Goal: Task Accomplishment & Management: Manage account settings

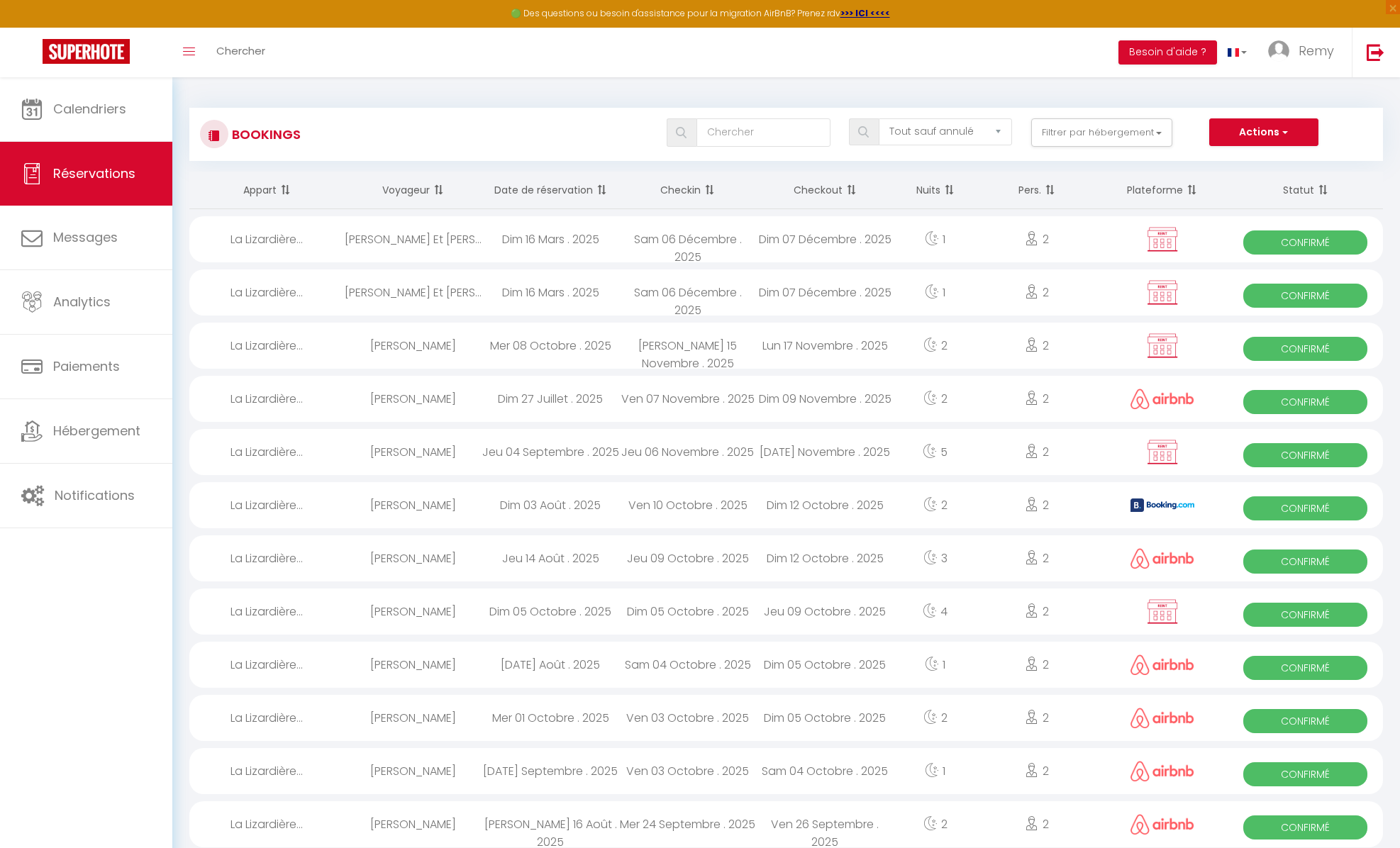
select select "not_cancelled"
click at [61, 106] on span "Calendriers" at bounding box center [90, 109] width 73 height 18
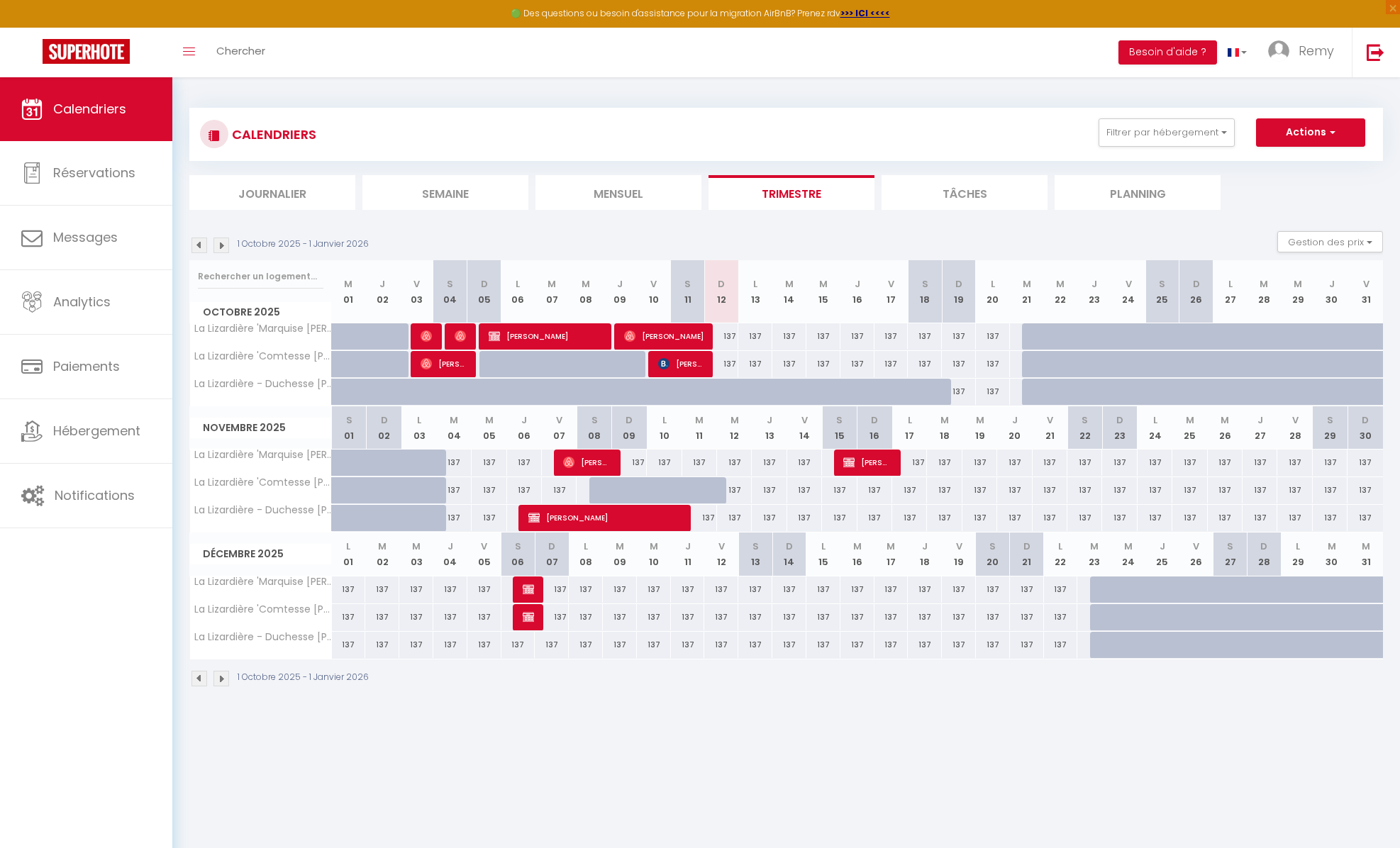
click at [221, 247] on img at bounding box center [222, 246] width 16 height 16
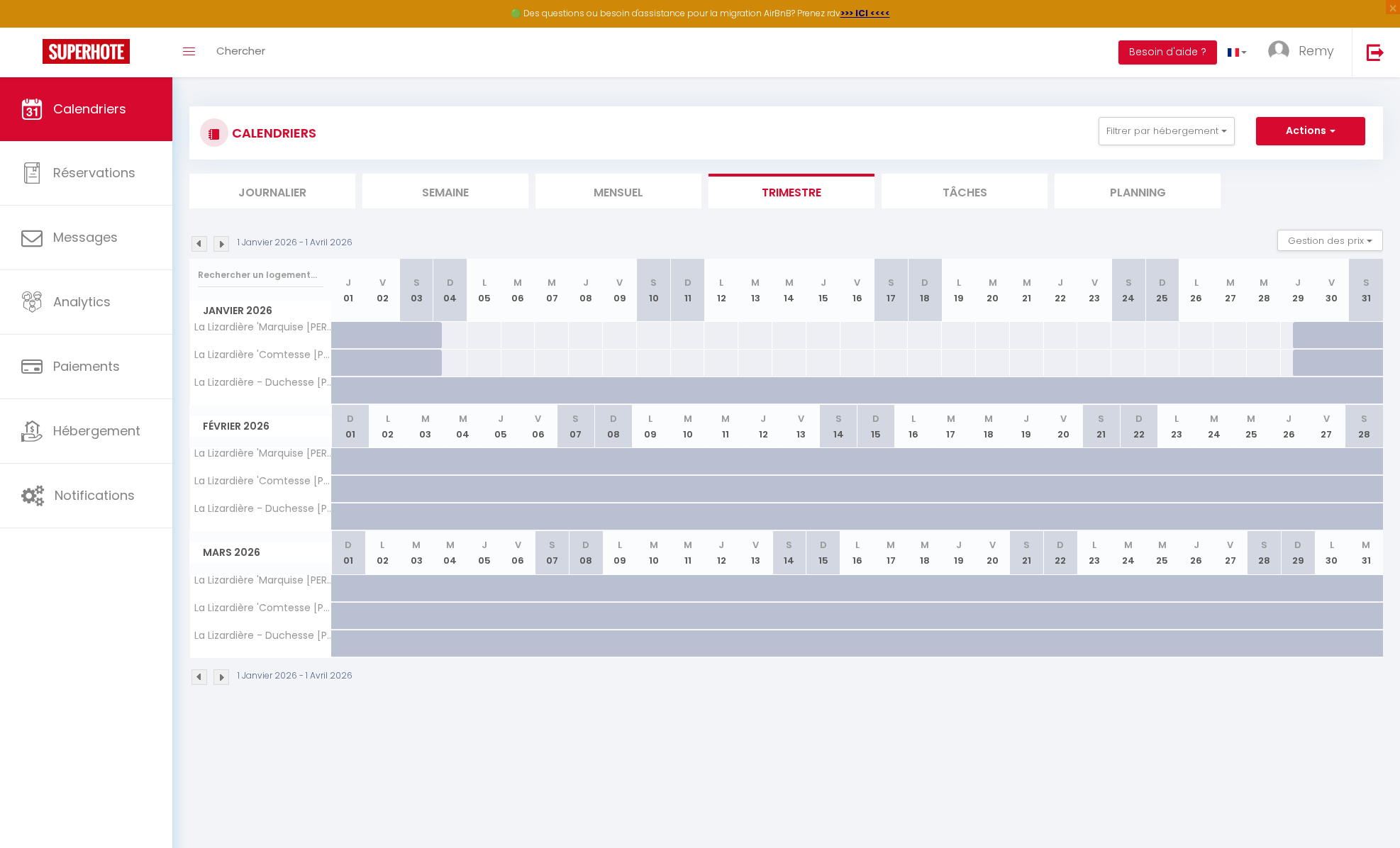
scroll to position [5, 0]
click at [1309, 331] on div at bounding box center [1309, 335] width 34 height 27
type input "Jeu 29 Janvier 2026"
type input "Ven 30 Janvier 2026"
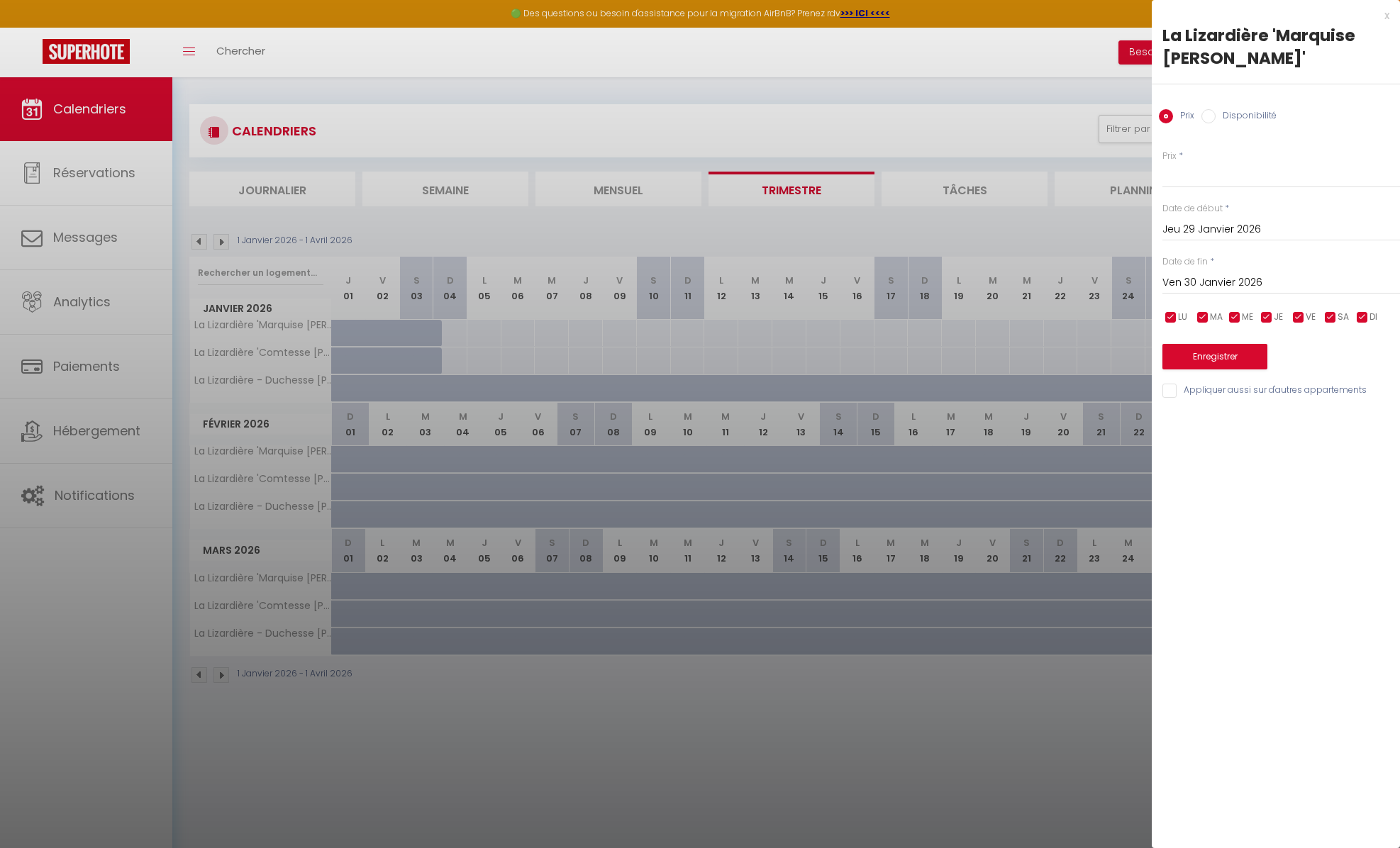
scroll to position [0, 0]
click at [685, 222] on div at bounding box center [700, 424] width 1400 height 848
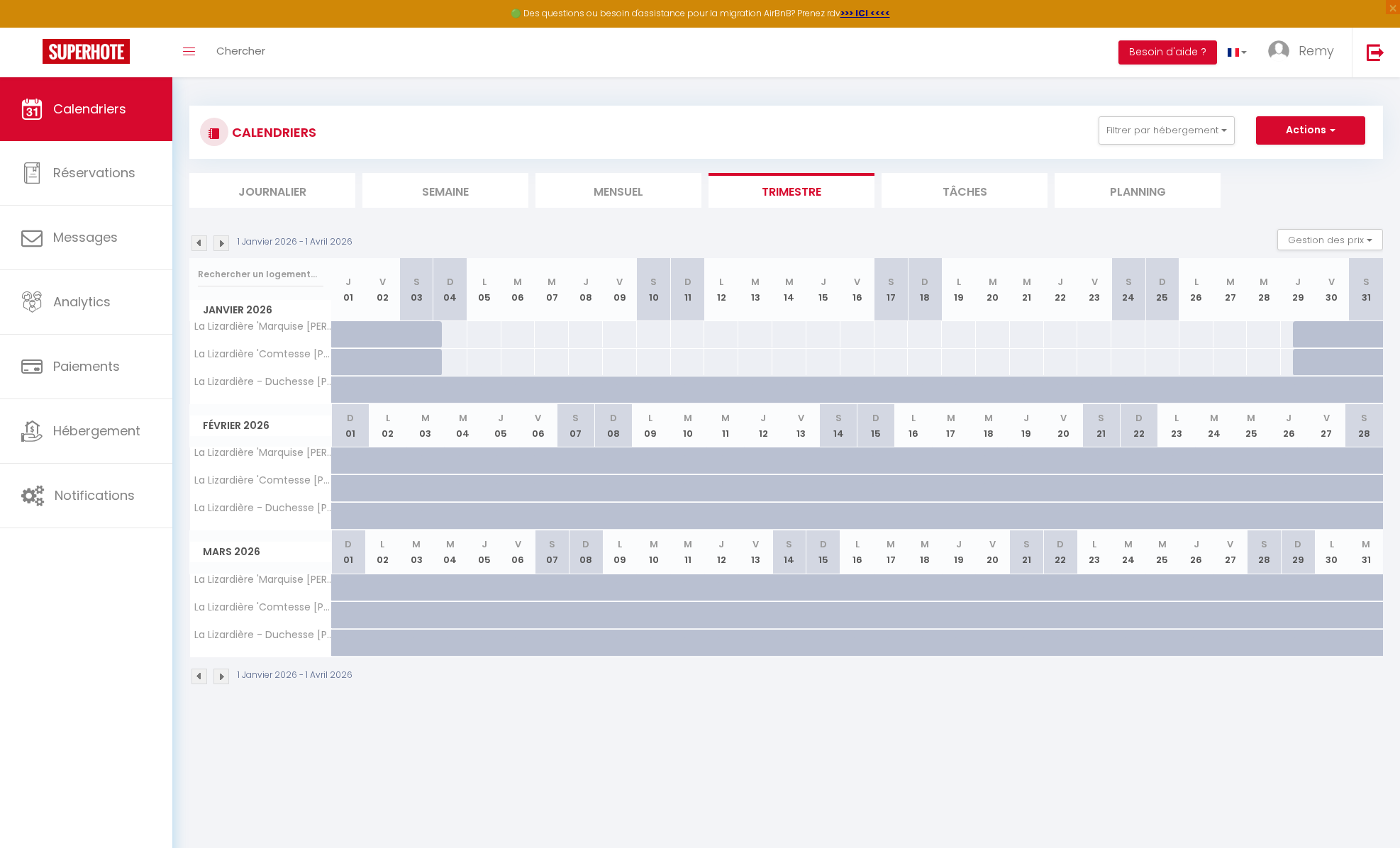
scroll to position [4, 0]
click at [200, 239] on img at bounding box center [199, 241] width 16 height 16
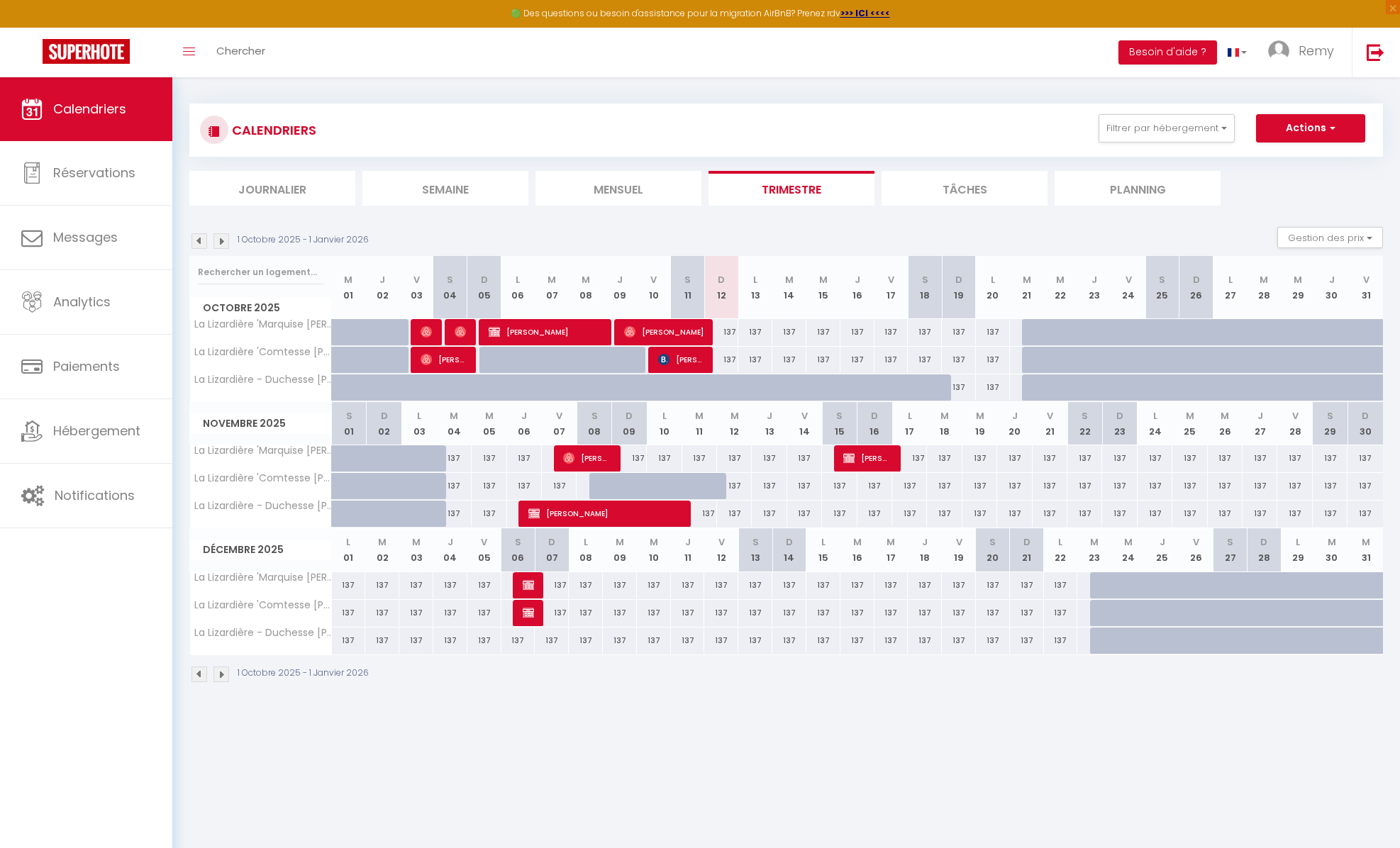
click at [222, 240] on img at bounding box center [222, 241] width 16 height 16
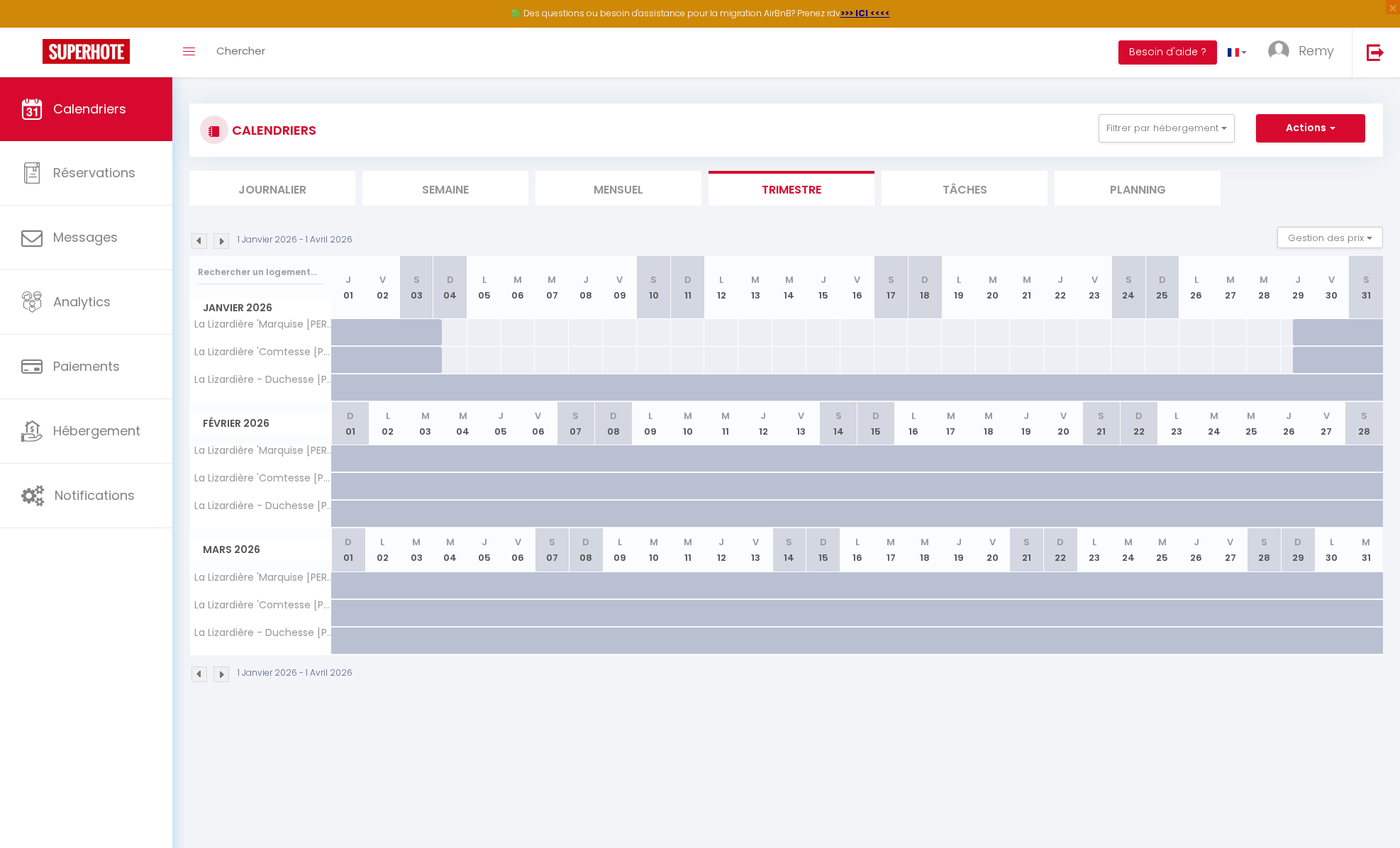
click at [457, 328] on div at bounding box center [449, 331] width 35 height 26
type input "Dim 04 Janvier 2026"
type input "Lun 05 Janvier 2026"
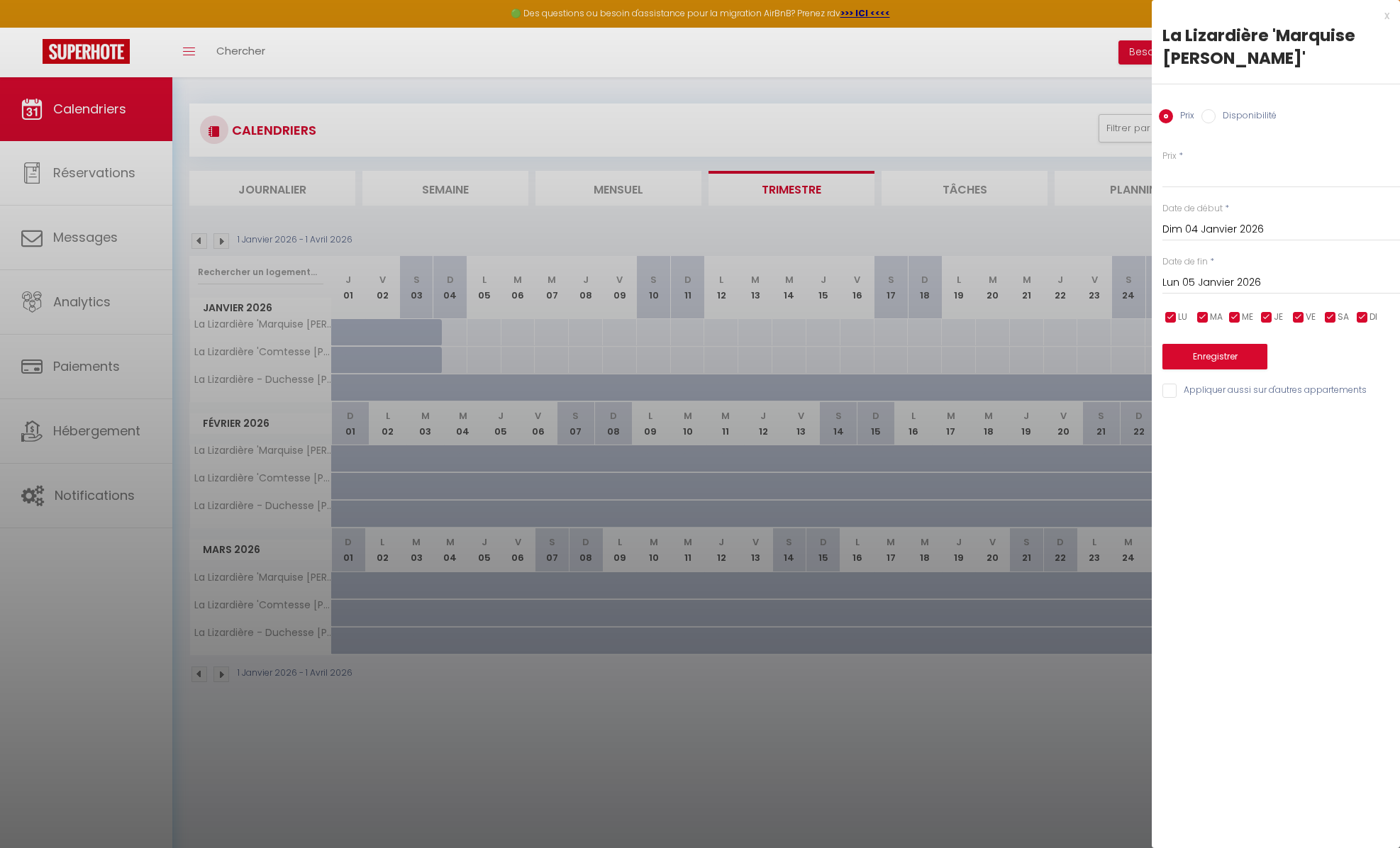
click at [826, 124] on div at bounding box center [700, 424] width 1400 height 848
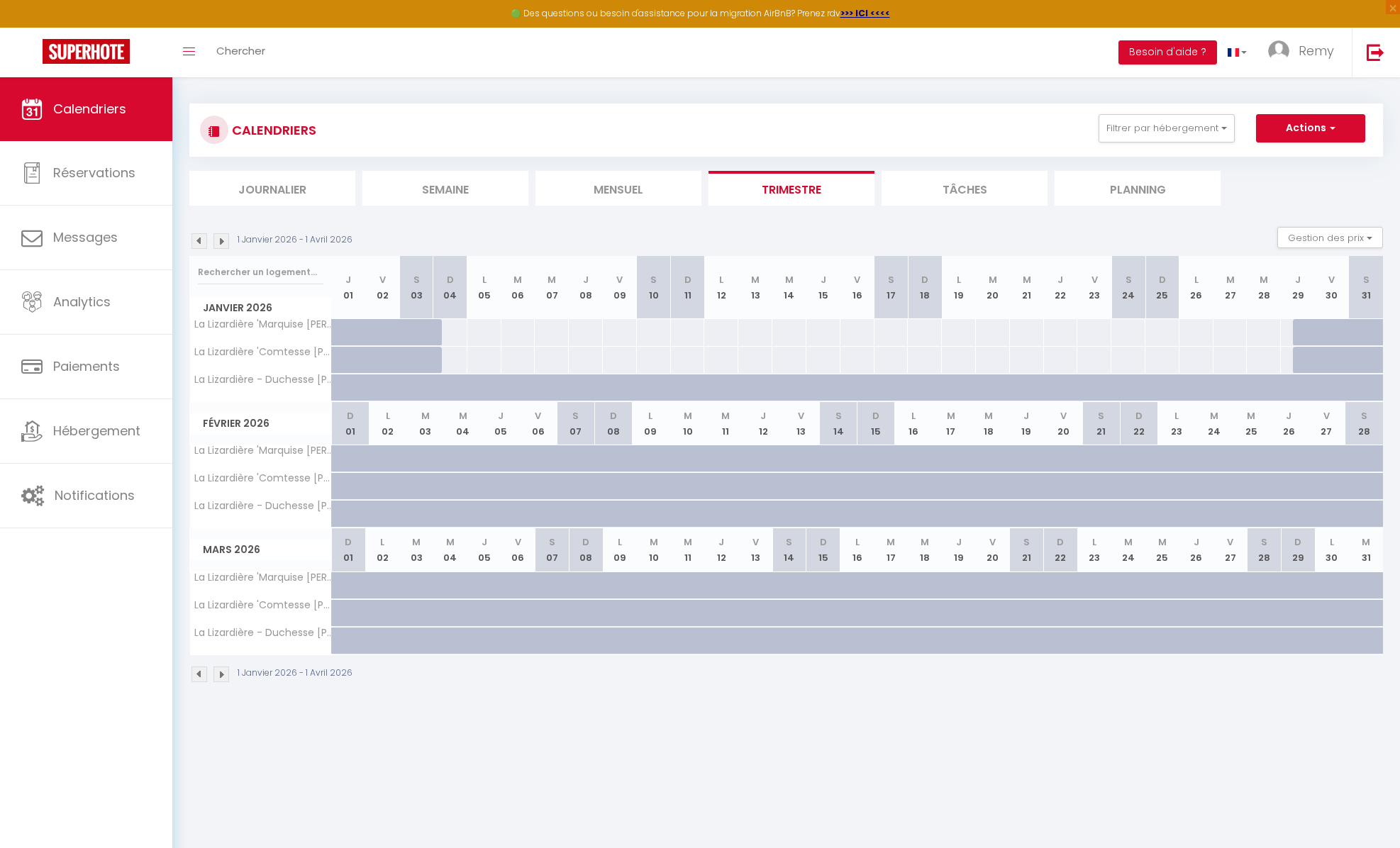
click at [487, 329] on div at bounding box center [483, 331] width 35 height 26
type input "Lun 05 Janvier 2026"
type input "[DATE]"
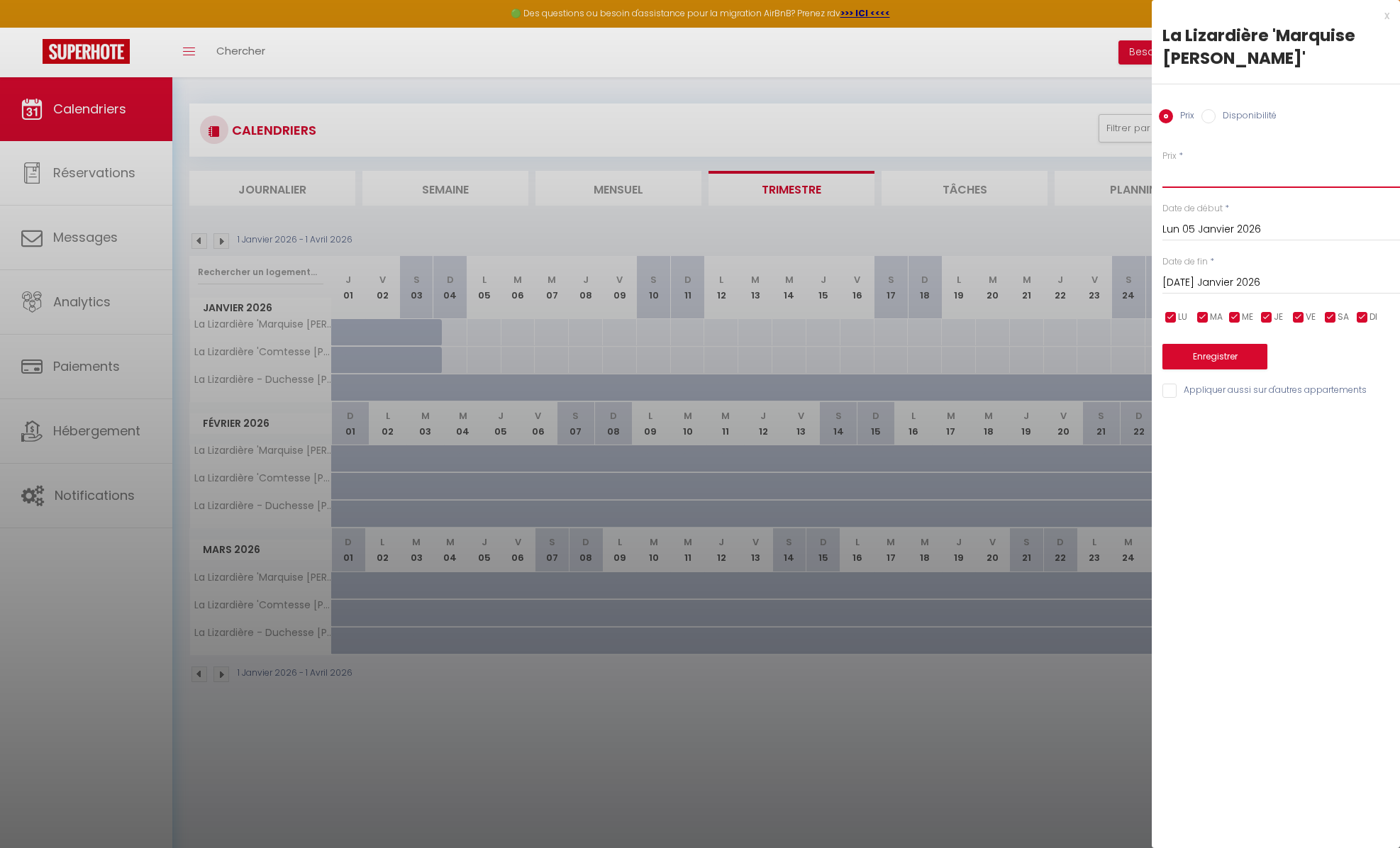
click at [1186, 178] on input "Prix" at bounding box center [1281, 174] width 238 height 26
type input "137"
click at [1169, 390] on input "Appliquer aussi sur d'autres appartements" at bounding box center [1281, 391] width 238 height 14
checkbox input "true"
click at [1193, 282] on input "[DATE]" at bounding box center [1281, 283] width 238 height 19
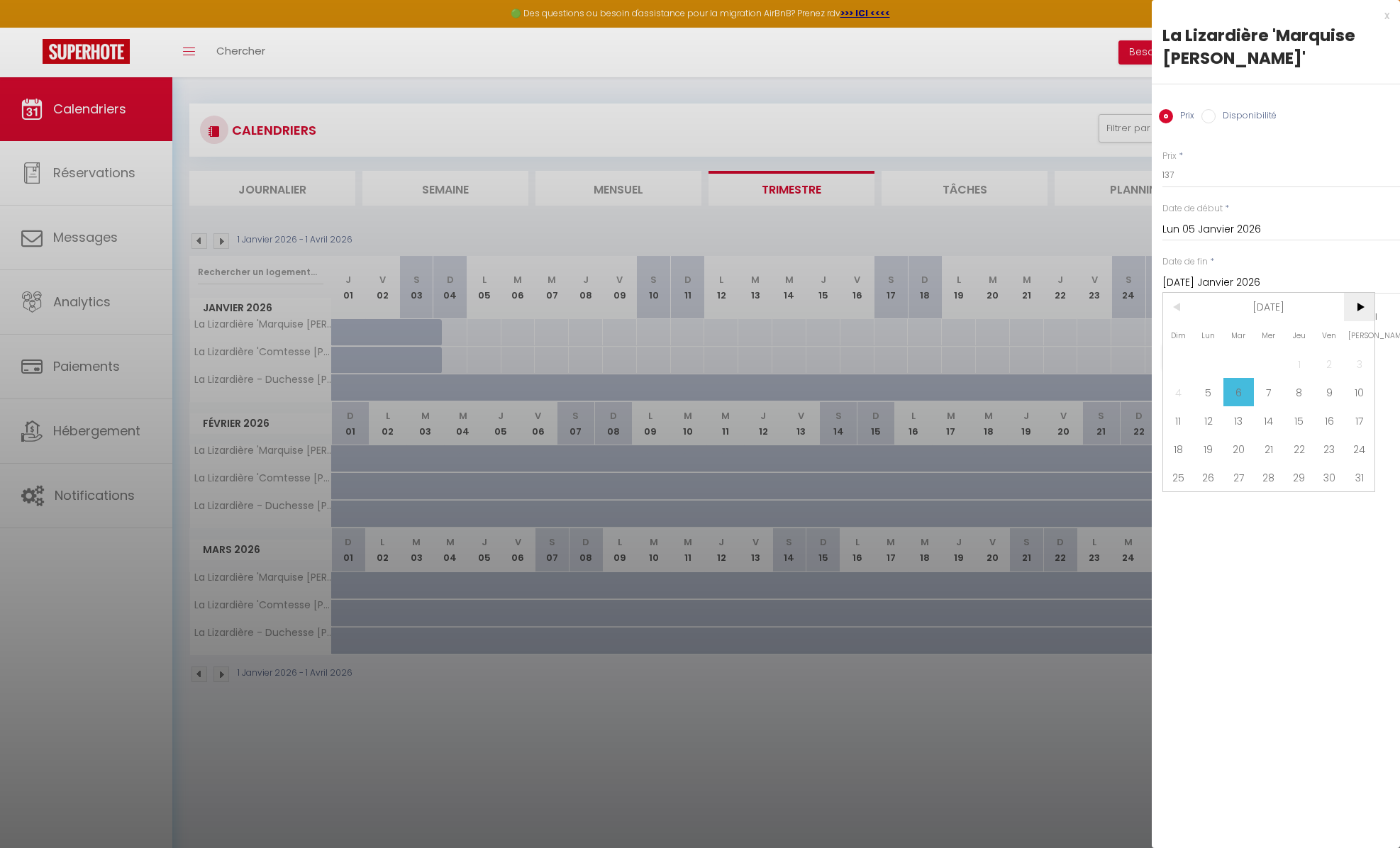
click at [1357, 308] on span ">" at bounding box center [1359, 307] width 30 height 28
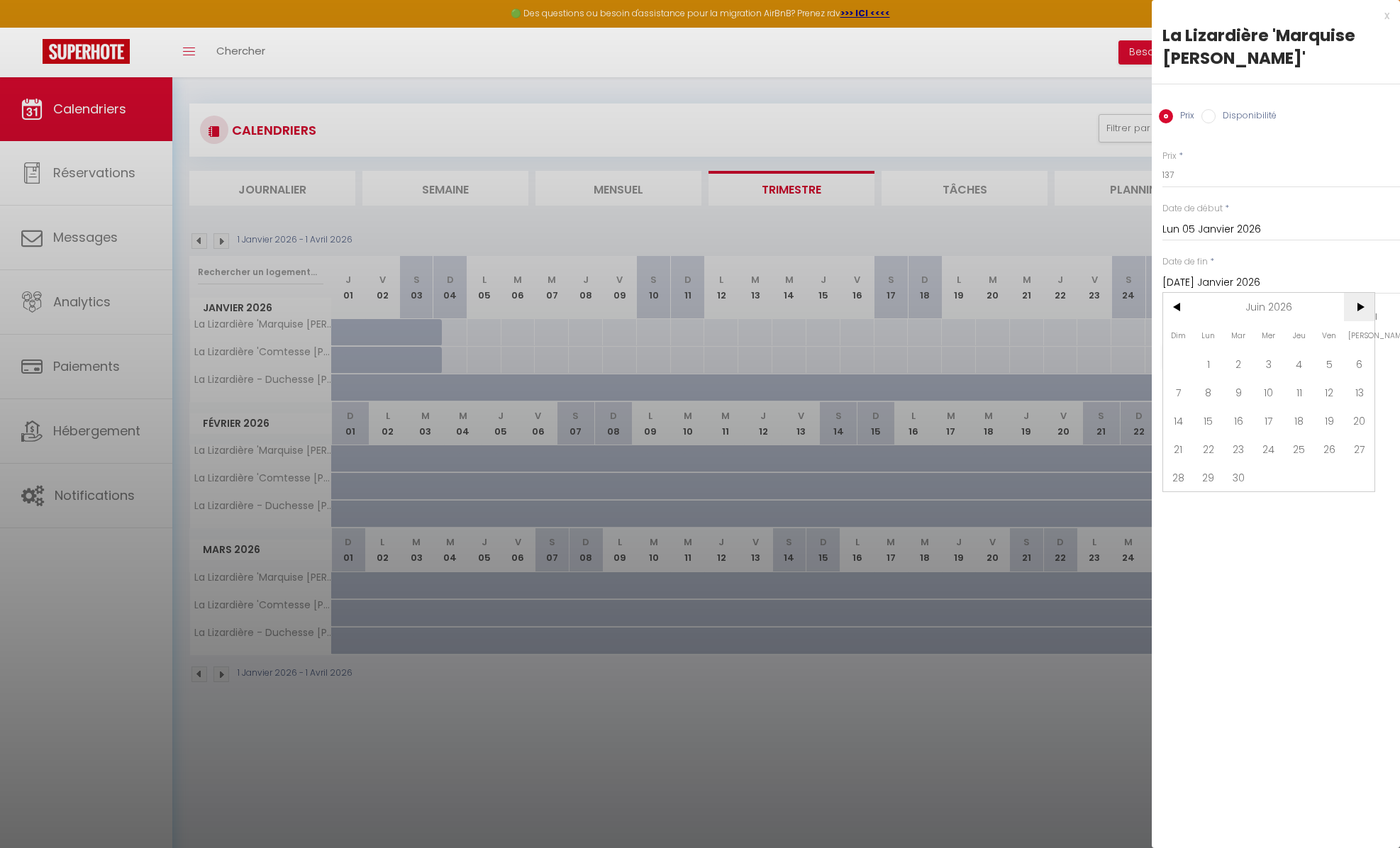
click at [1356, 308] on span ">" at bounding box center [1359, 307] width 30 height 28
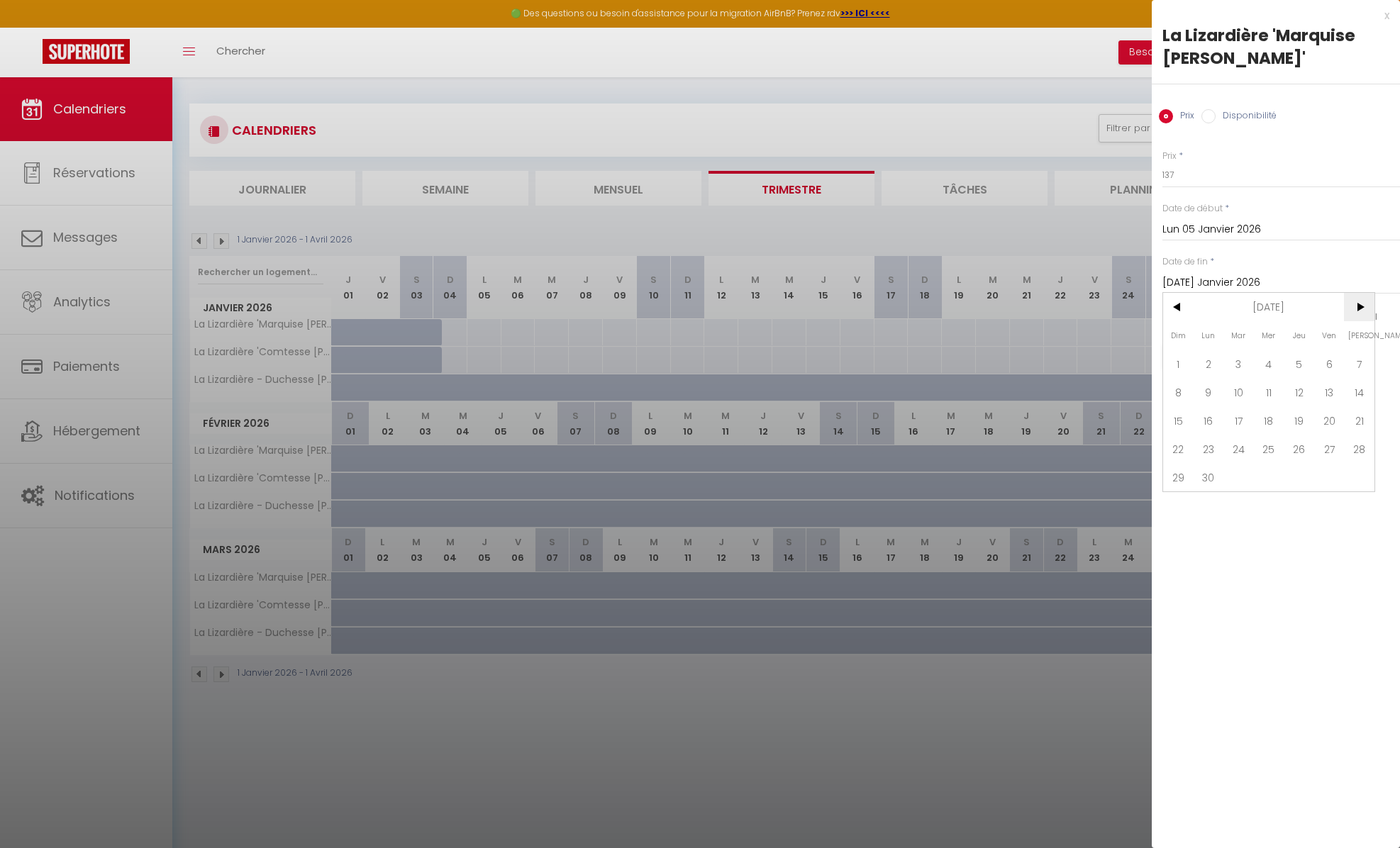
click at [1356, 308] on span ">" at bounding box center [1359, 307] width 30 height 28
click at [1298, 477] on span "31" at bounding box center [1299, 477] width 30 height 28
type input "Jeu 31 Décembre 2026"
click at [1221, 358] on button "Enregistrer" at bounding box center [1215, 356] width 105 height 26
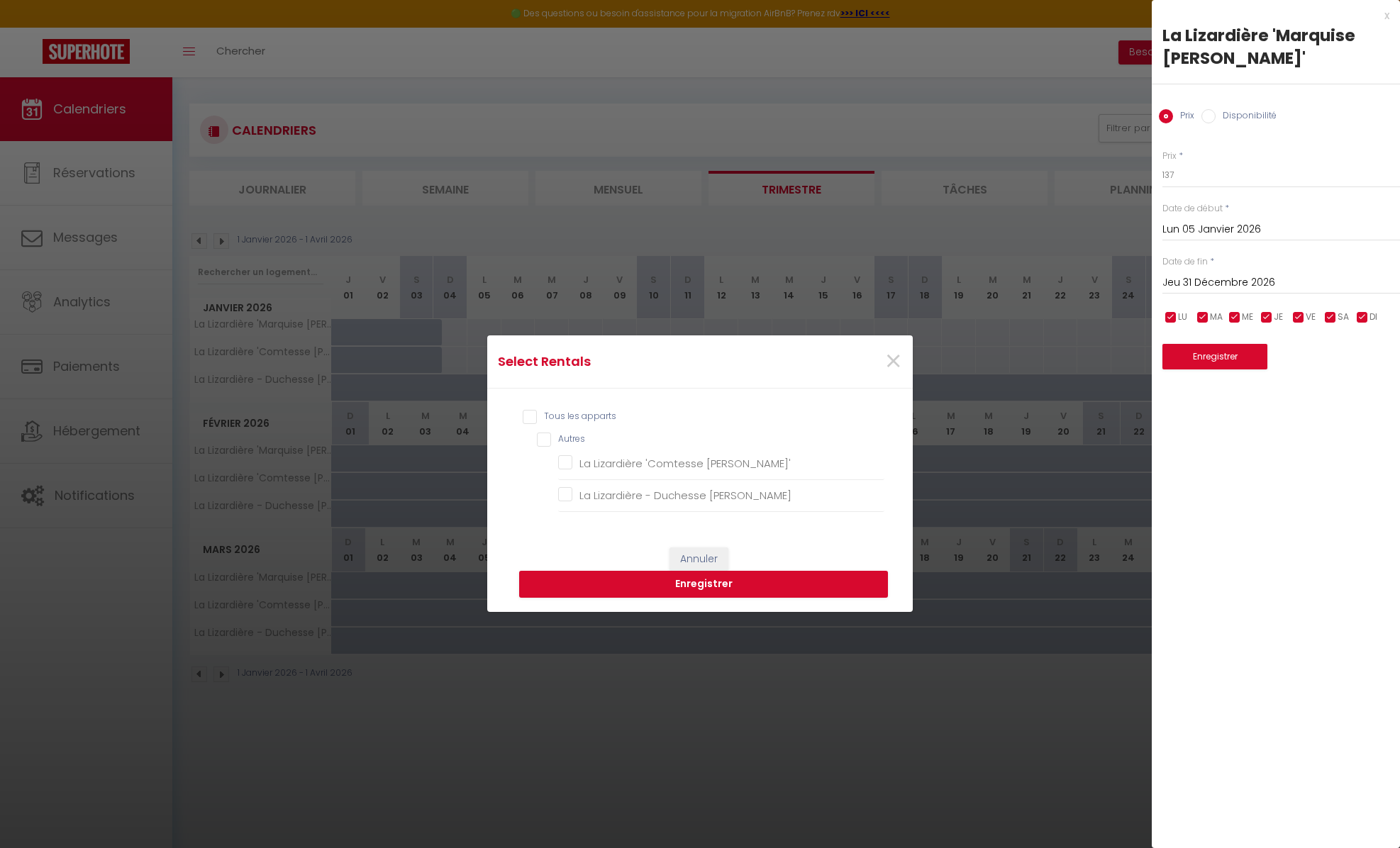
click at [528, 416] on input "Tous les apparts" at bounding box center [703, 416] width 361 height 14
checkbox input "true"
checkbox Marie-Noëlle\' "true"
checkbox Nelly "true"
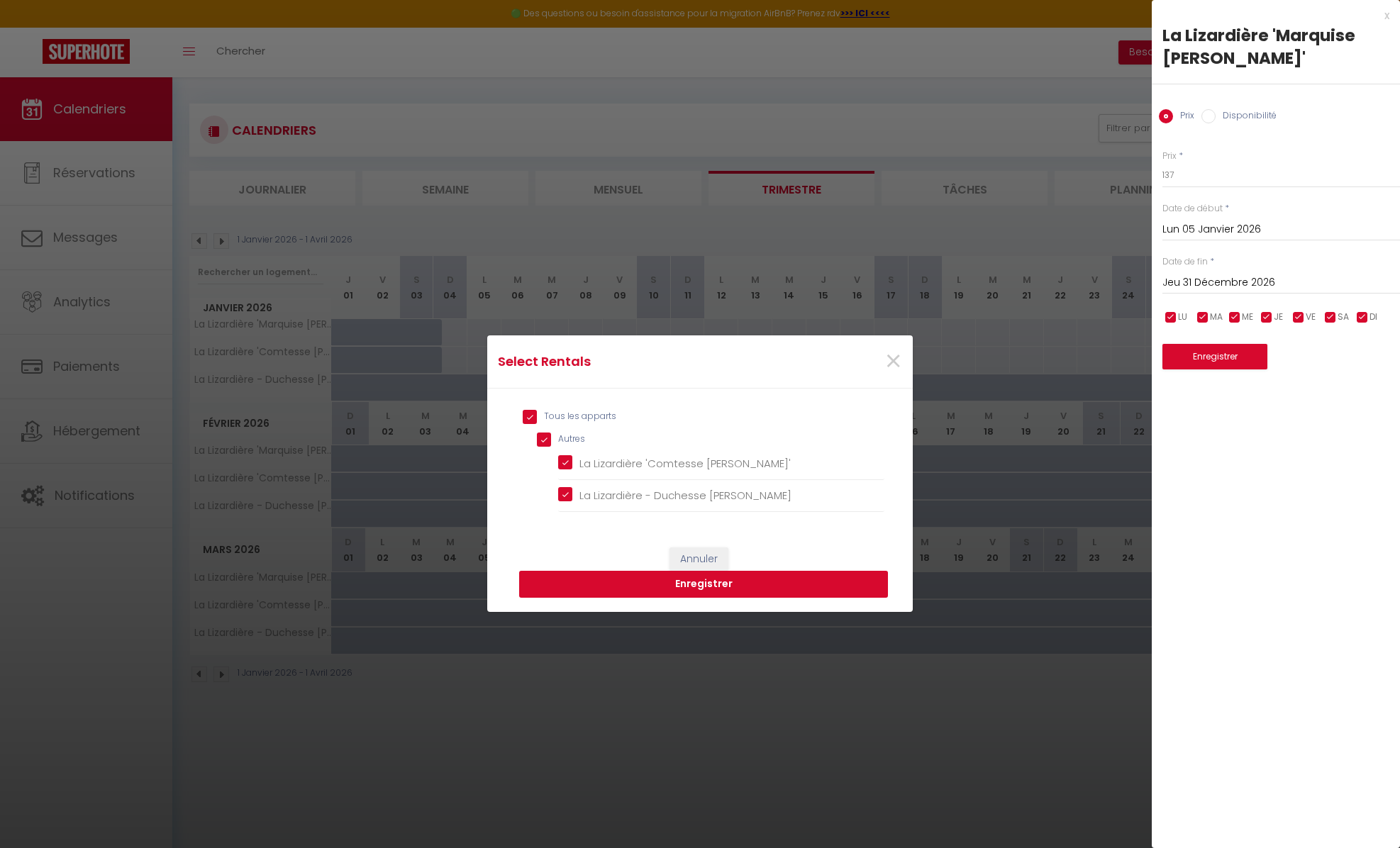
click at [643, 585] on button "Enregistrer" at bounding box center [703, 584] width 368 height 27
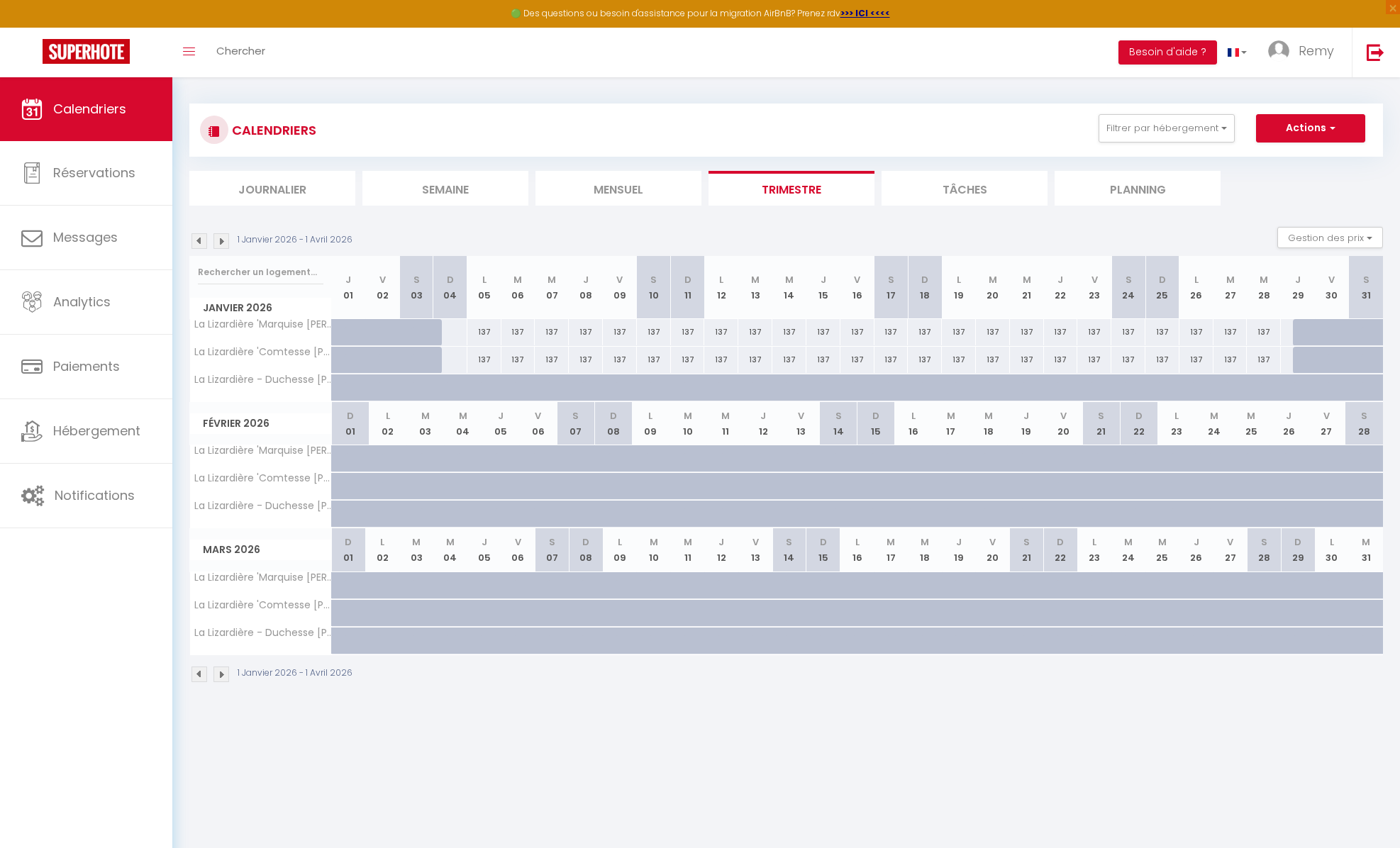
scroll to position [0, 0]
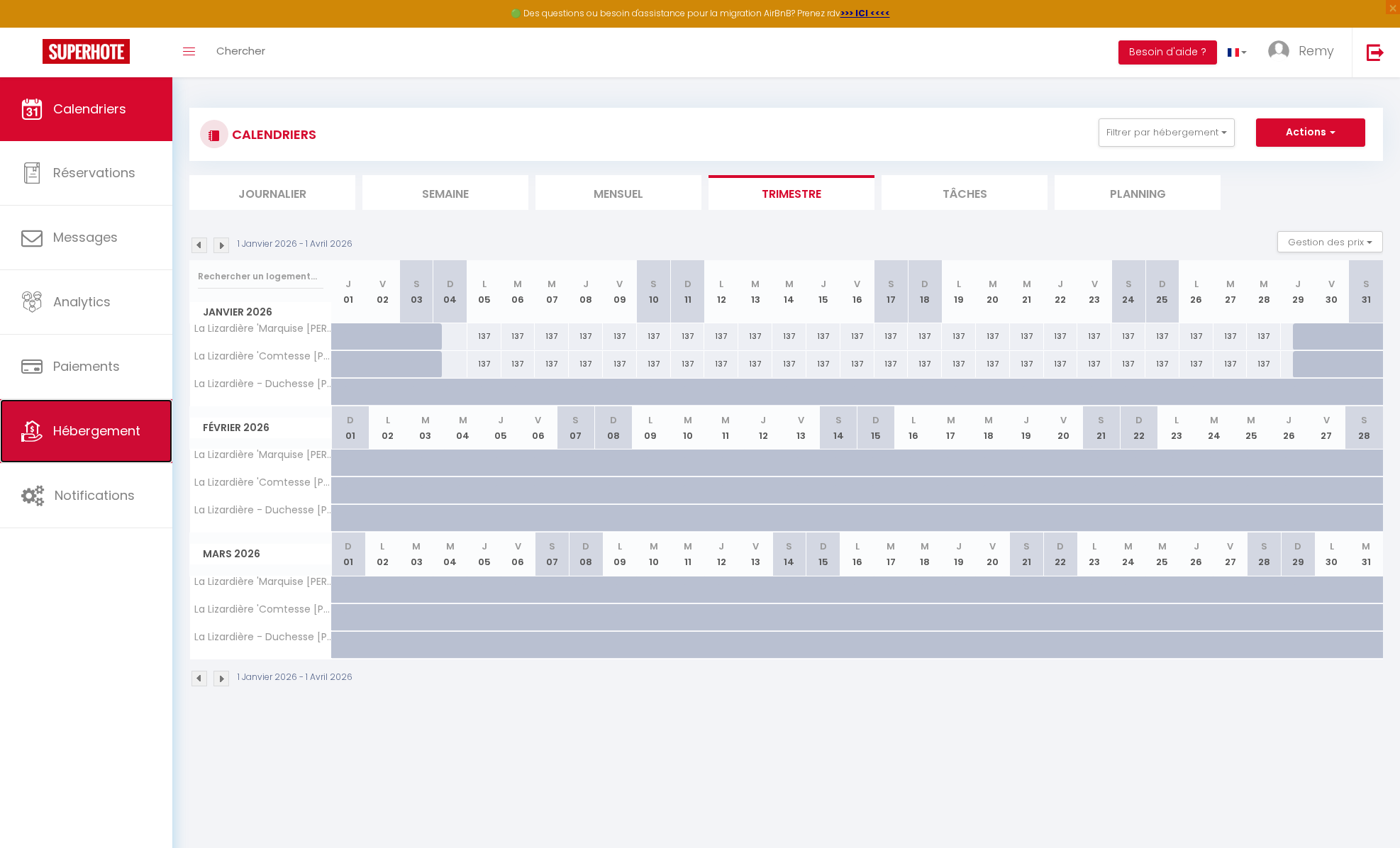
click at [89, 431] on span "Hébergement" at bounding box center [97, 431] width 87 height 18
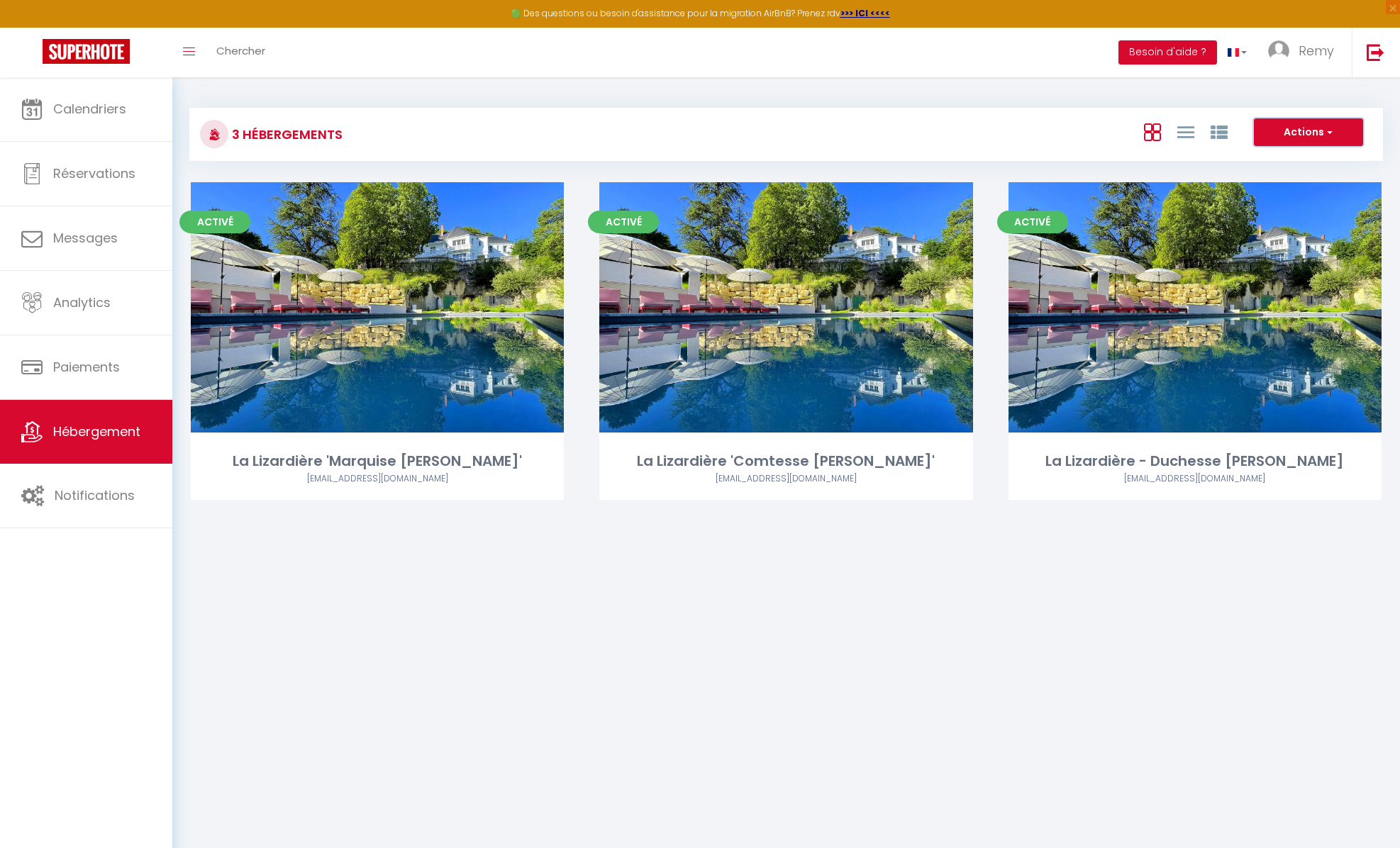
click at [1328, 130] on span "button" at bounding box center [1328, 132] width 9 height 14
click at [927, 139] on div "Actions Créer un Hébergement Nouveau groupe" at bounding box center [983, 134] width 793 height 32
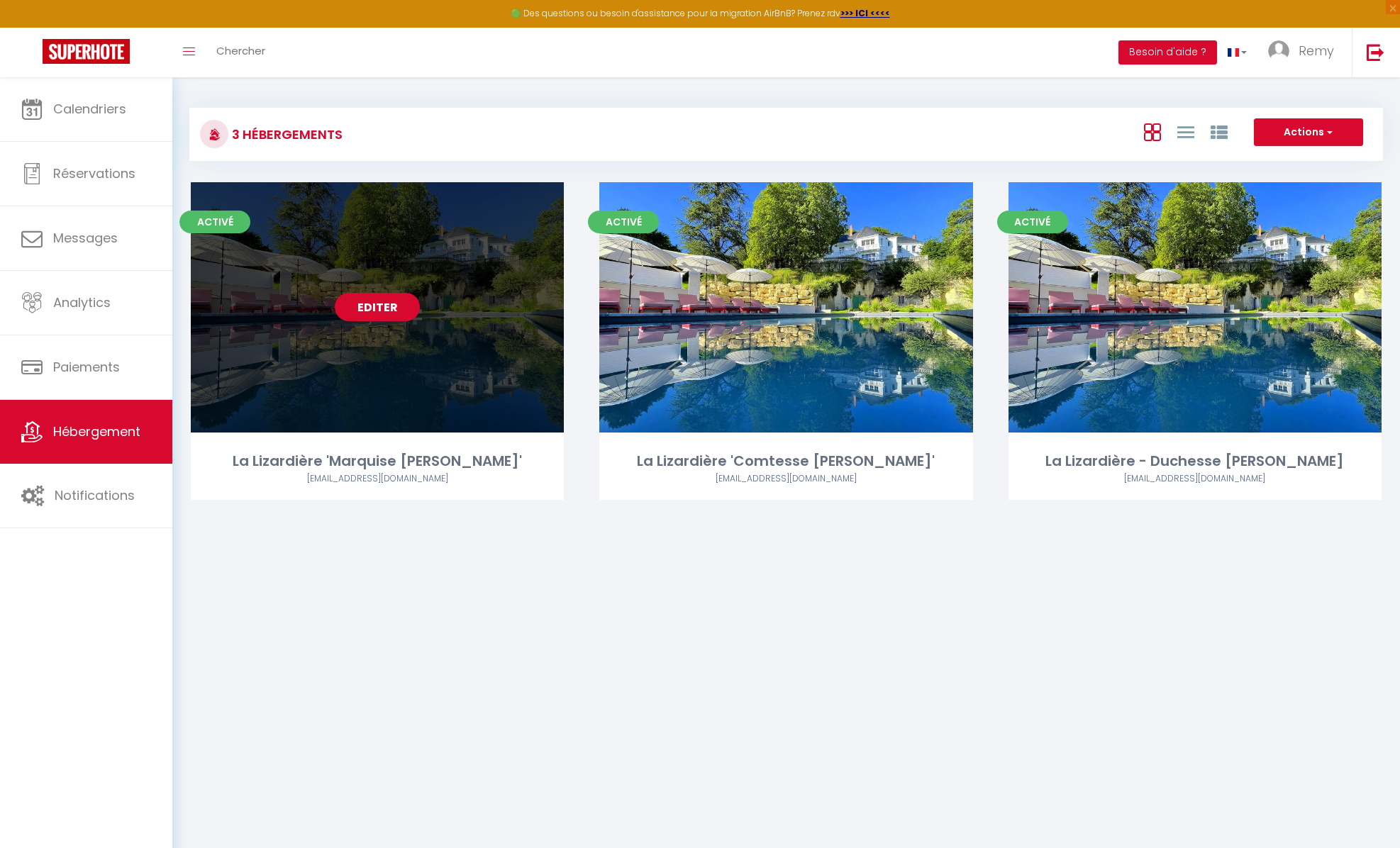
click at [370, 311] on link "Editer" at bounding box center [377, 307] width 85 height 28
select select "3"
select select "2"
select select "1"
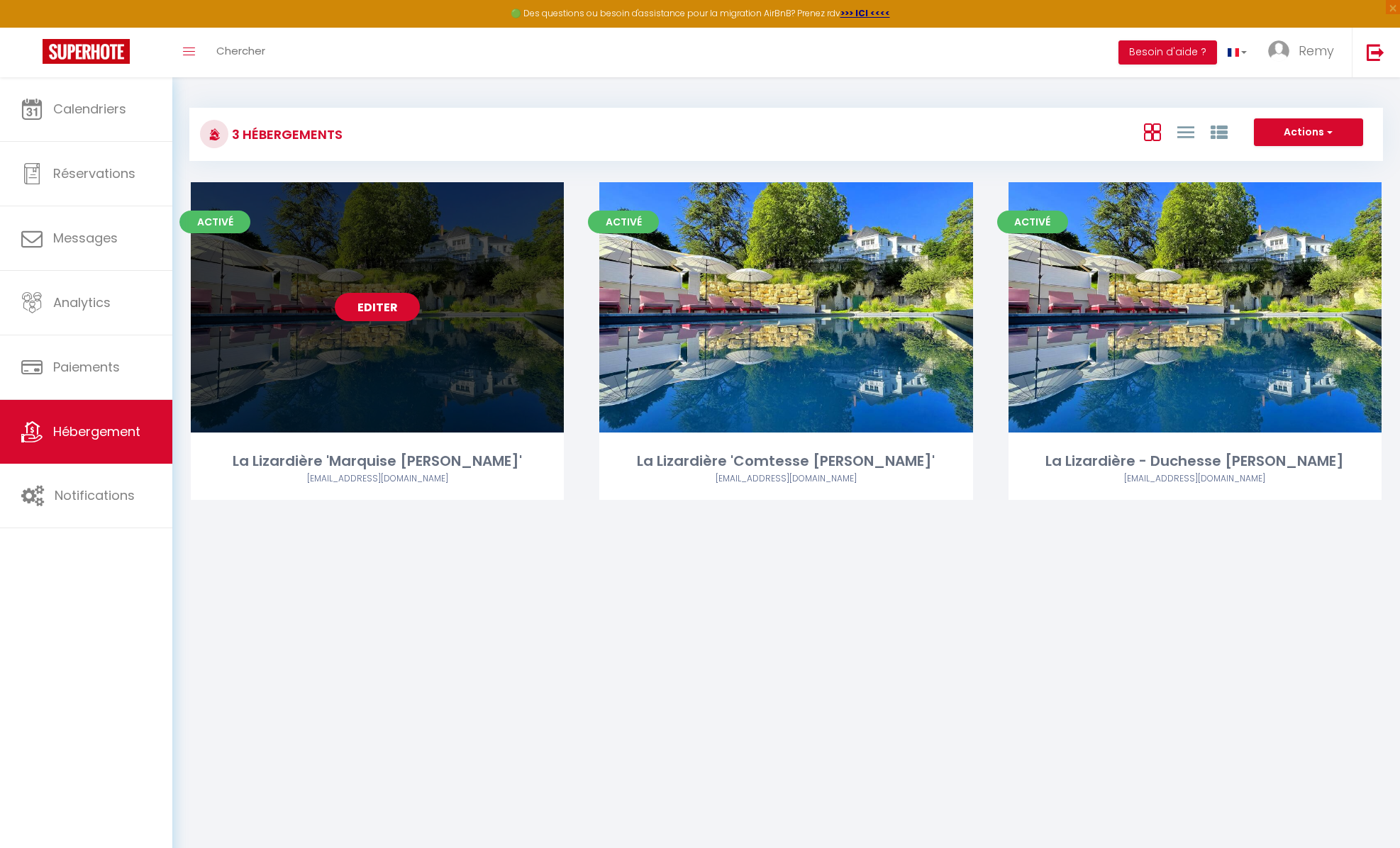
select select
select select "28"
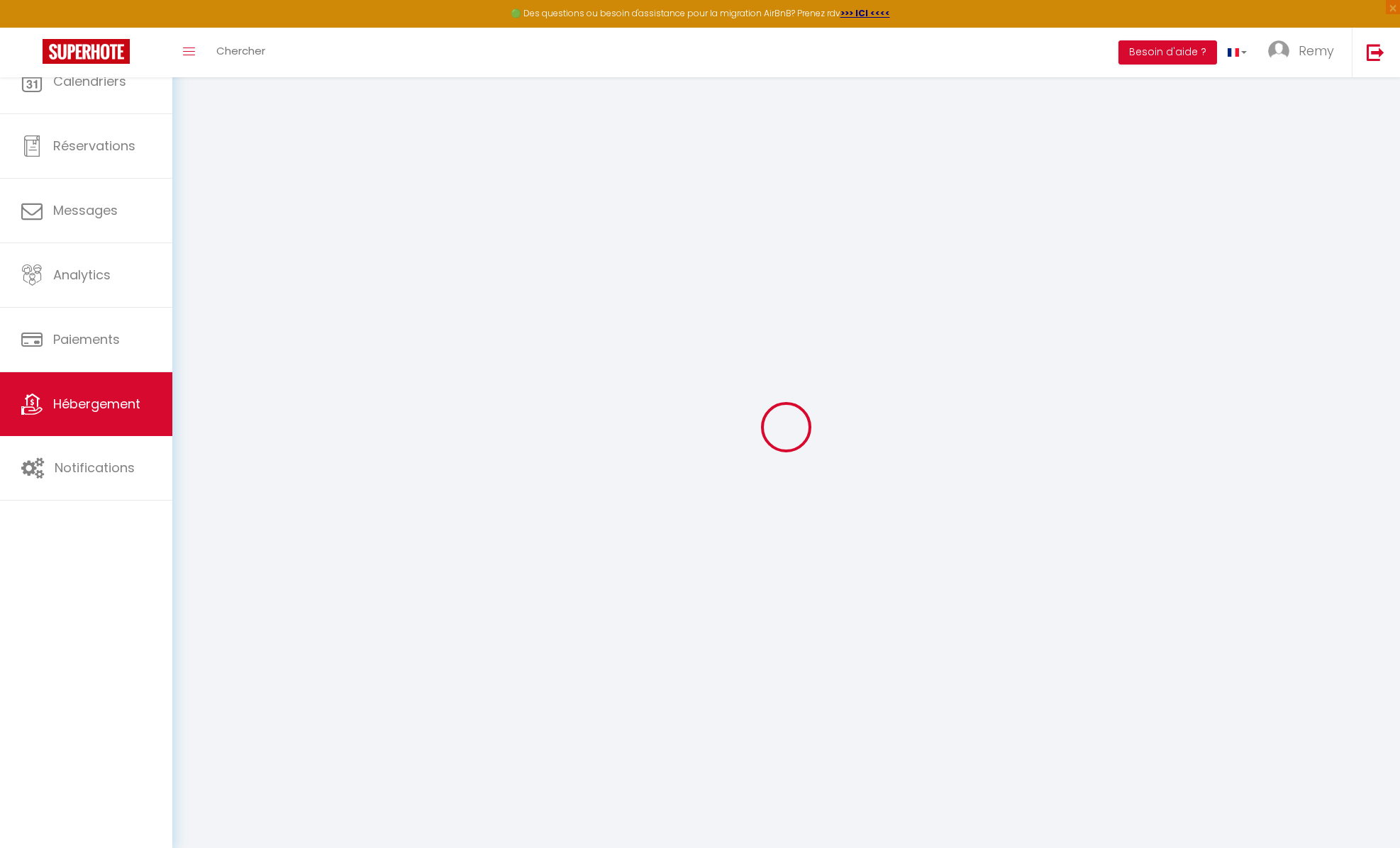
select select
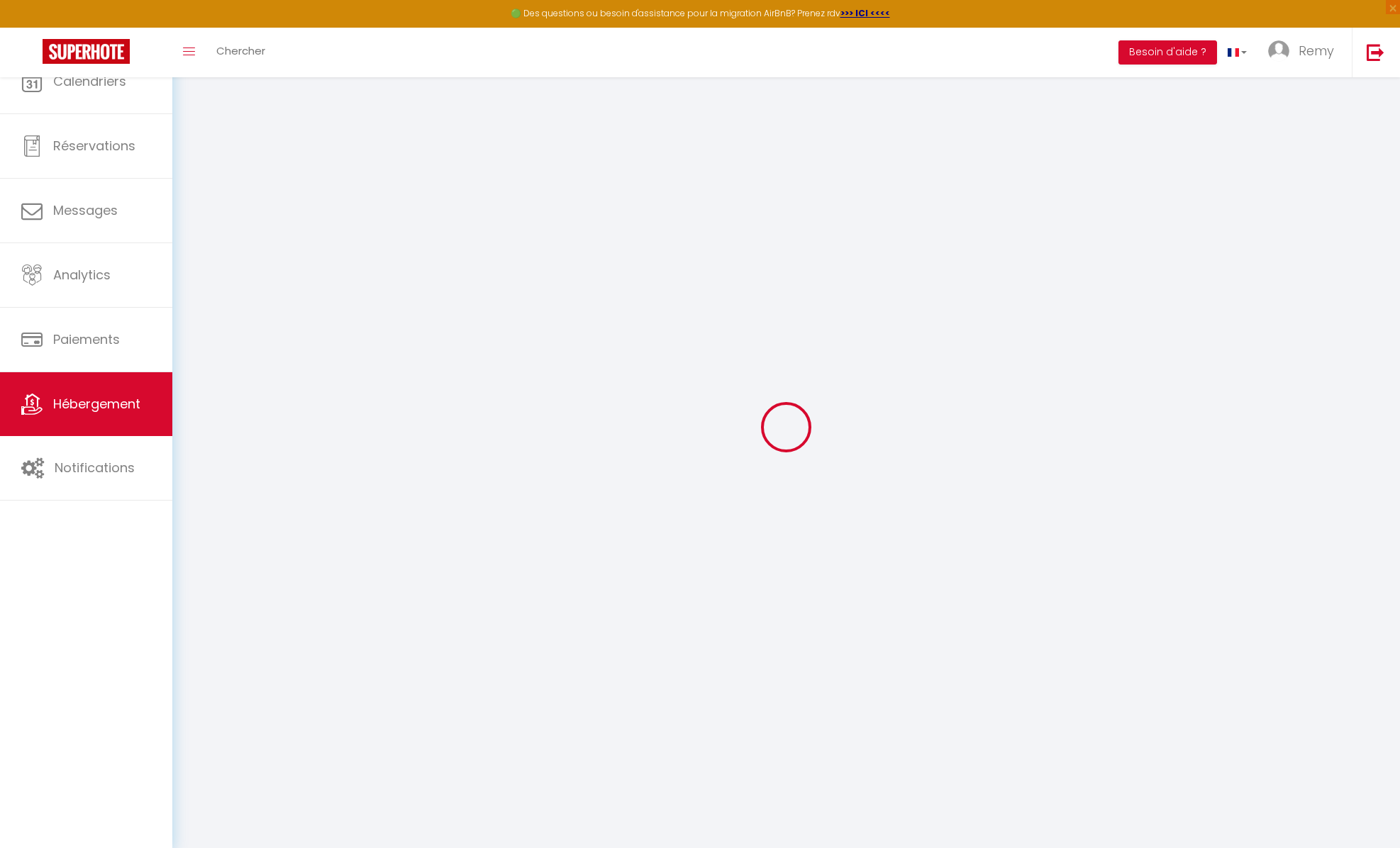
select select
checkbox input "false"
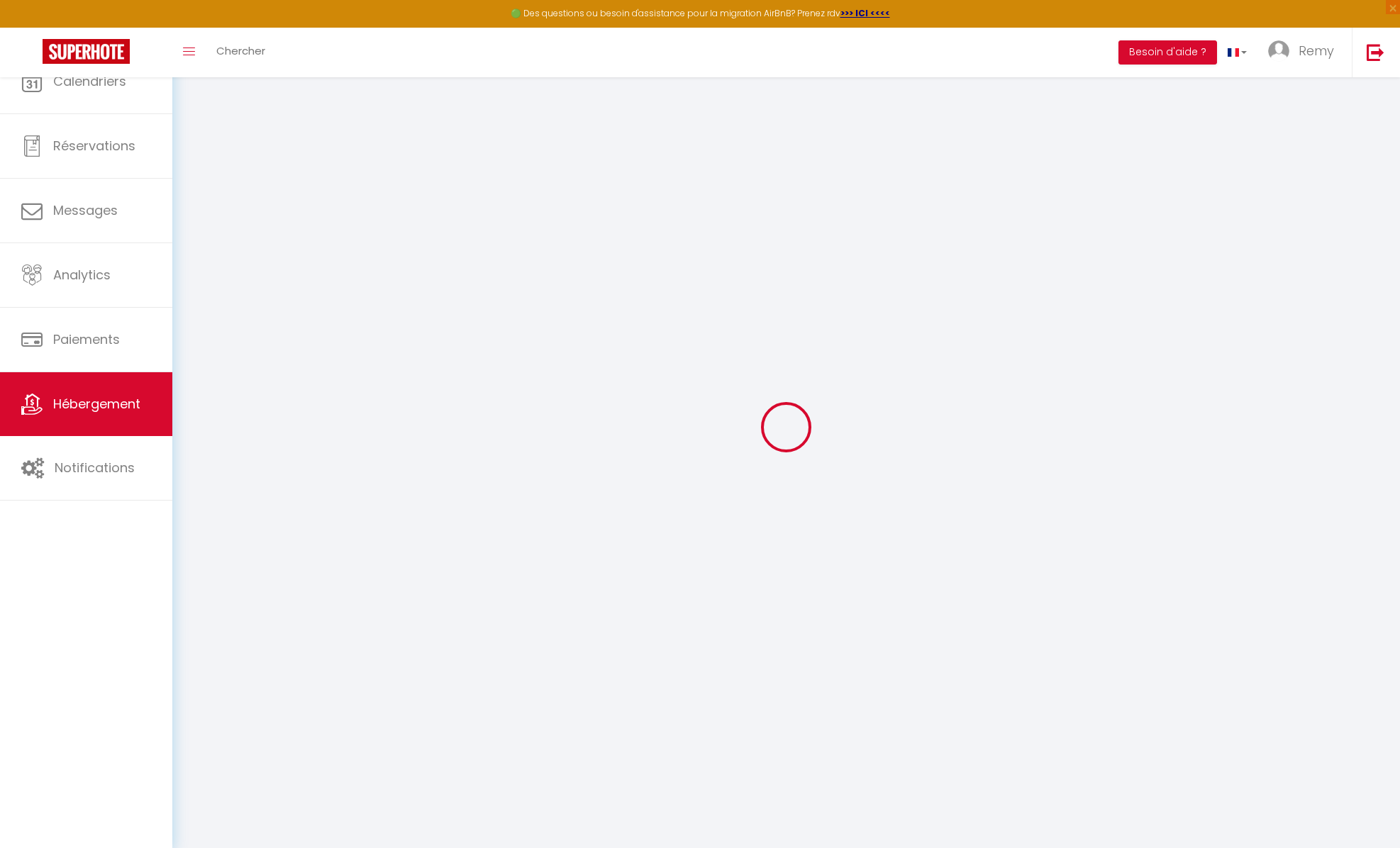
select select
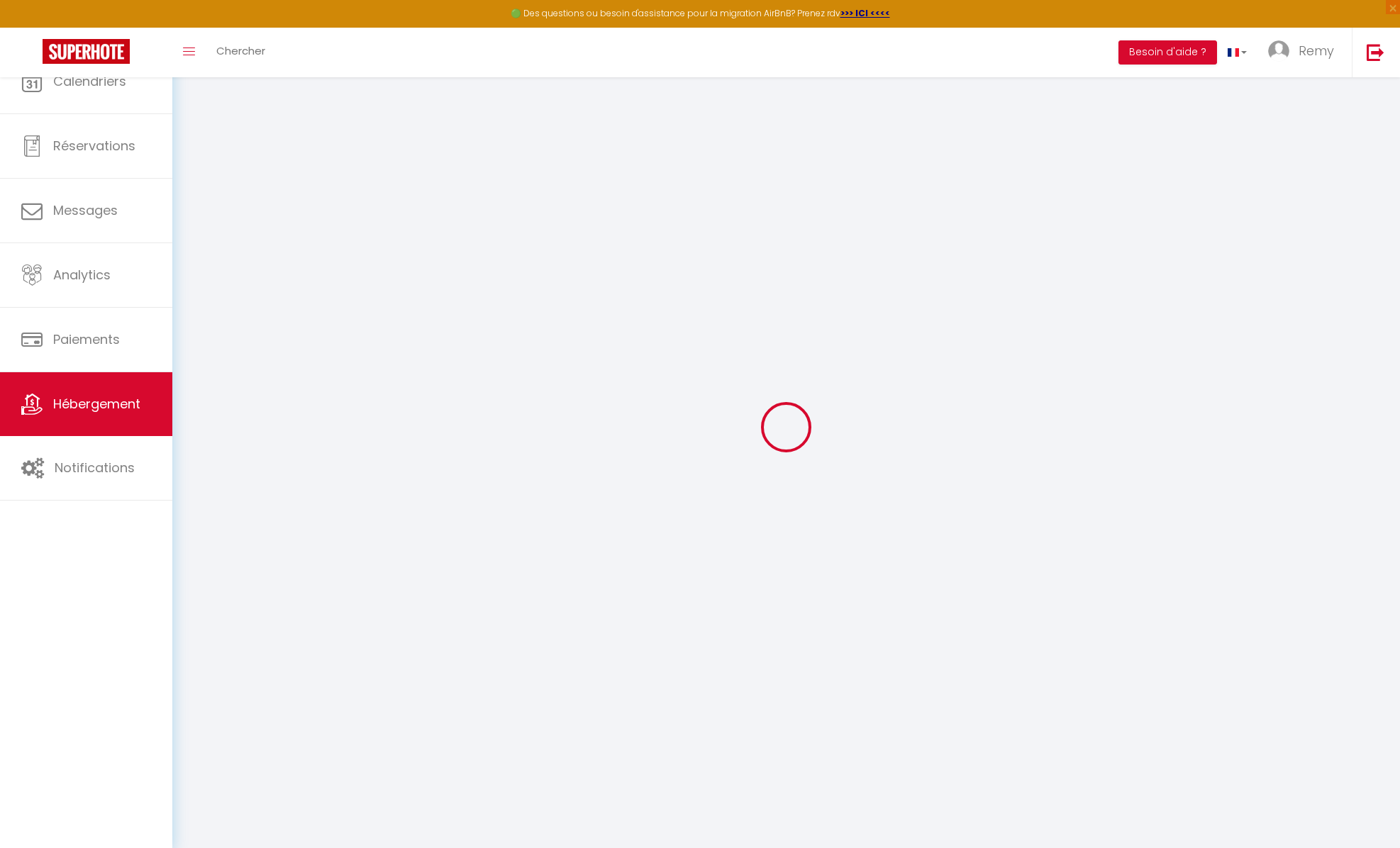
select select
checkbox input "false"
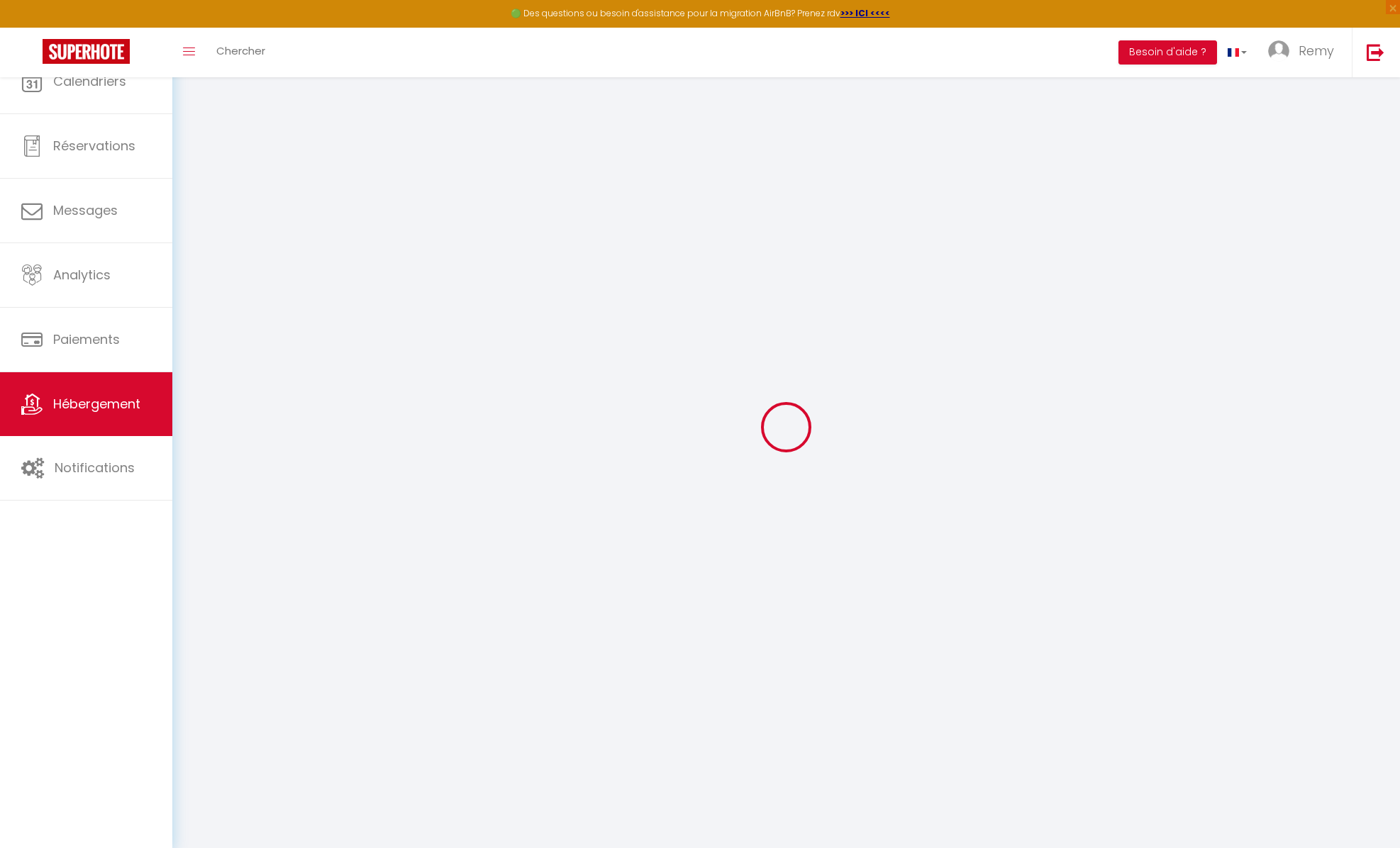
checkbox input "false"
select select
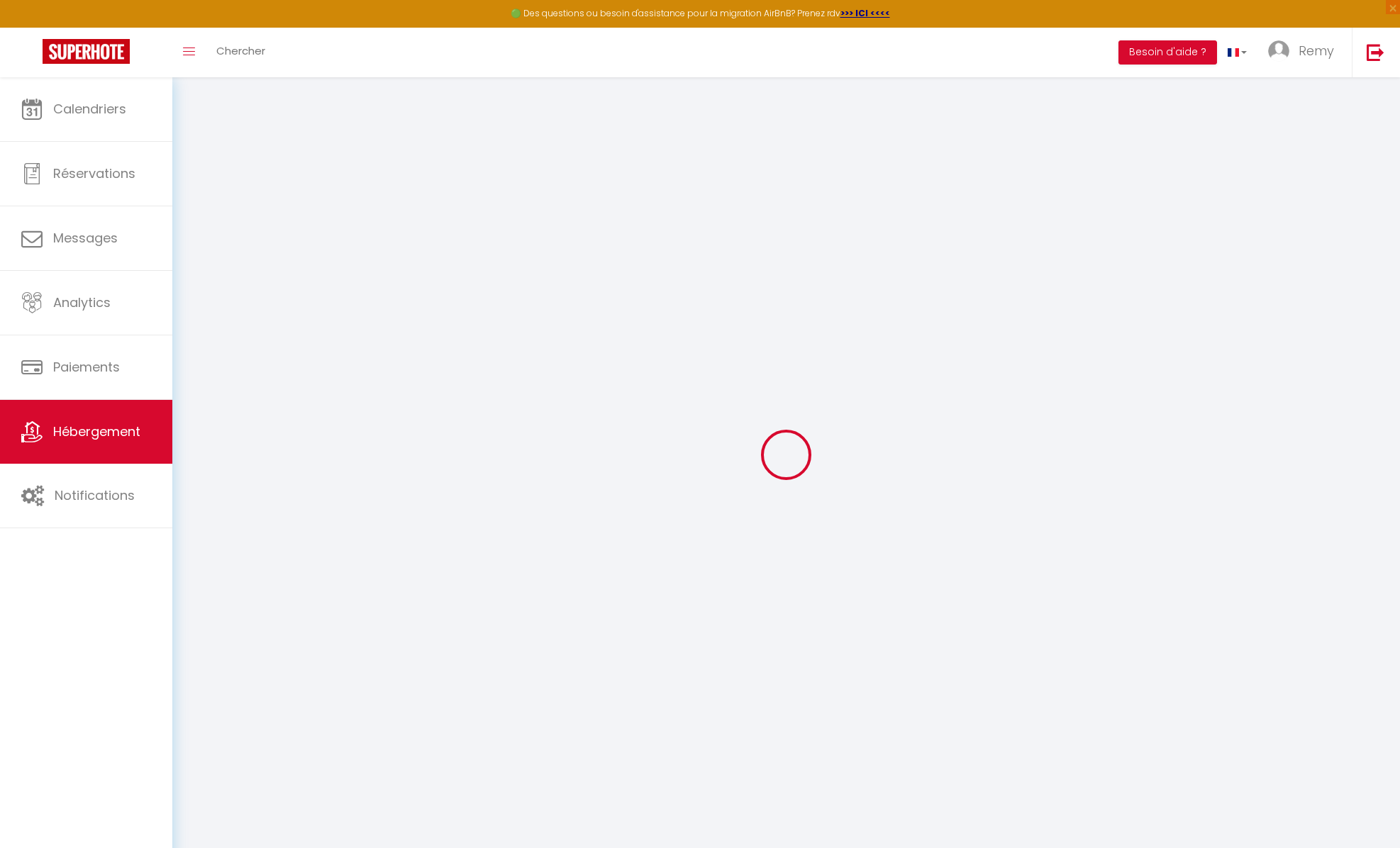
select select
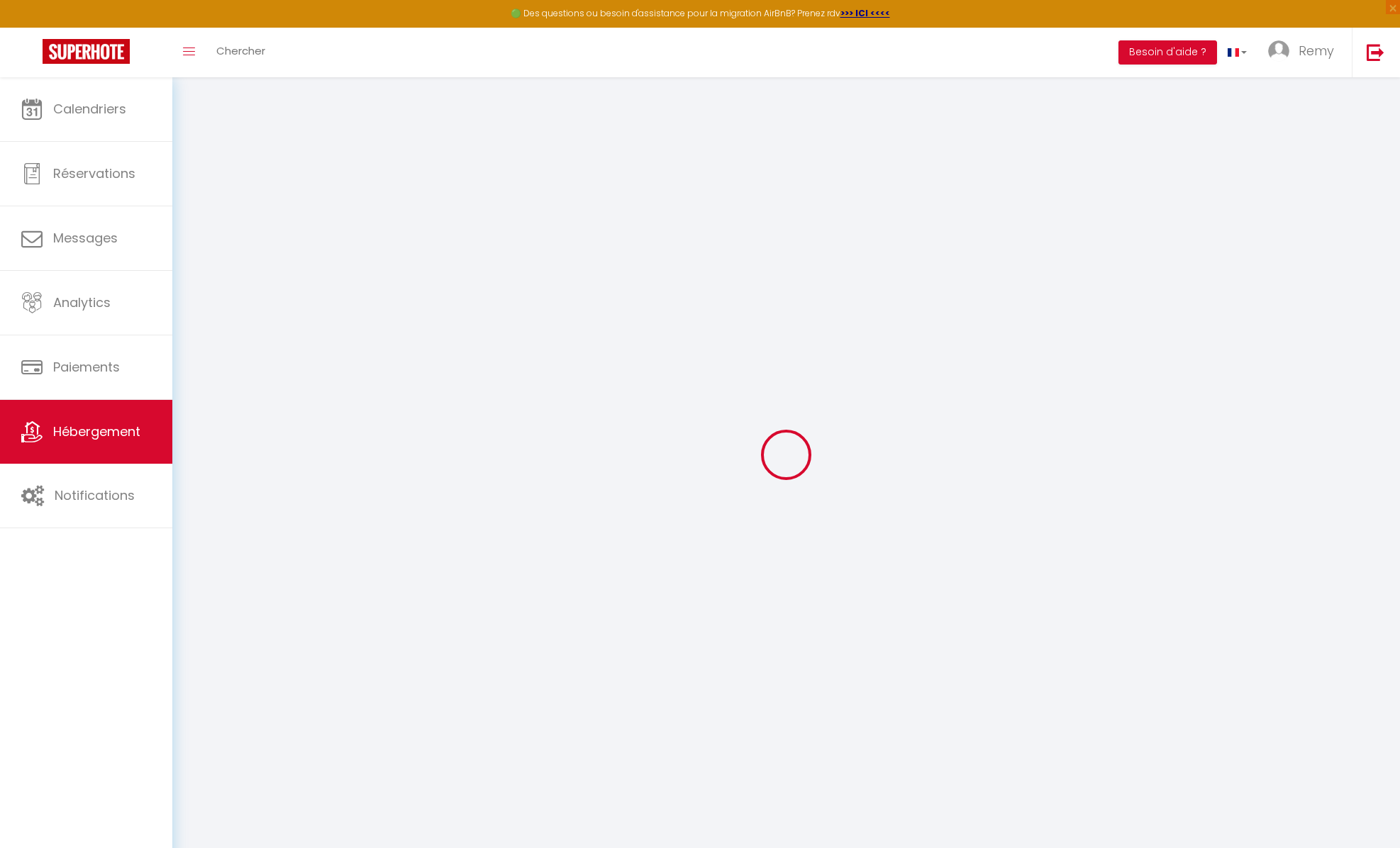
select select
checkbox input "false"
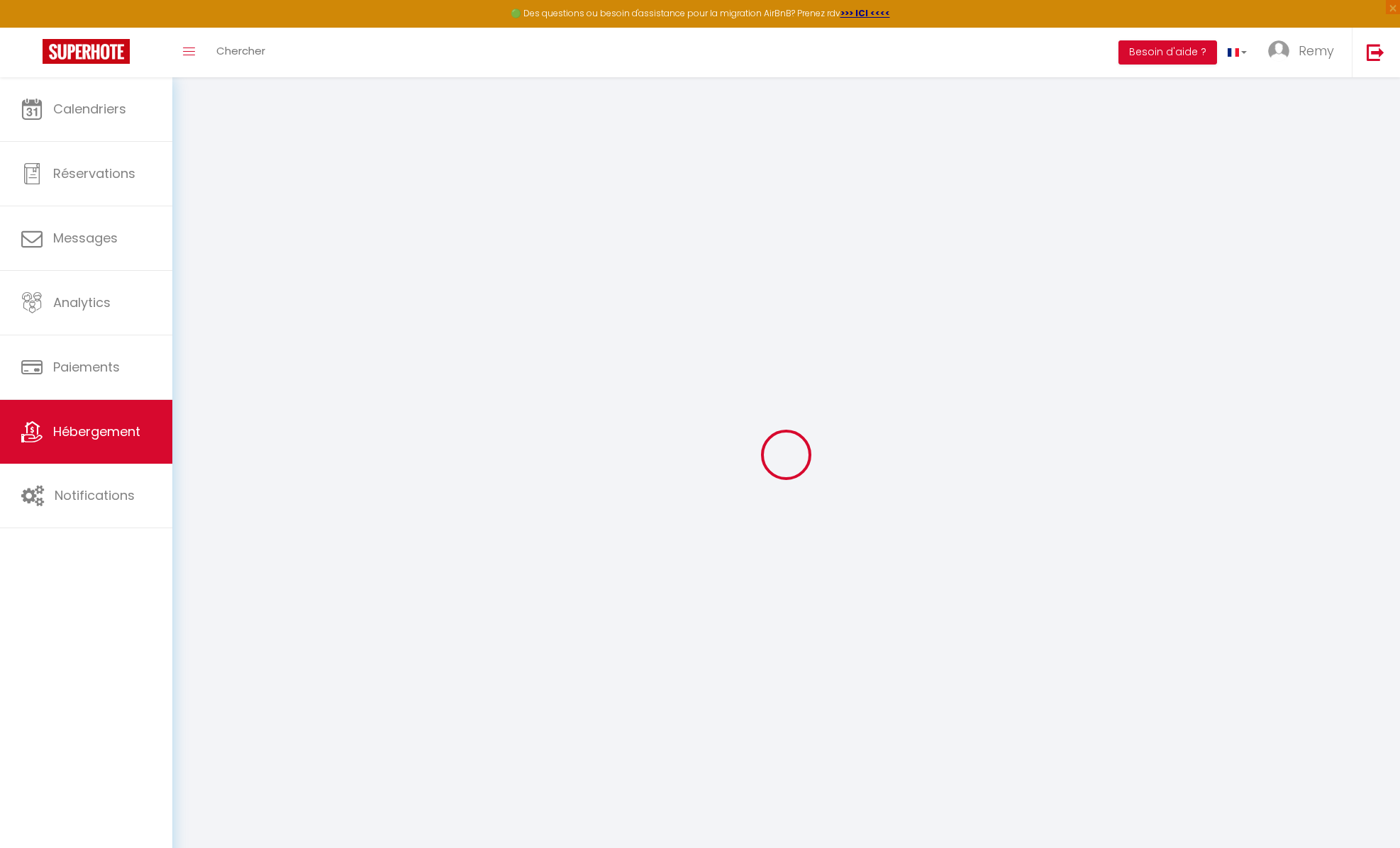
select select
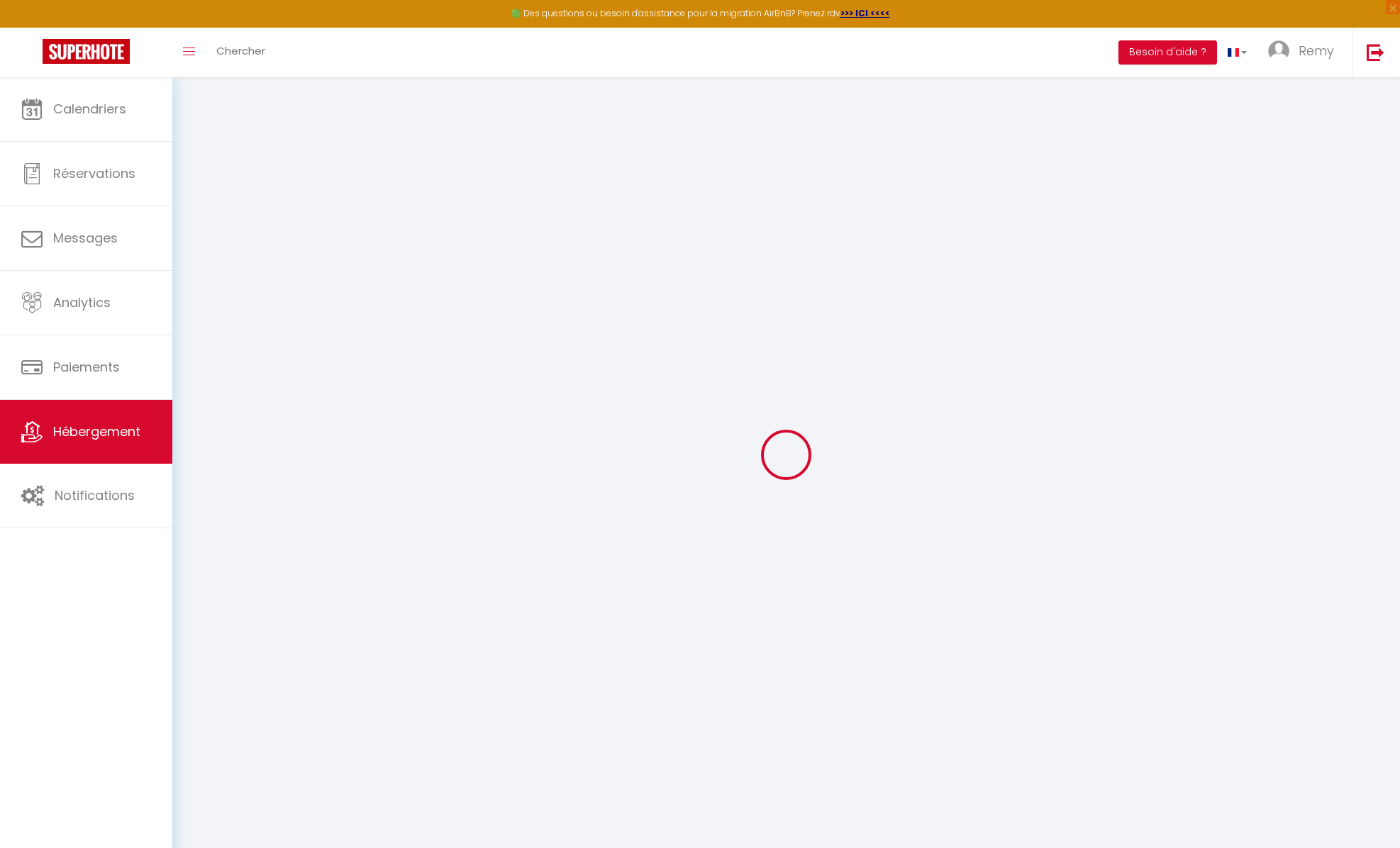
select select
checkbox input "false"
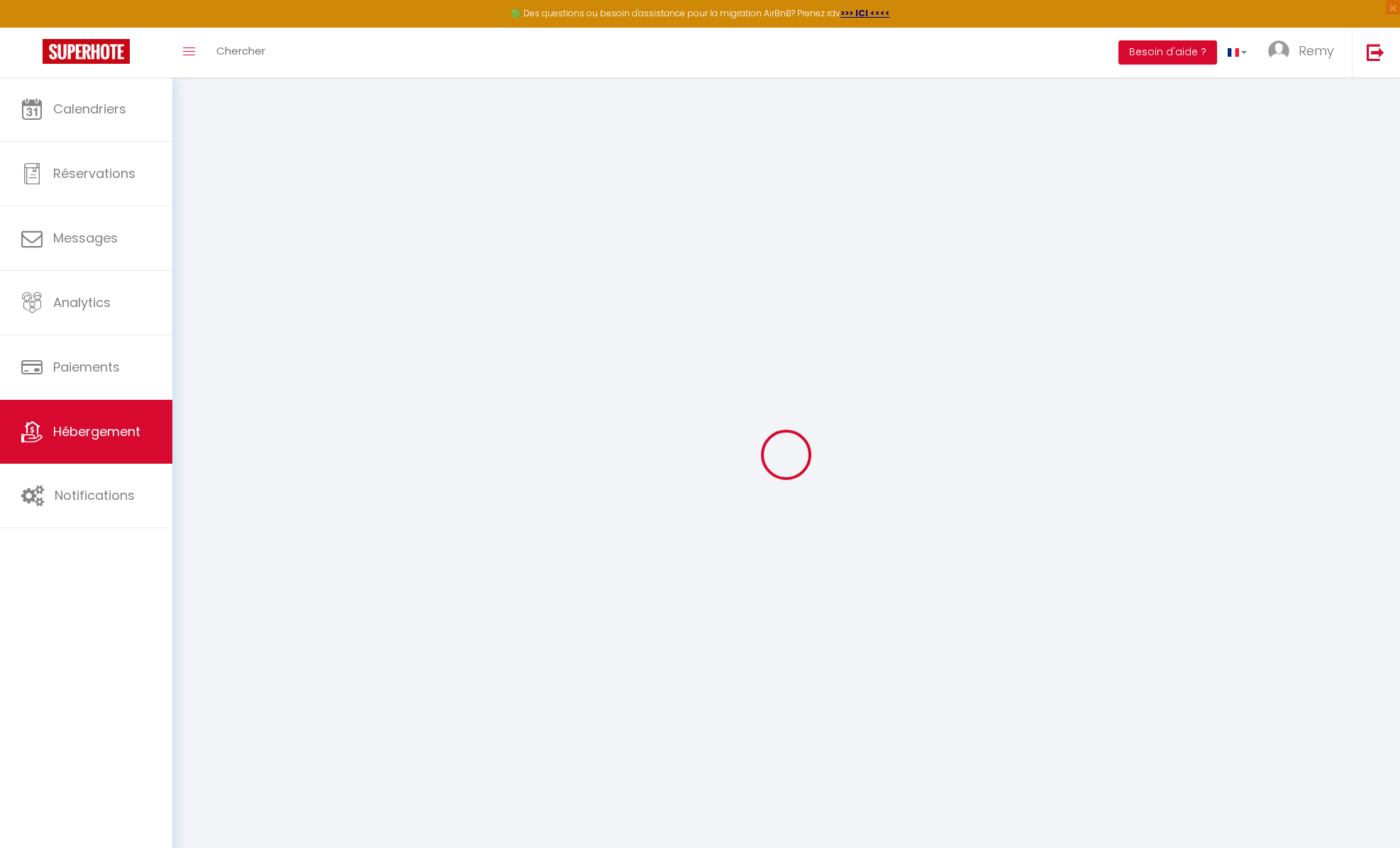
checkbox input "false"
select select
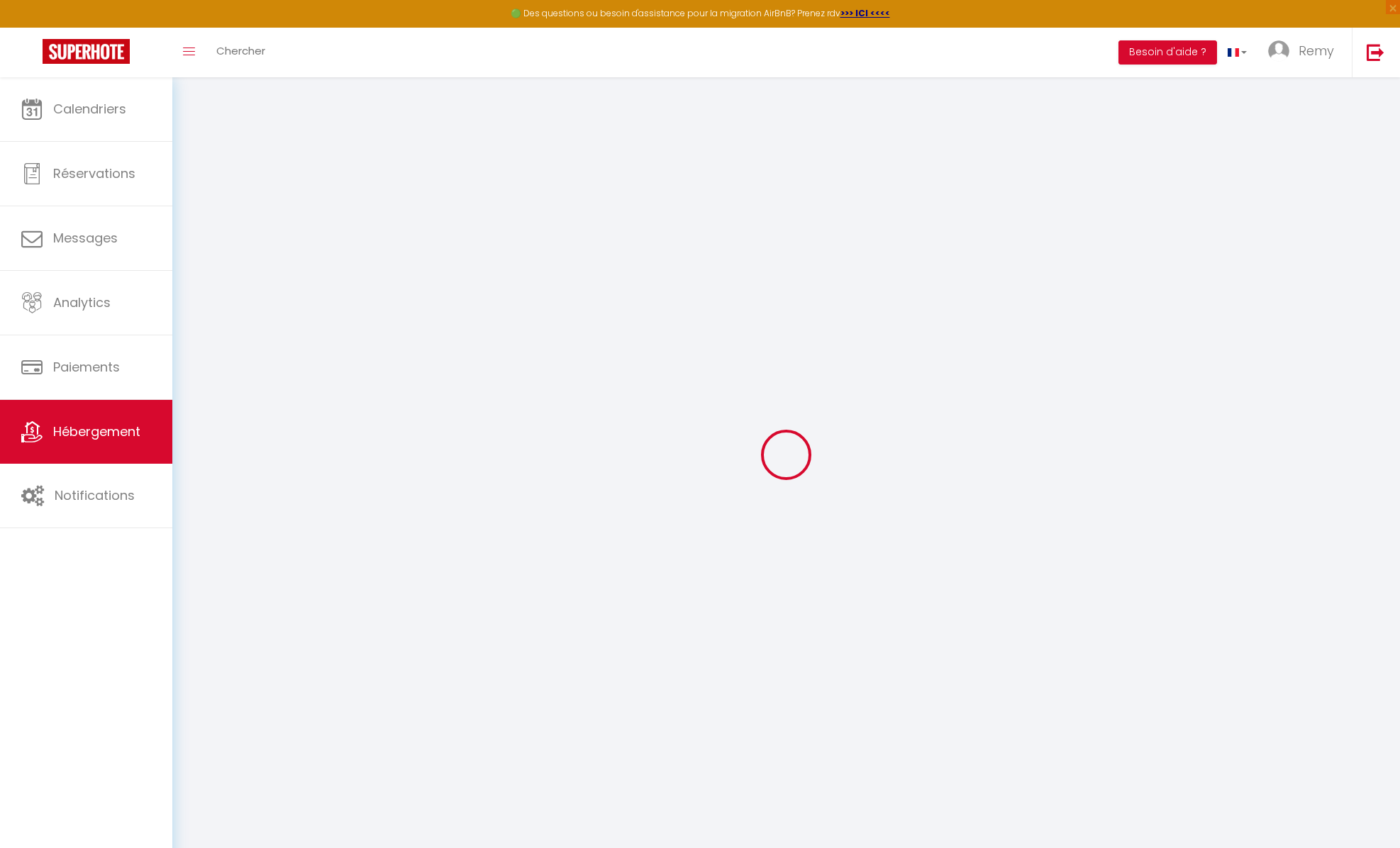
select select
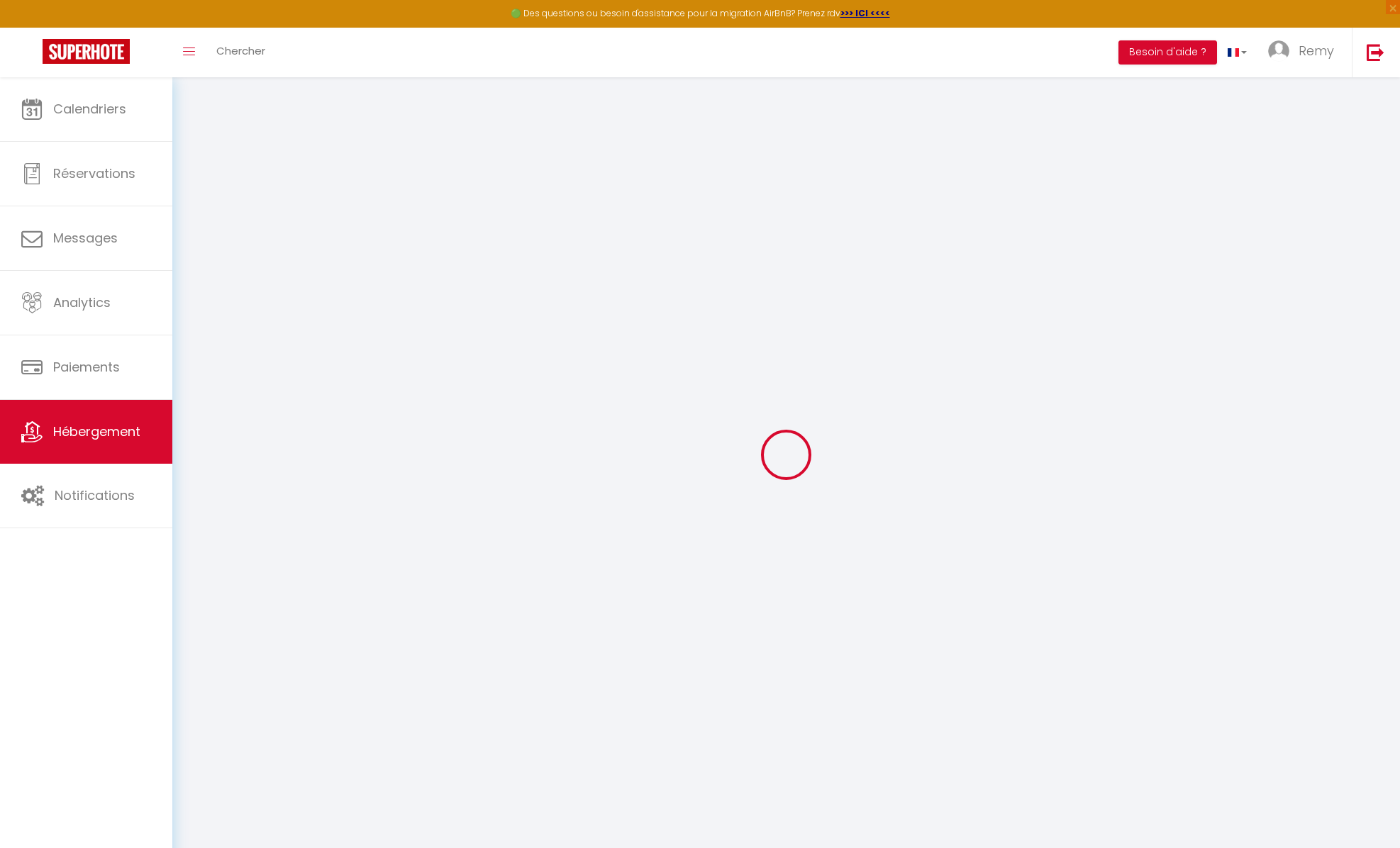
checkbox input "false"
select select
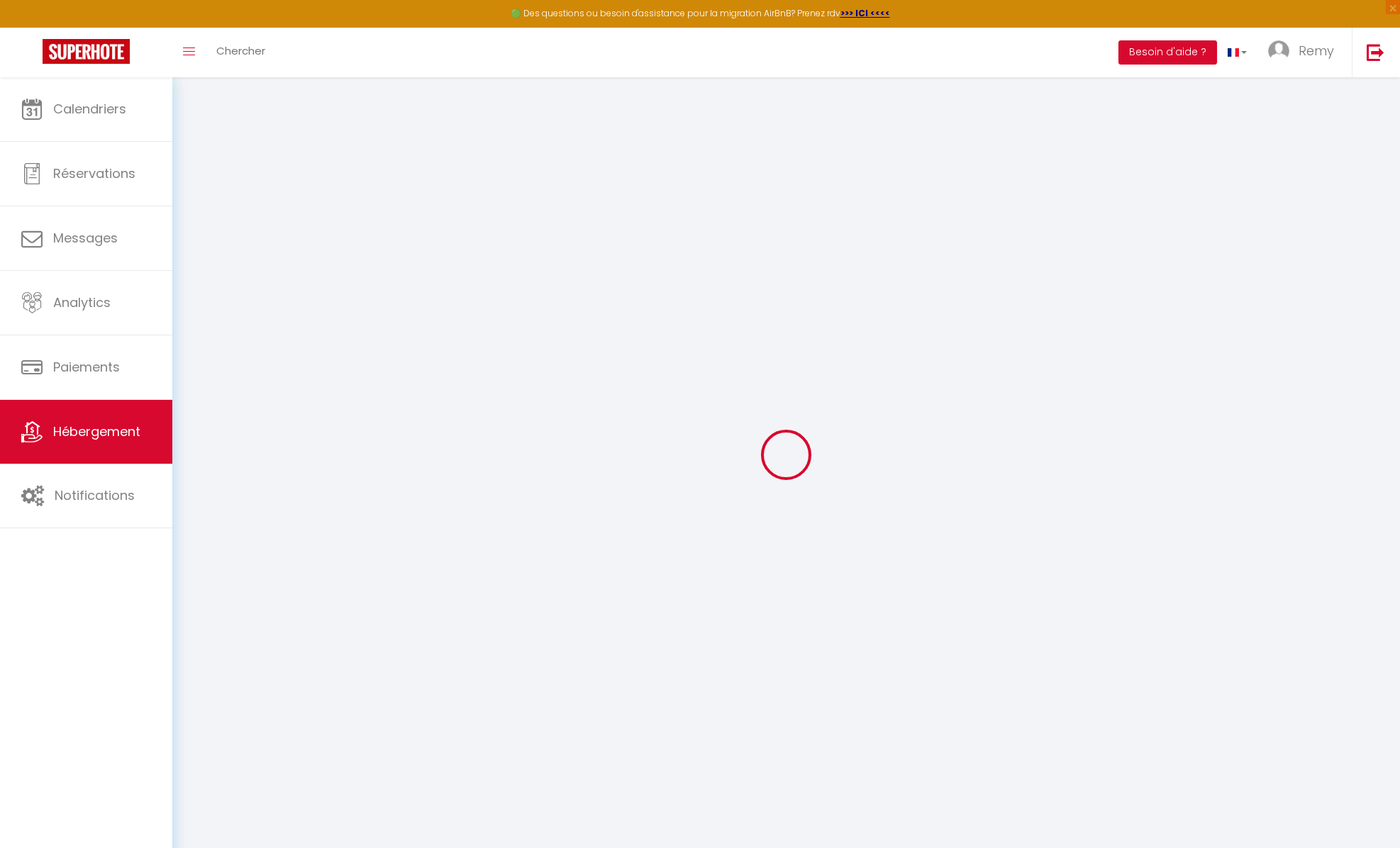
select select
type input "La Lizardière 'Marquise [PERSON_NAME]'"
type input "Remy"
type input "Zamponi"
type input "4, chemin de la Lizardière"
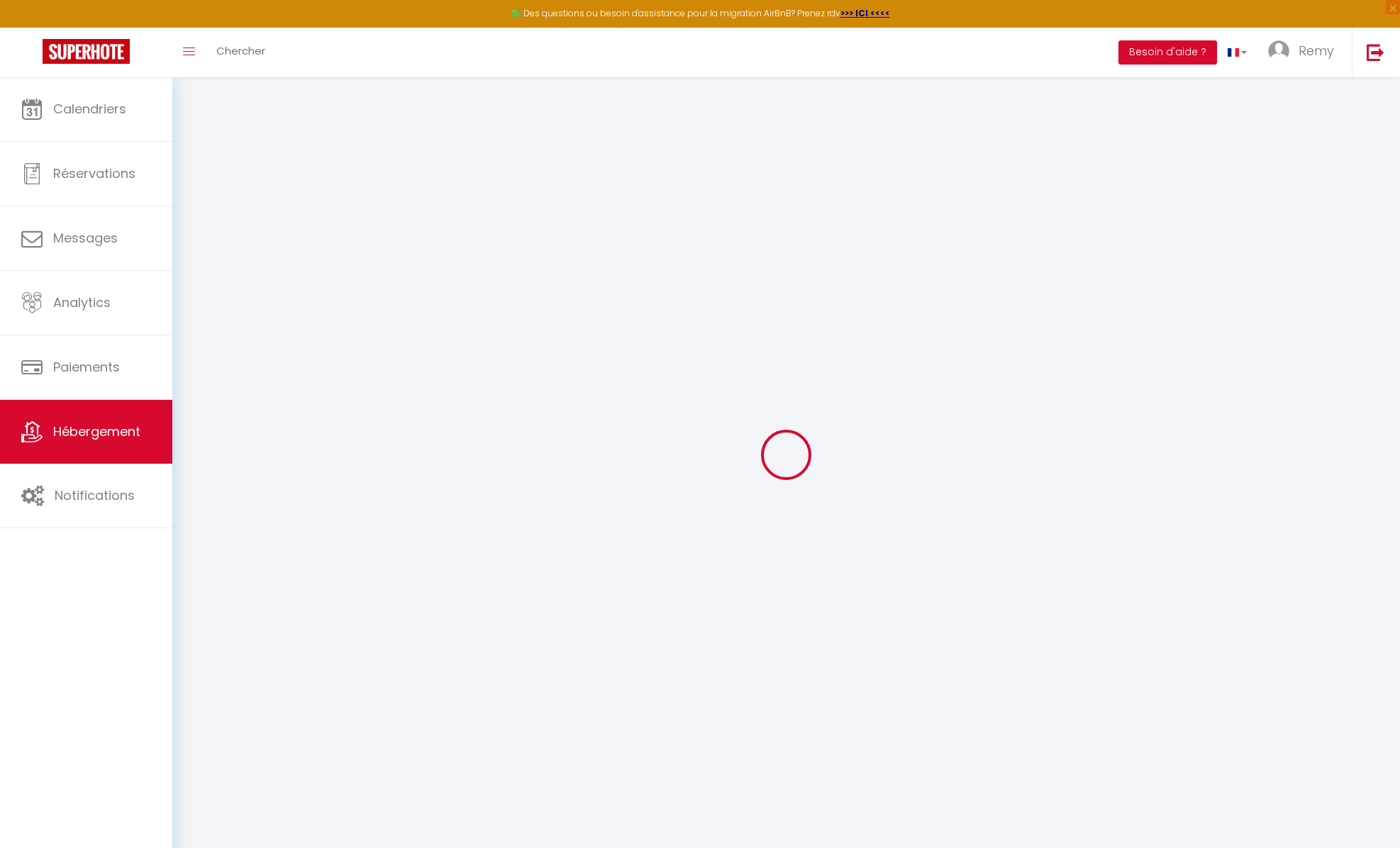
type input "41400"
type input "Montrichard"
select select "bnb"
select select "2"
select select "1"
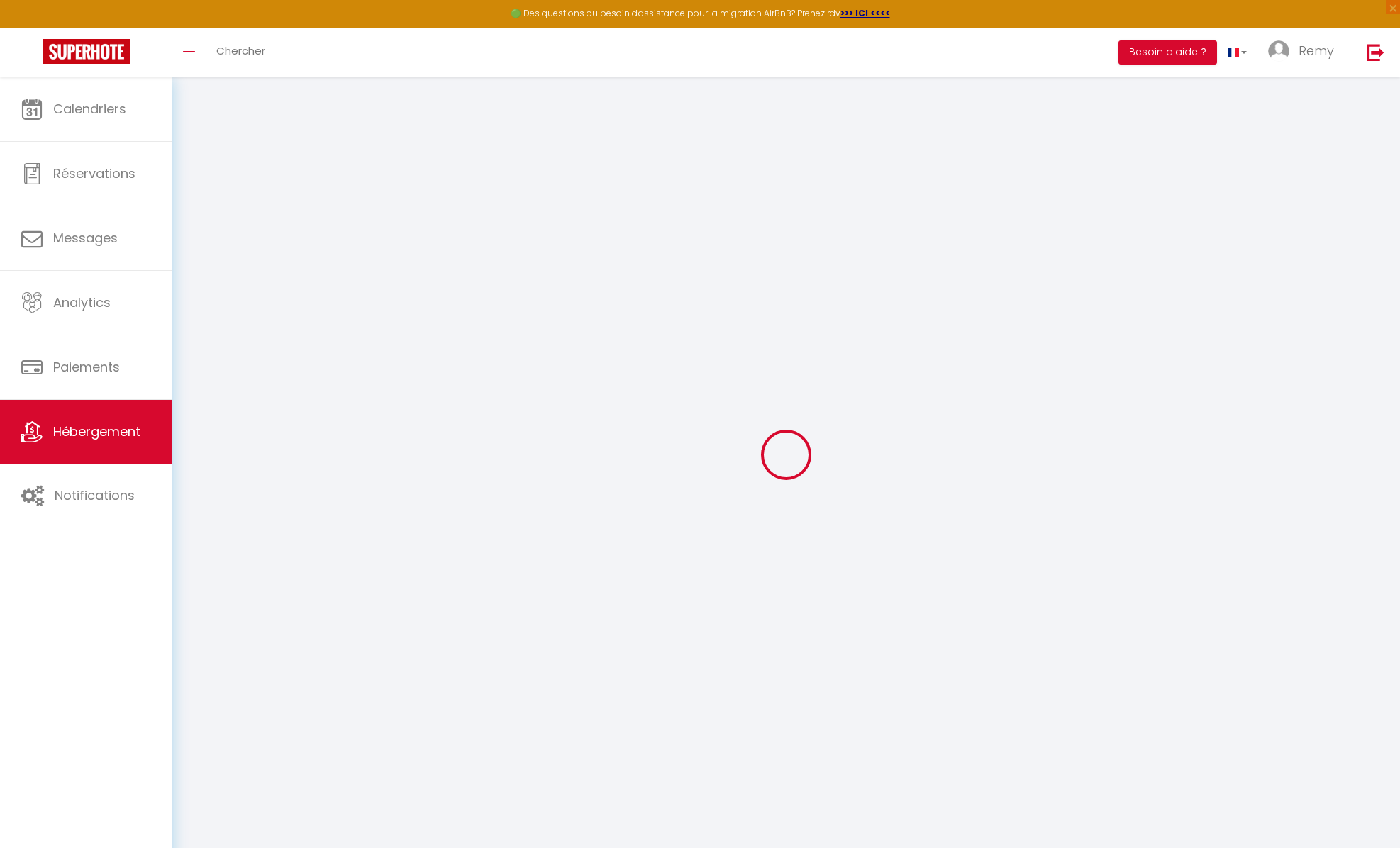
type input "137"
type input "15"
type input "0.66"
select select
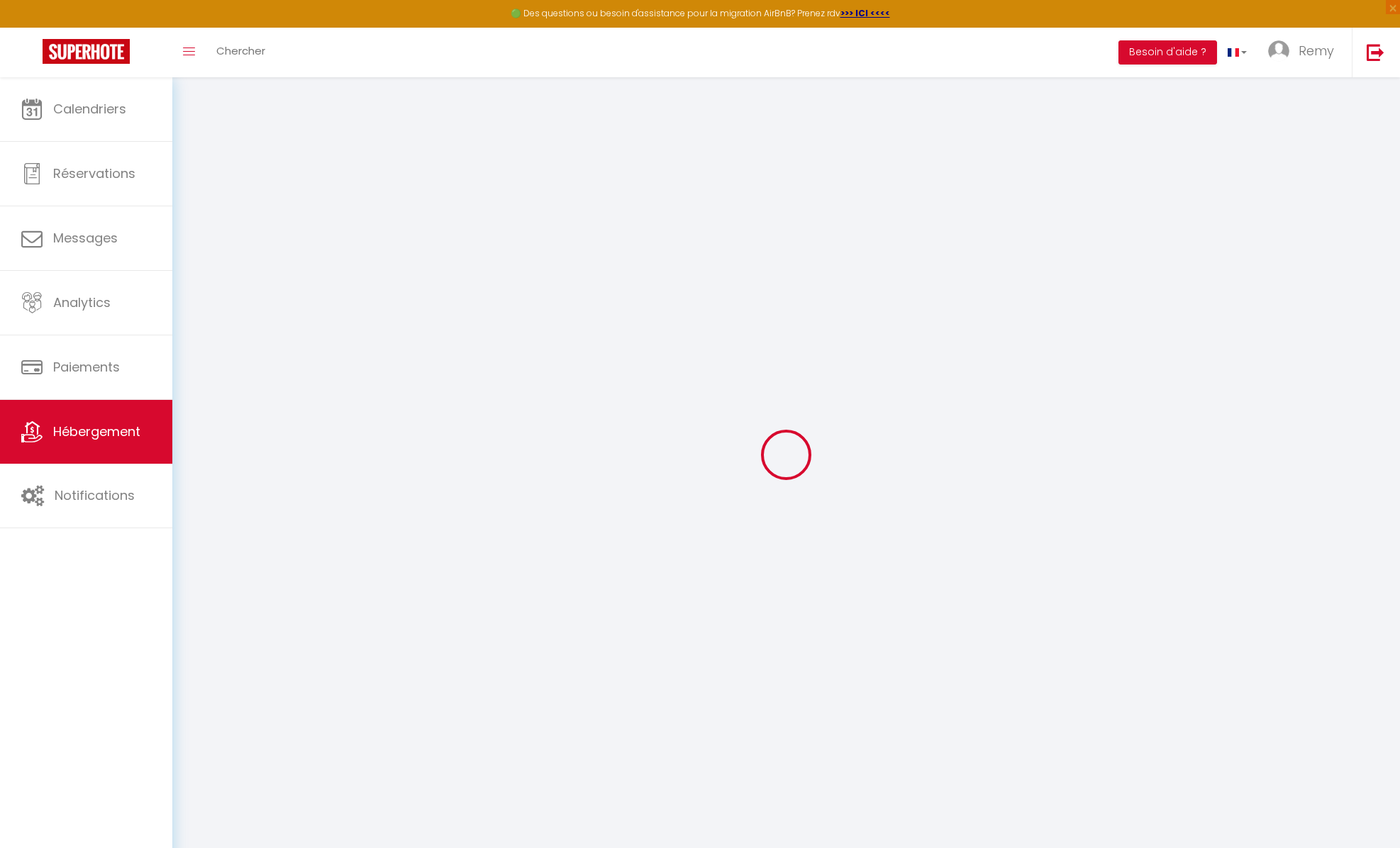
select select
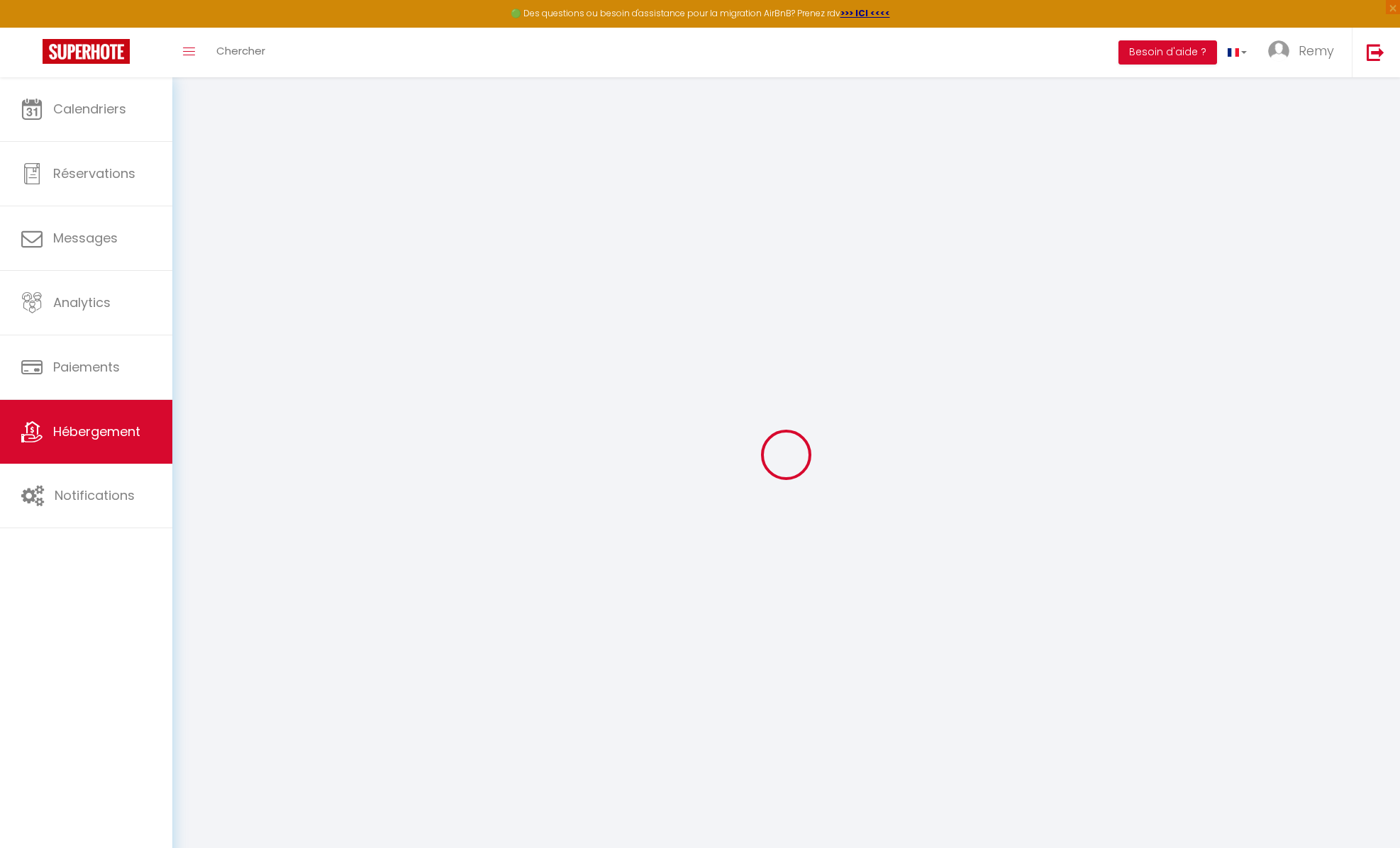
type input "4 Chemin de la Lizardière"
type input "41400"
type input "Montrichard Val de Cher"
type input "[EMAIL_ADDRESS][DOMAIN_NAME]"
select select "8224"
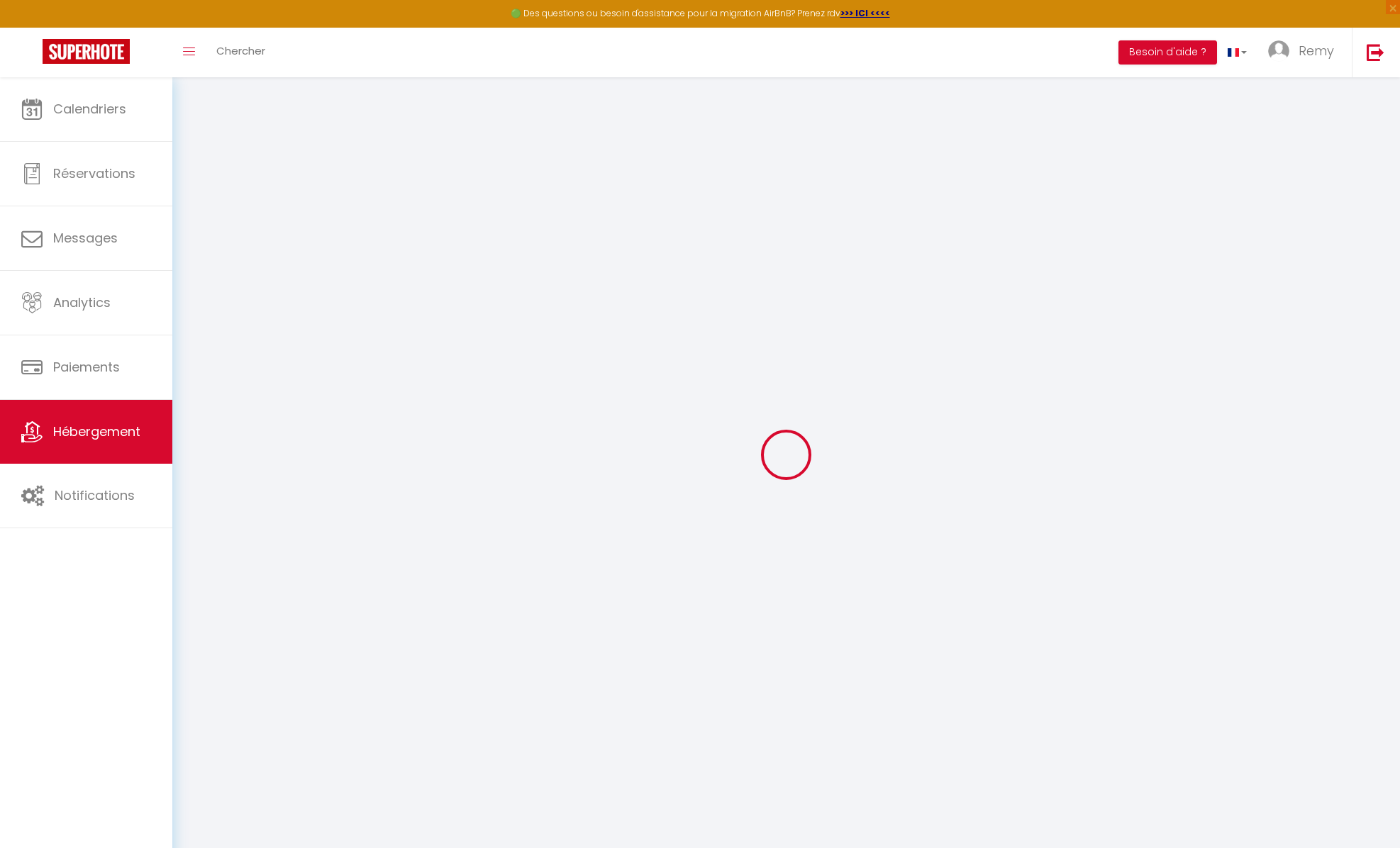
checkbox input "false"
type input "0"
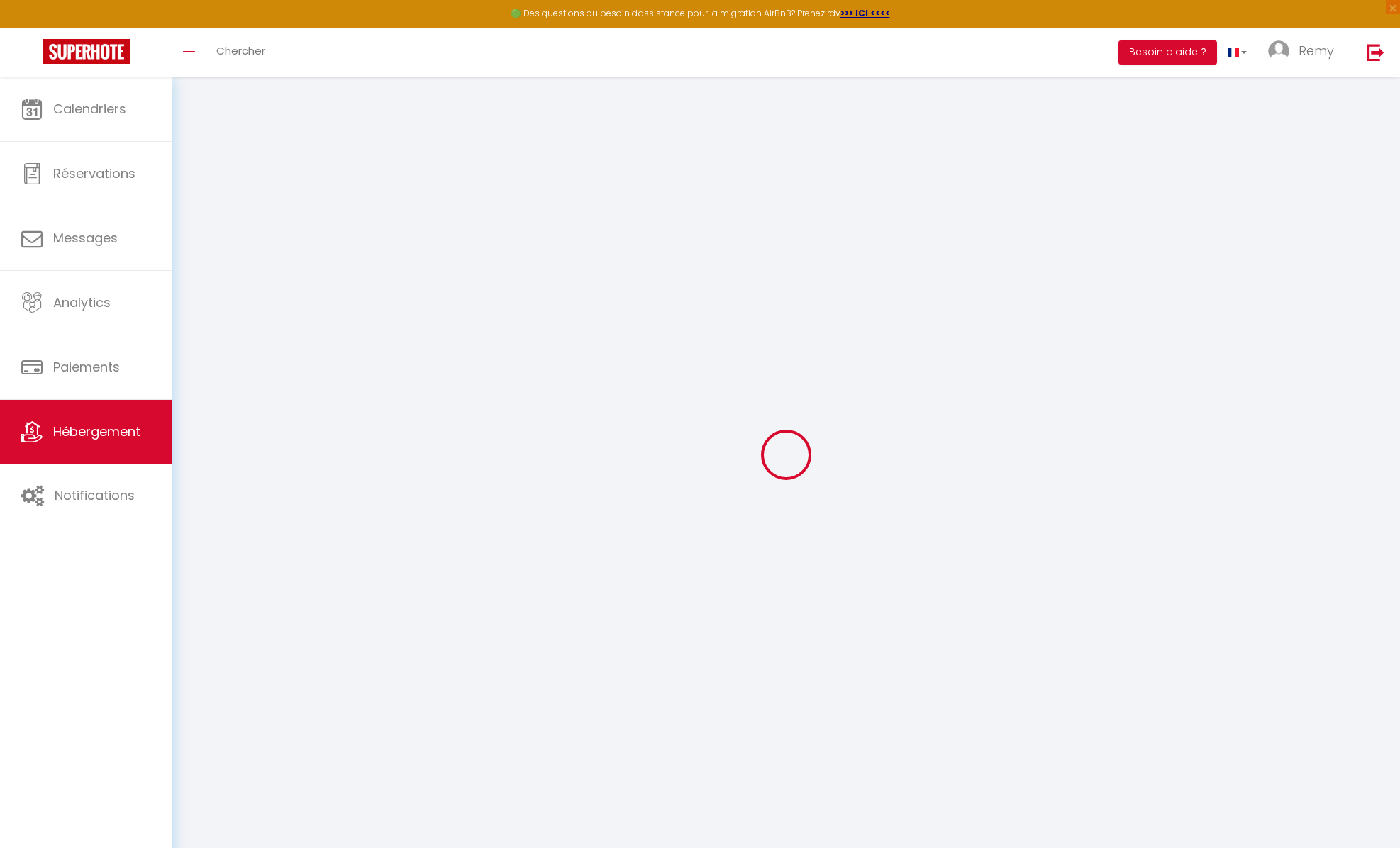
type input "0"
select select
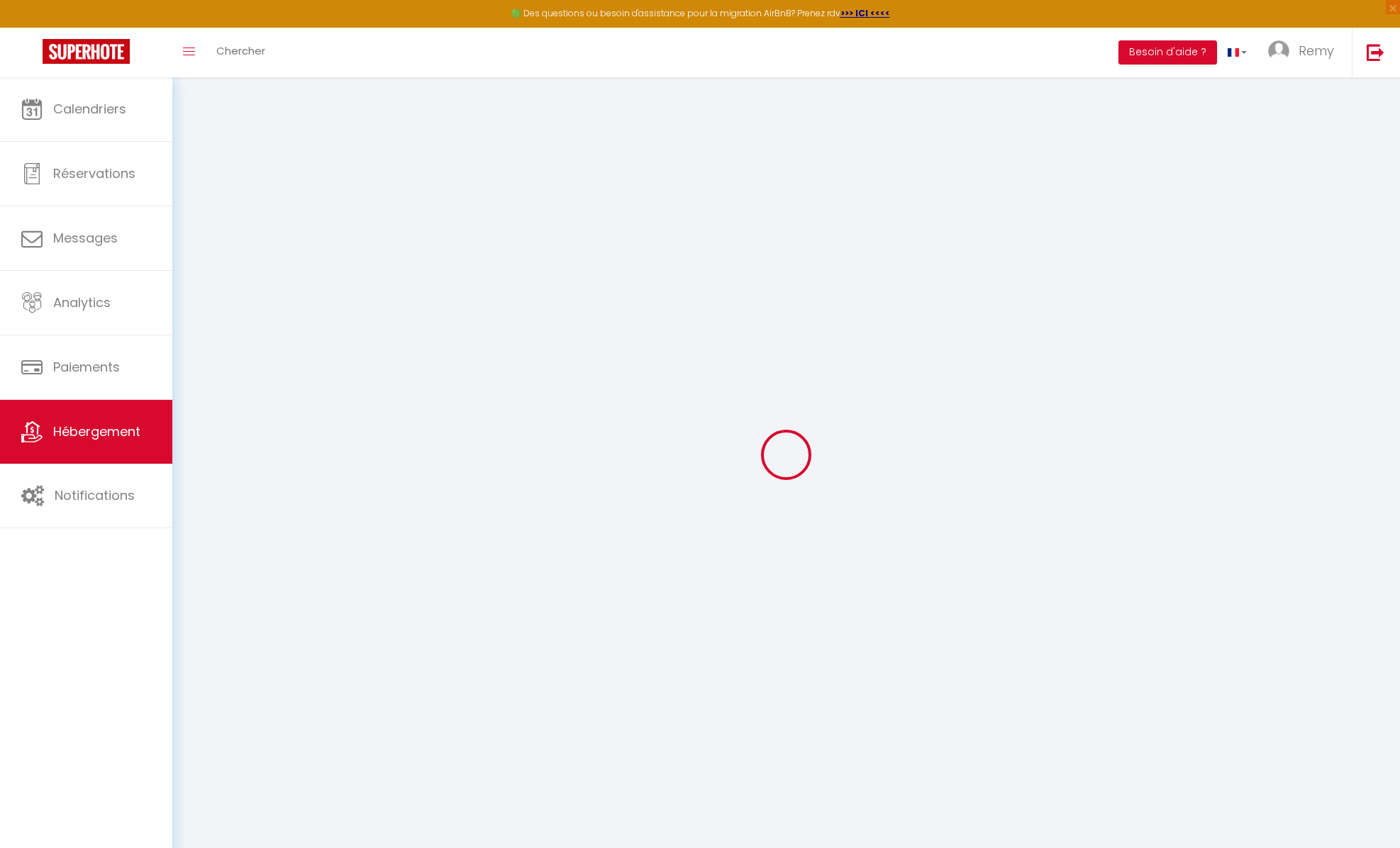
select select
checkbox input "false"
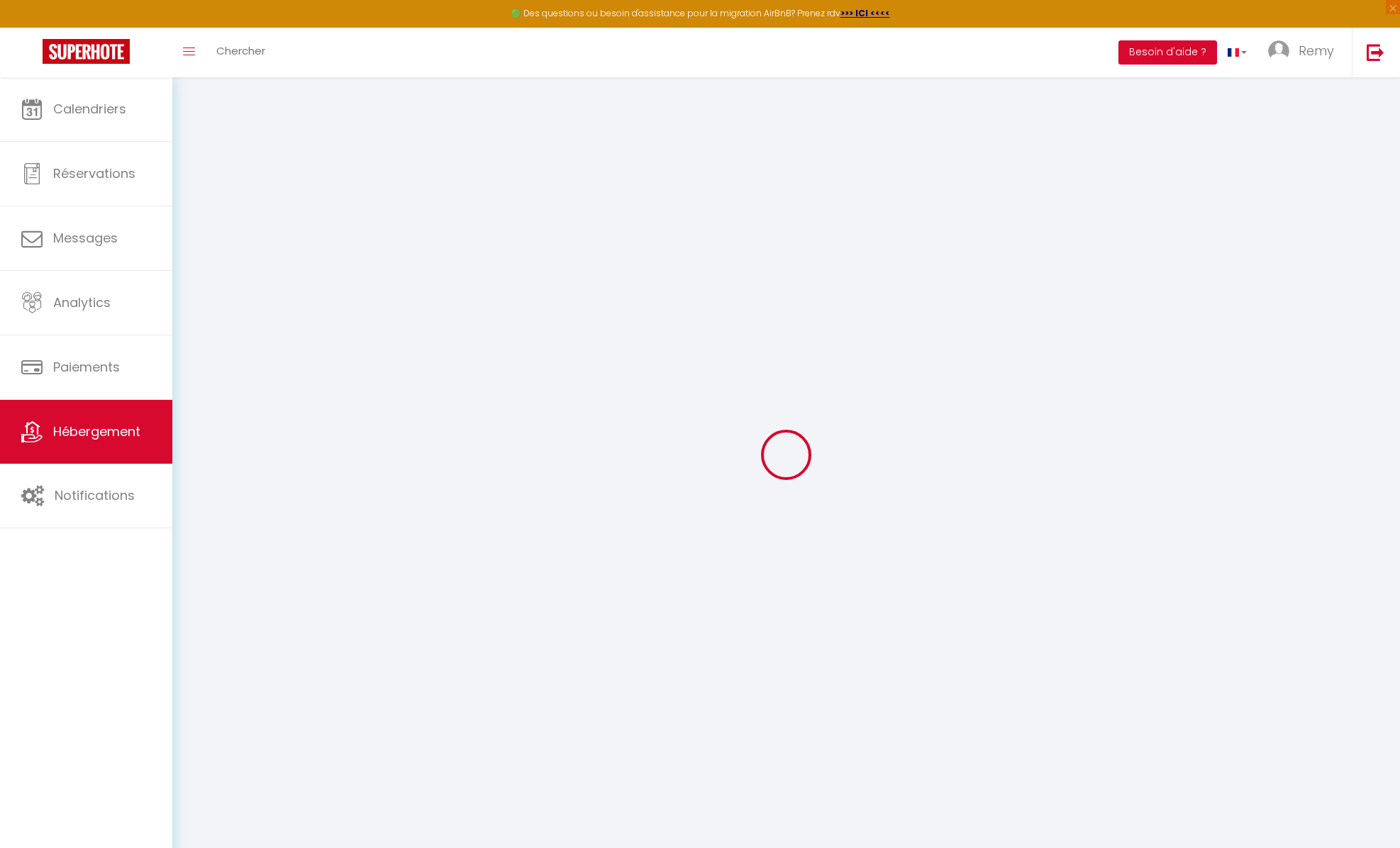
checkbox input "false"
select select
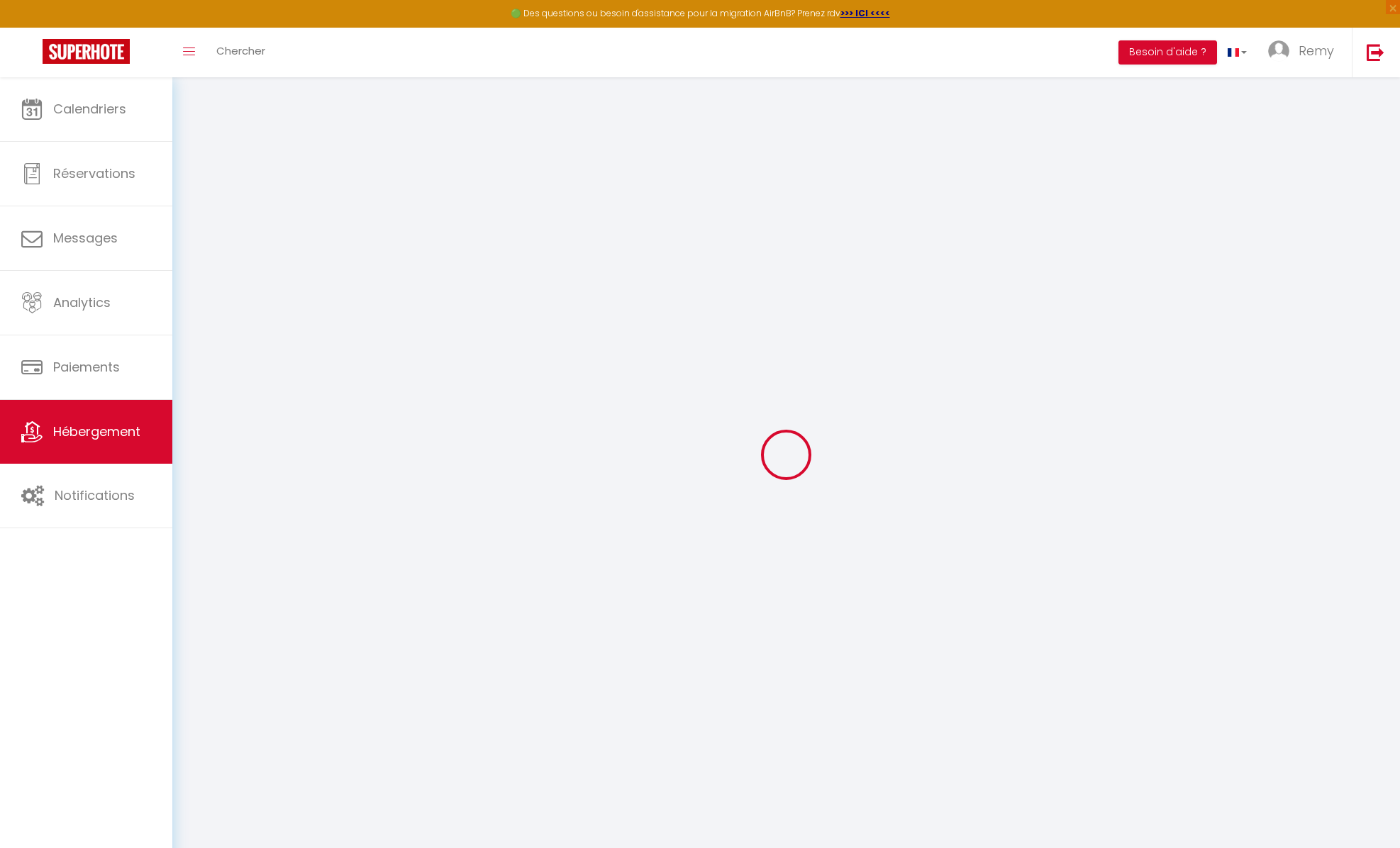
select select
checkbox input "false"
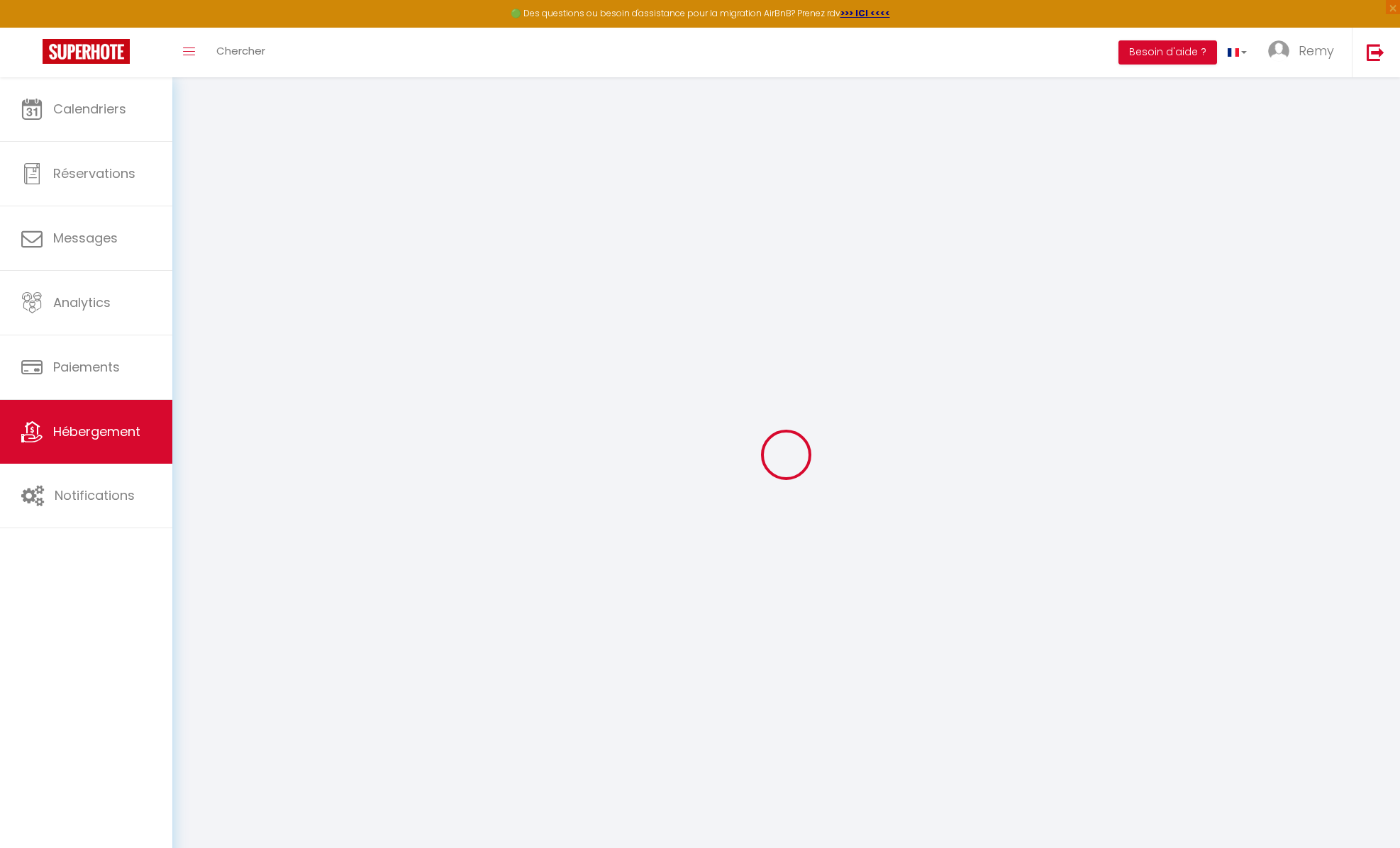
checkbox input "false"
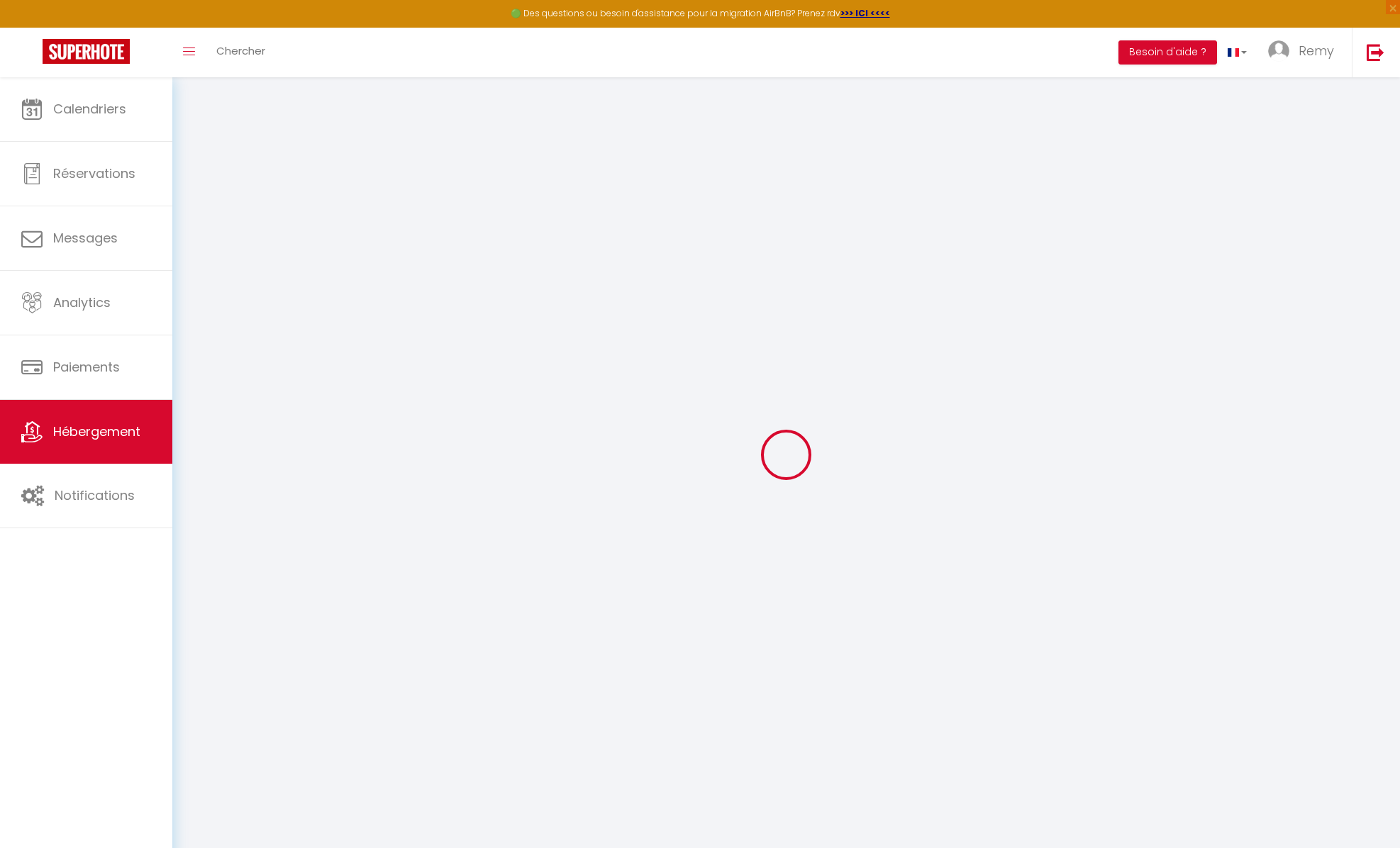
checkbox input "false"
select select "16:00"
select select
select select "12:00"
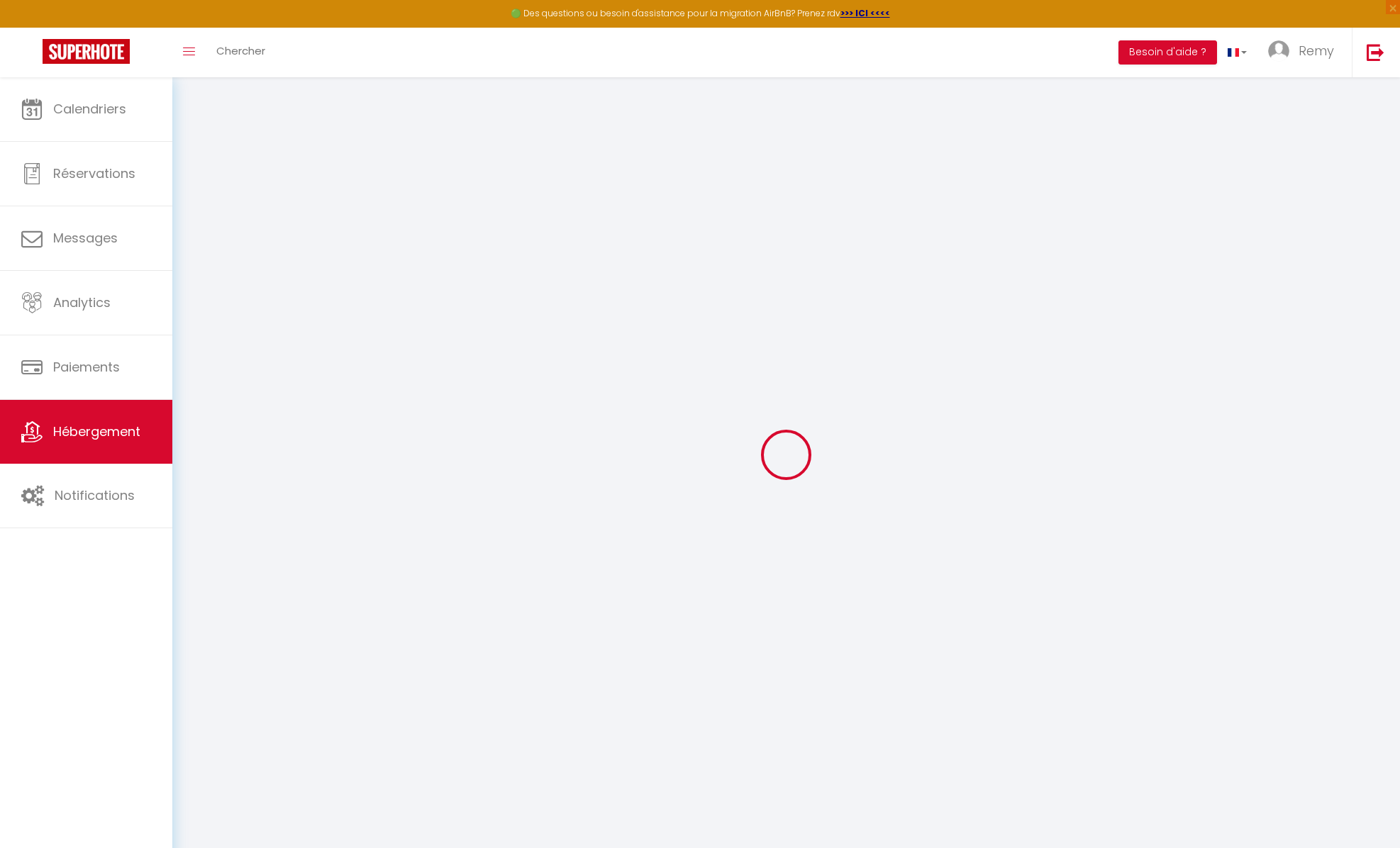
select select "15"
select select "12:00"
select select "20820"
select select
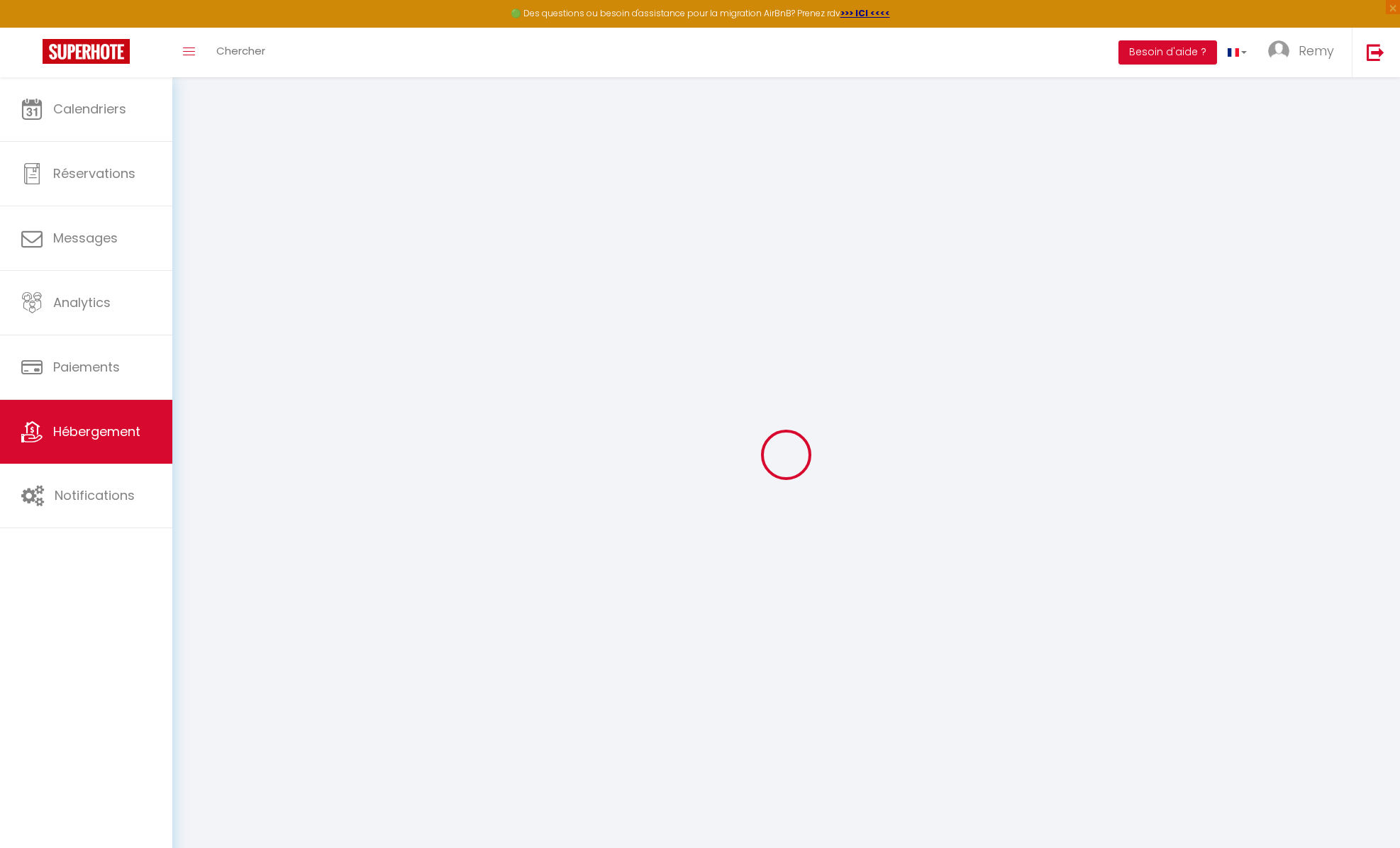
checkbox input "false"
select select
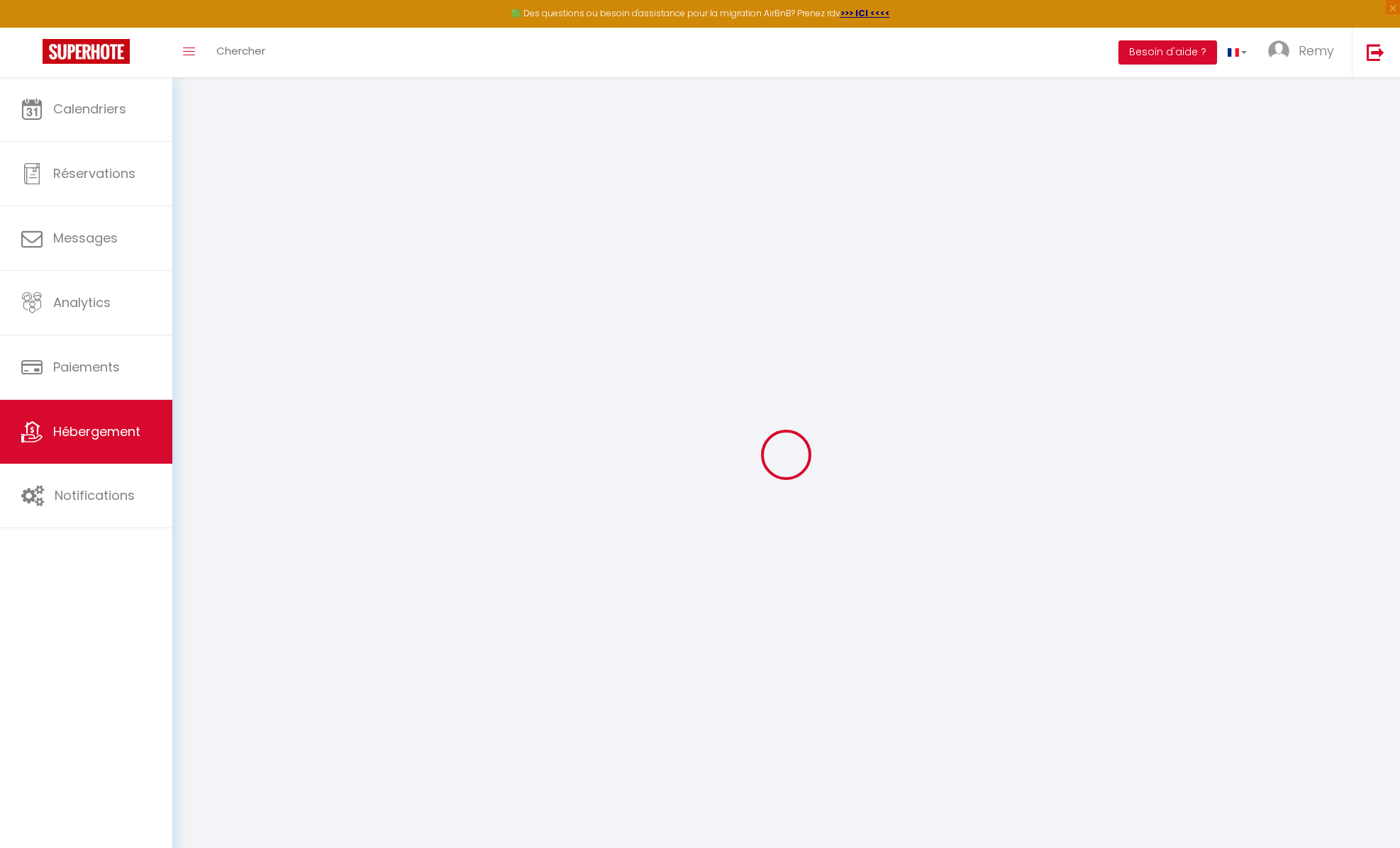
checkbox input "false"
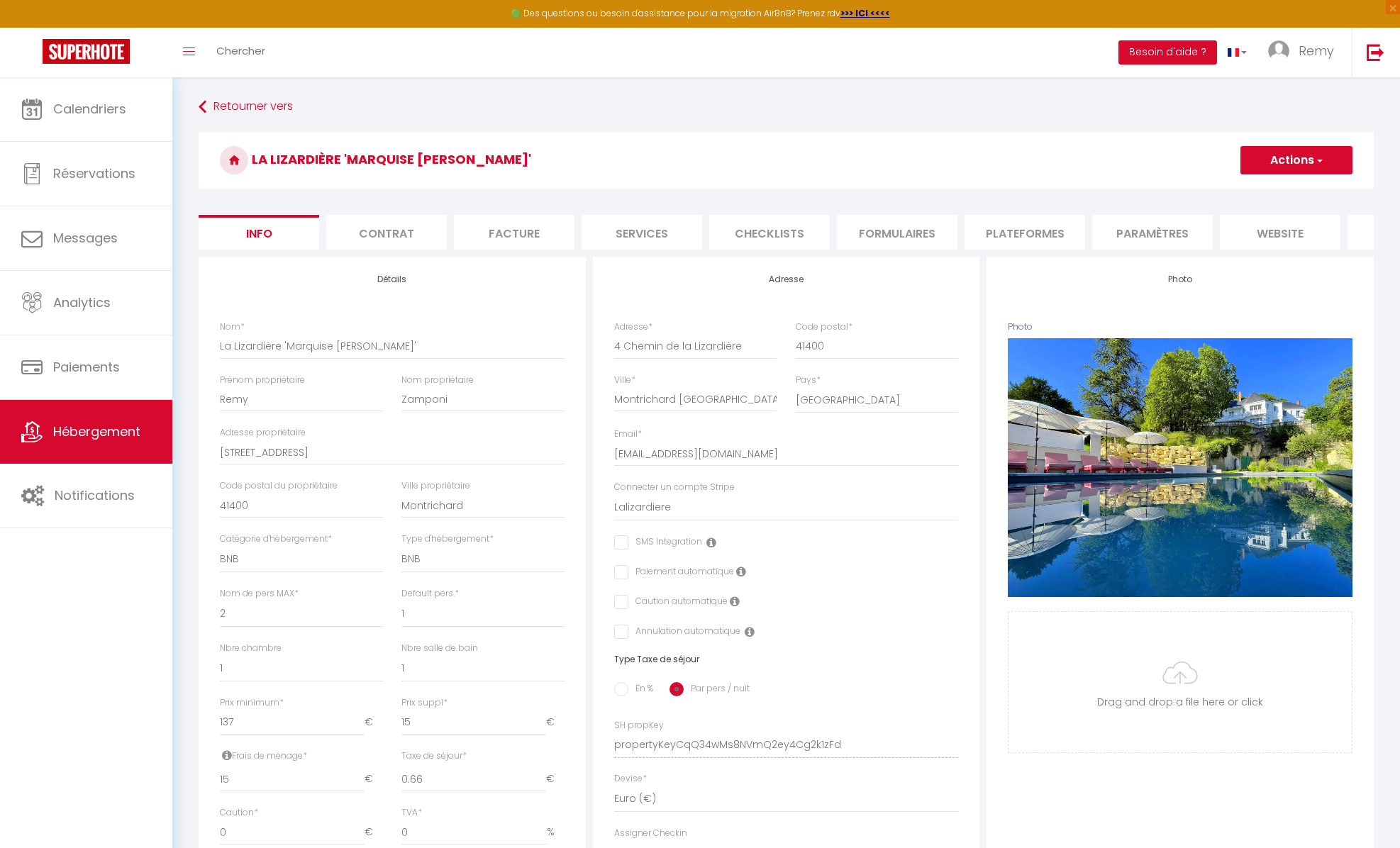
click at [1027, 231] on li "Plateformes" at bounding box center [1024, 231] width 120 height 35
select select
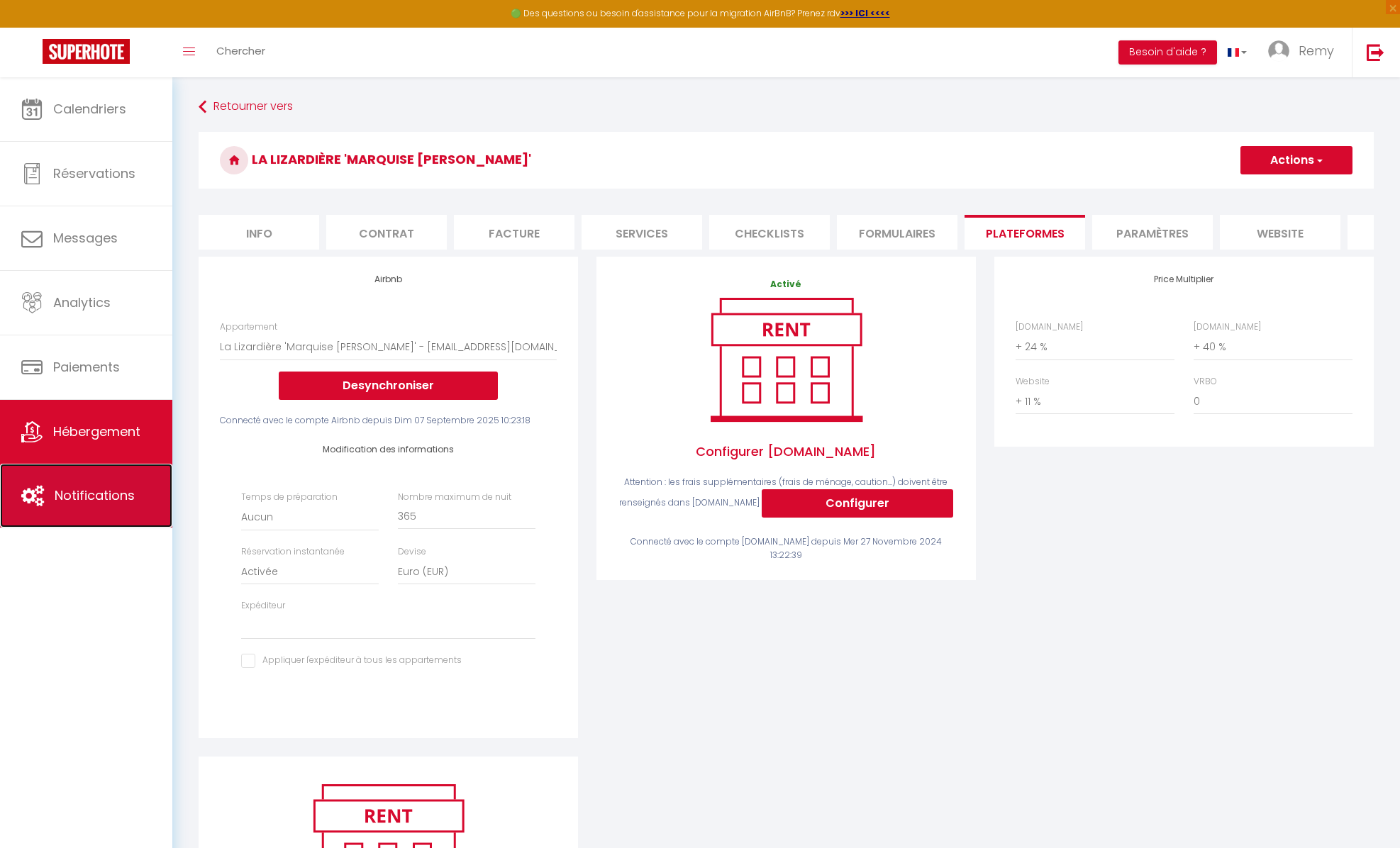
click at [89, 497] on span "Notifications" at bounding box center [94, 496] width 80 height 18
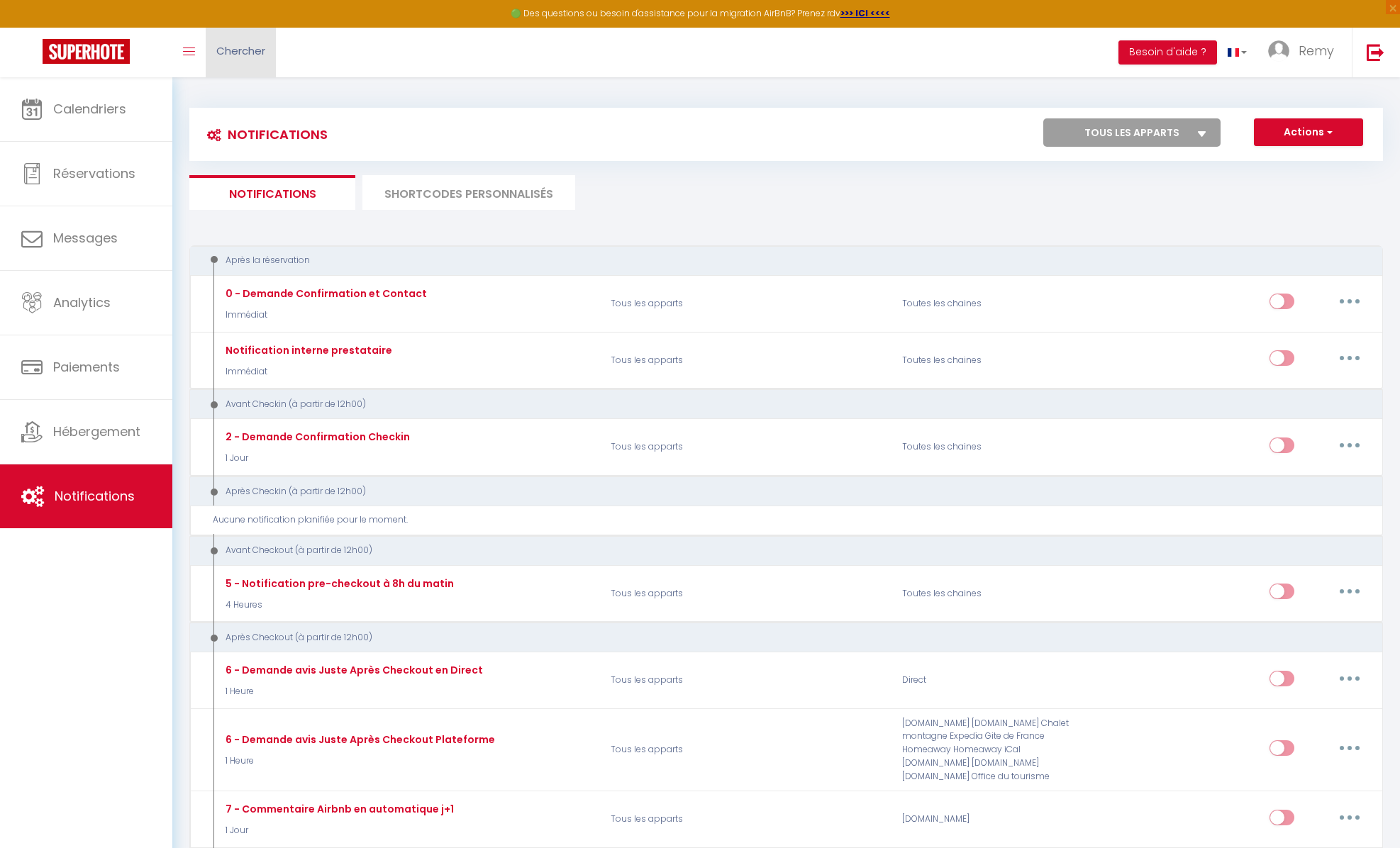
click at [216, 53] on span "Chercher" at bounding box center [240, 51] width 49 height 15
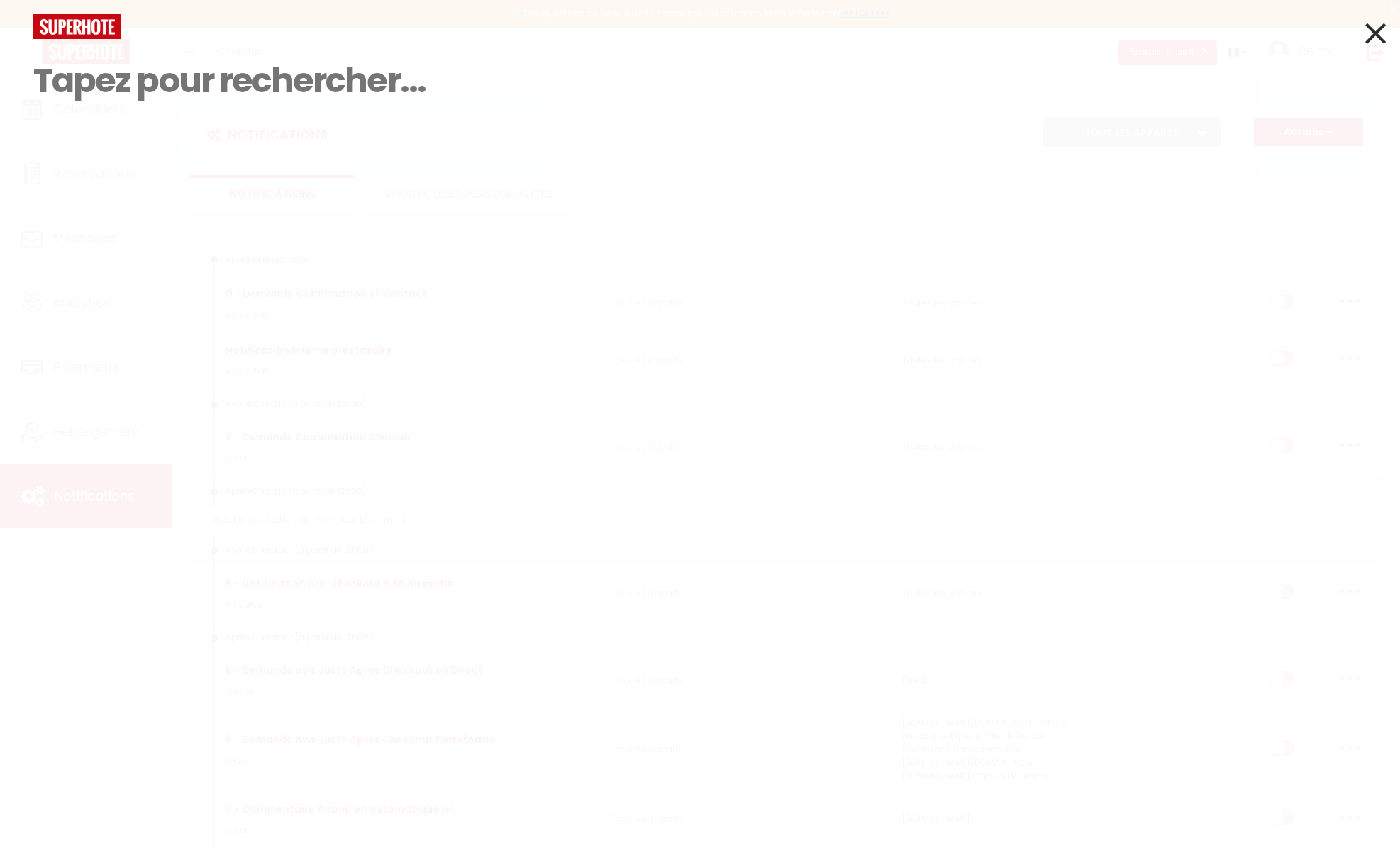
click at [1372, 32] on icon at bounding box center [1375, 34] width 20 height 36
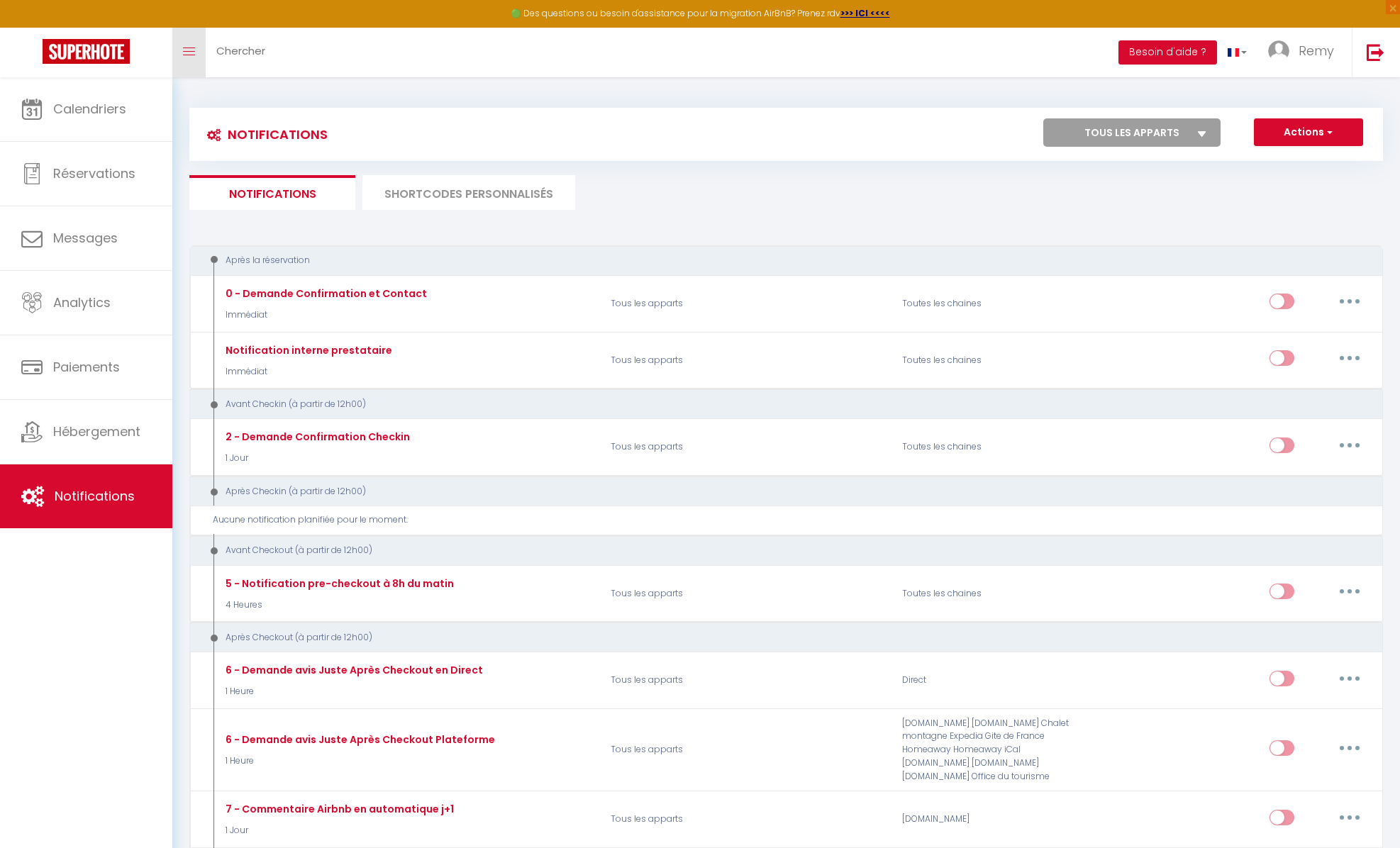
click at [194, 61] on link "Toggle menubar" at bounding box center [189, 52] width 33 height 50
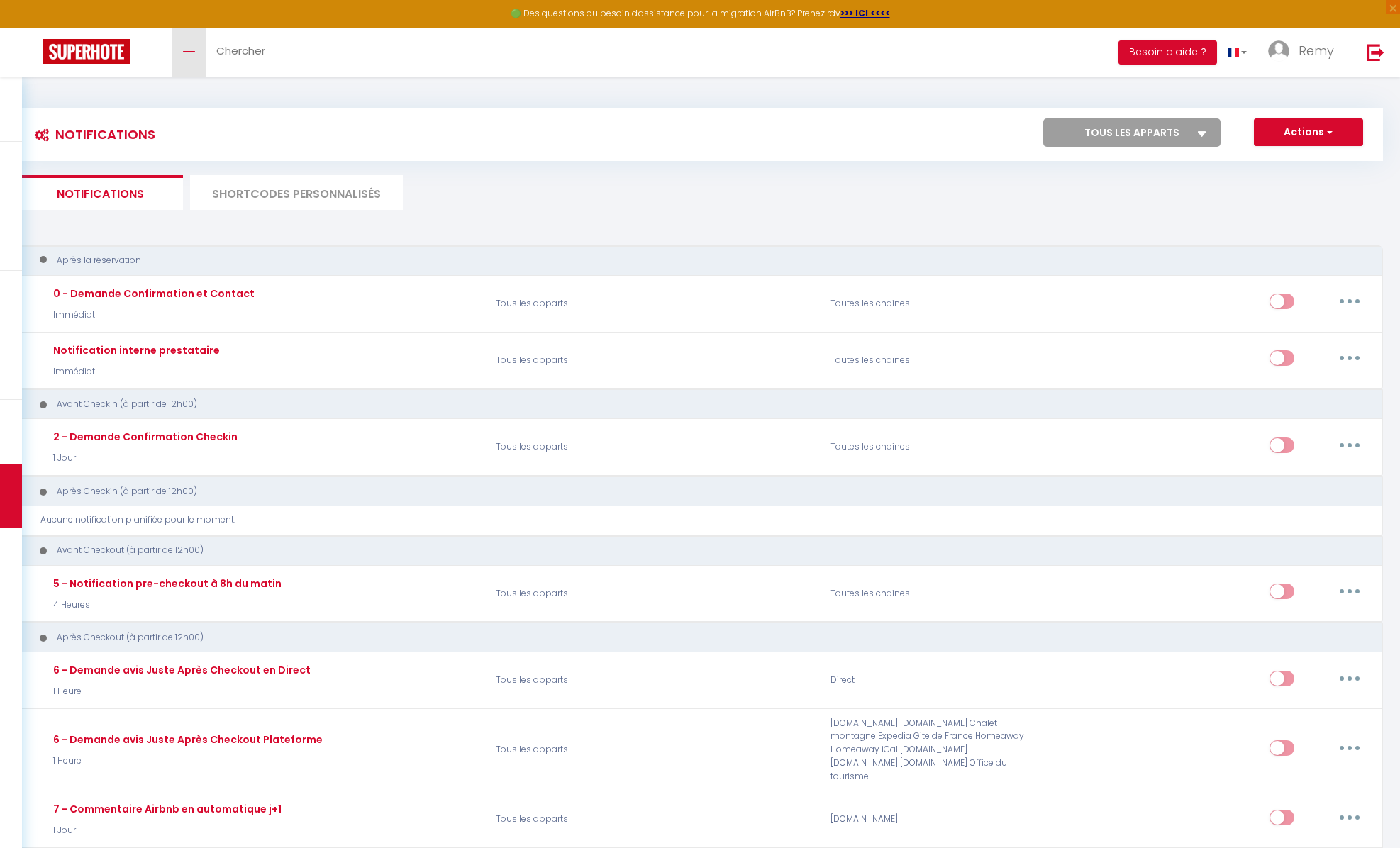
click at [192, 61] on link "Toggle menubar" at bounding box center [189, 52] width 33 height 50
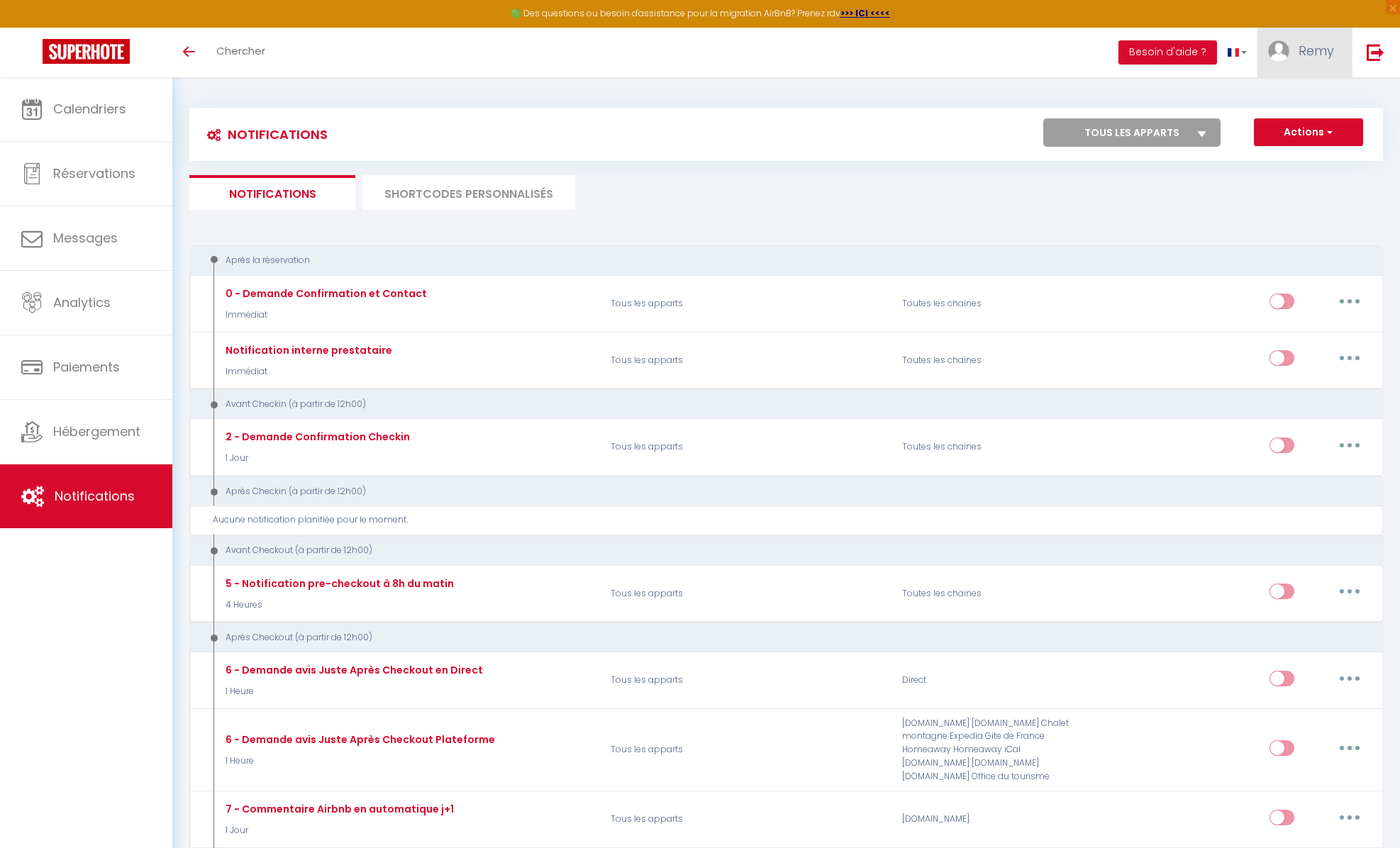
click at [1318, 51] on span "Remy" at bounding box center [1316, 51] width 36 height 18
click at [1274, 99] on link "Paramètres" at bounding box center [1295, 98] width 105 height 24
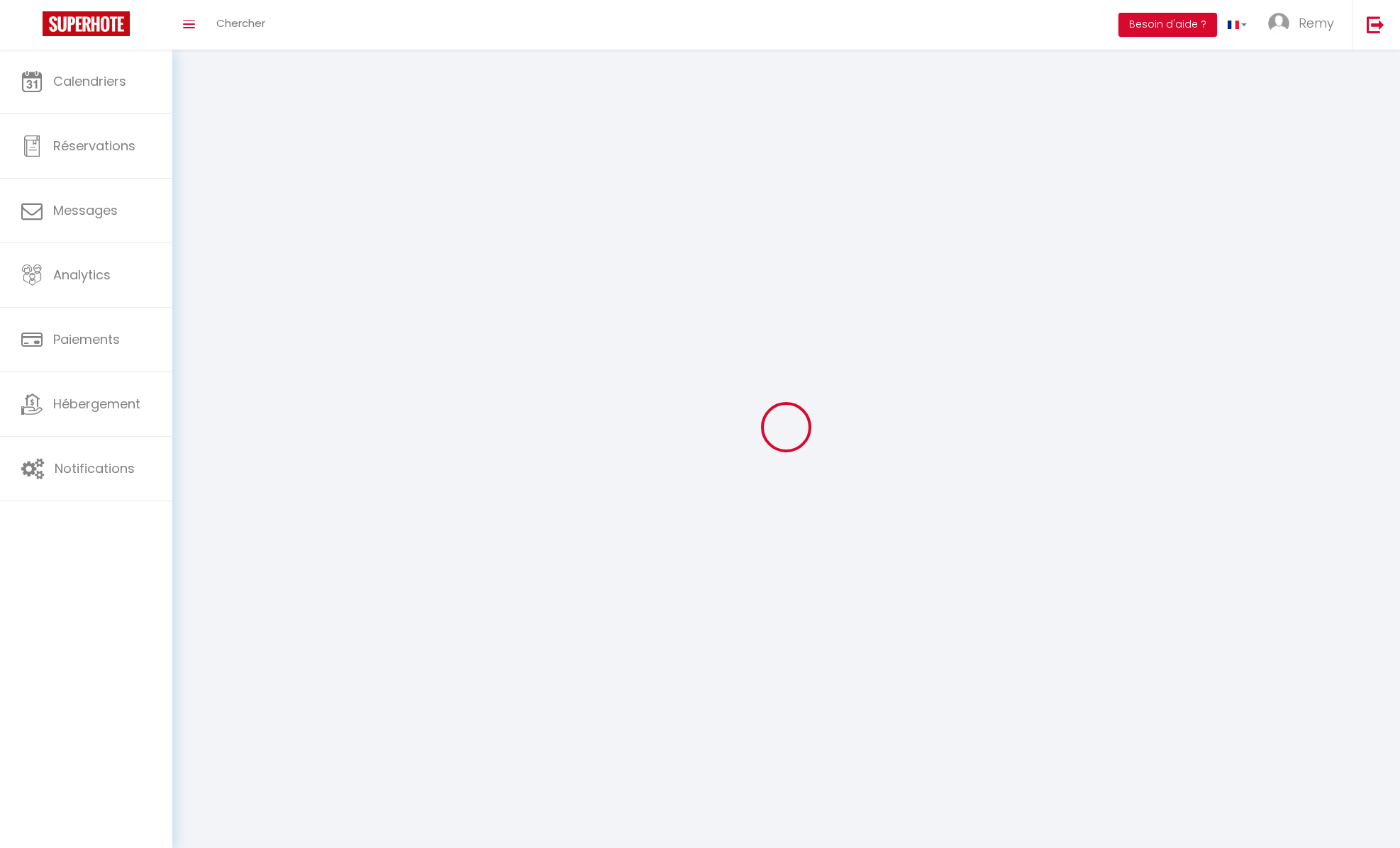
type input "Remy"
type input "Zamponi"
type input "0624127005"
type input "4, chemin de la Lizardiere"
type input "41400"
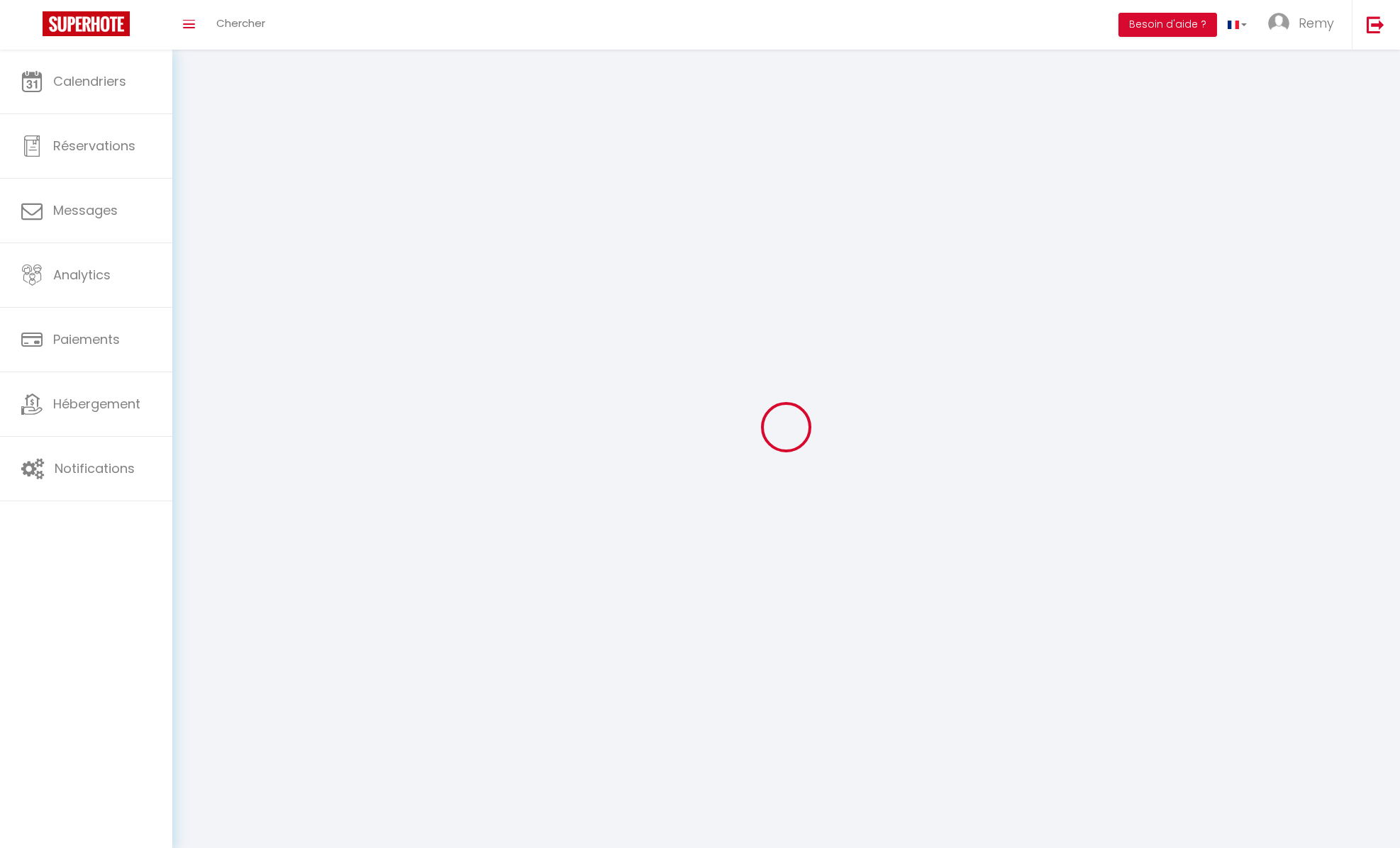
type input "MONTRICHARD"
type input "NRIa6DkkIPGgPR7FKQGzPYCaO"
type input "PnSJm0RitKUS4kRSL7NA4EQKR"
select select "28"
select select "fr"
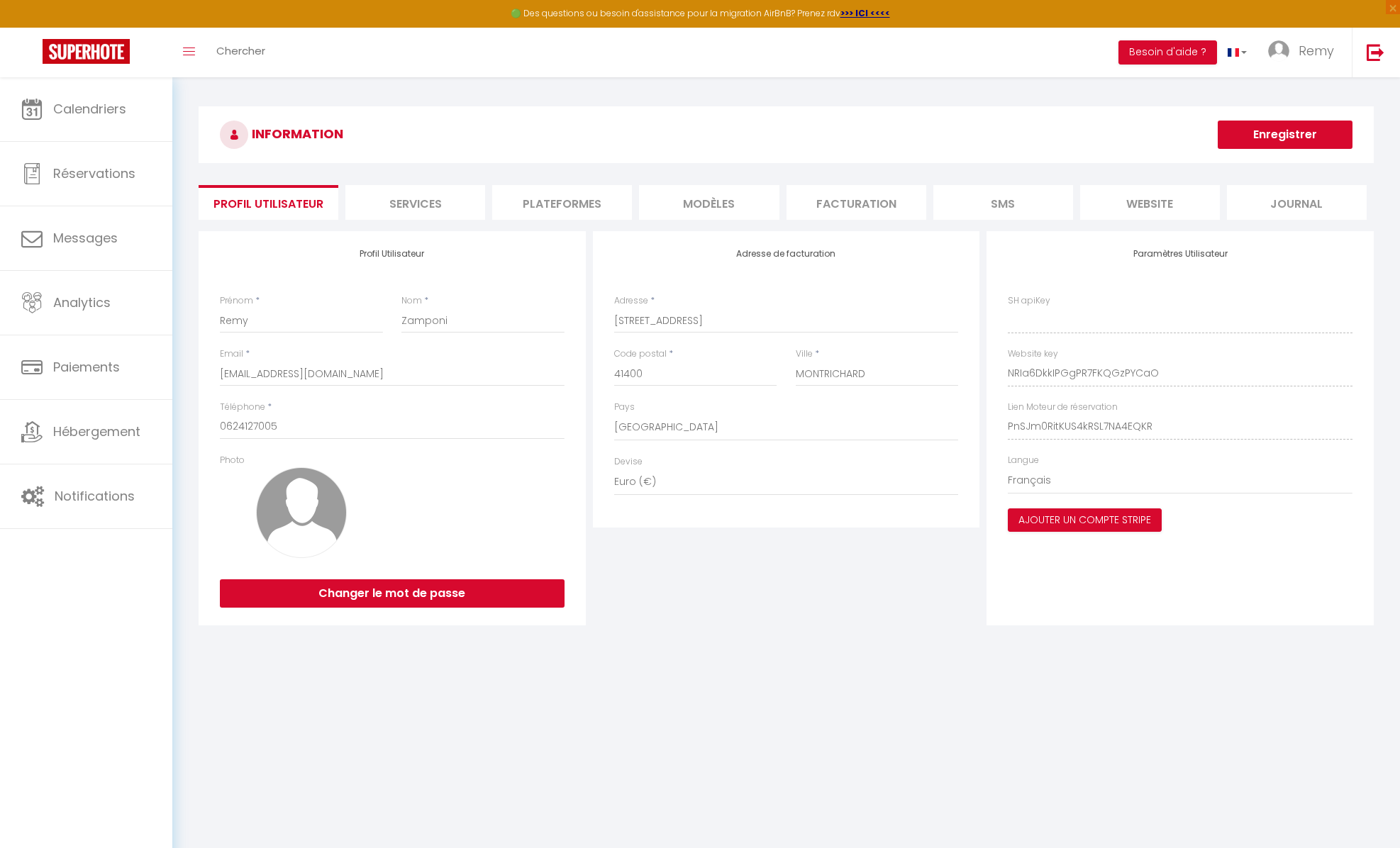
type input "NRIa6DkkIPGgPR7FKQGzPYCaO"
type input "PnSJm0RitKUS4kRSL7NA4EQKR"
type input "https://app.superhote.com/#/get-available-rentals/PnSJm0RitKUS4kRSL7NA4EQKR"
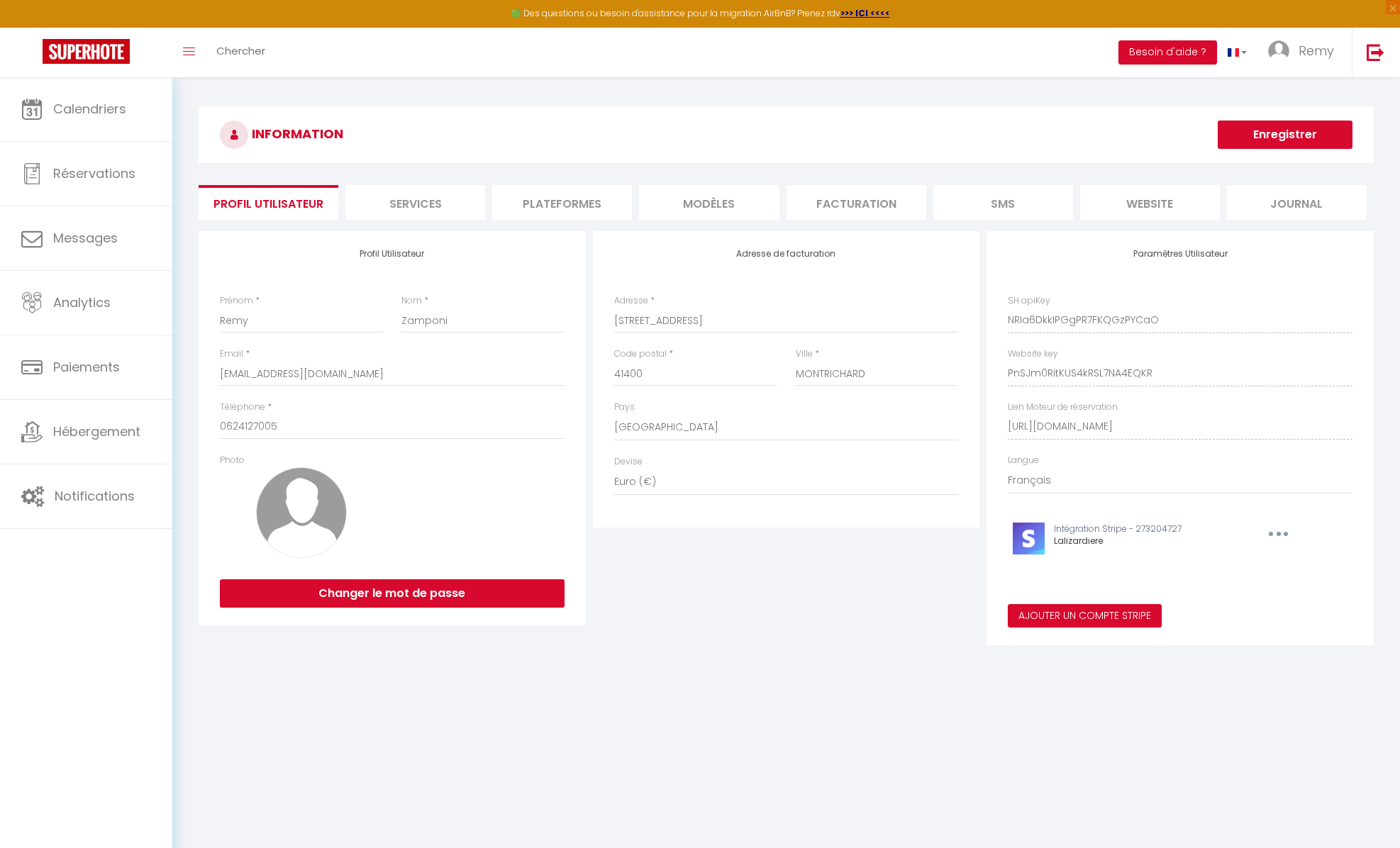
click at [399, 204] on li "Services" at bounding box center [415, 202] width 140 height 35
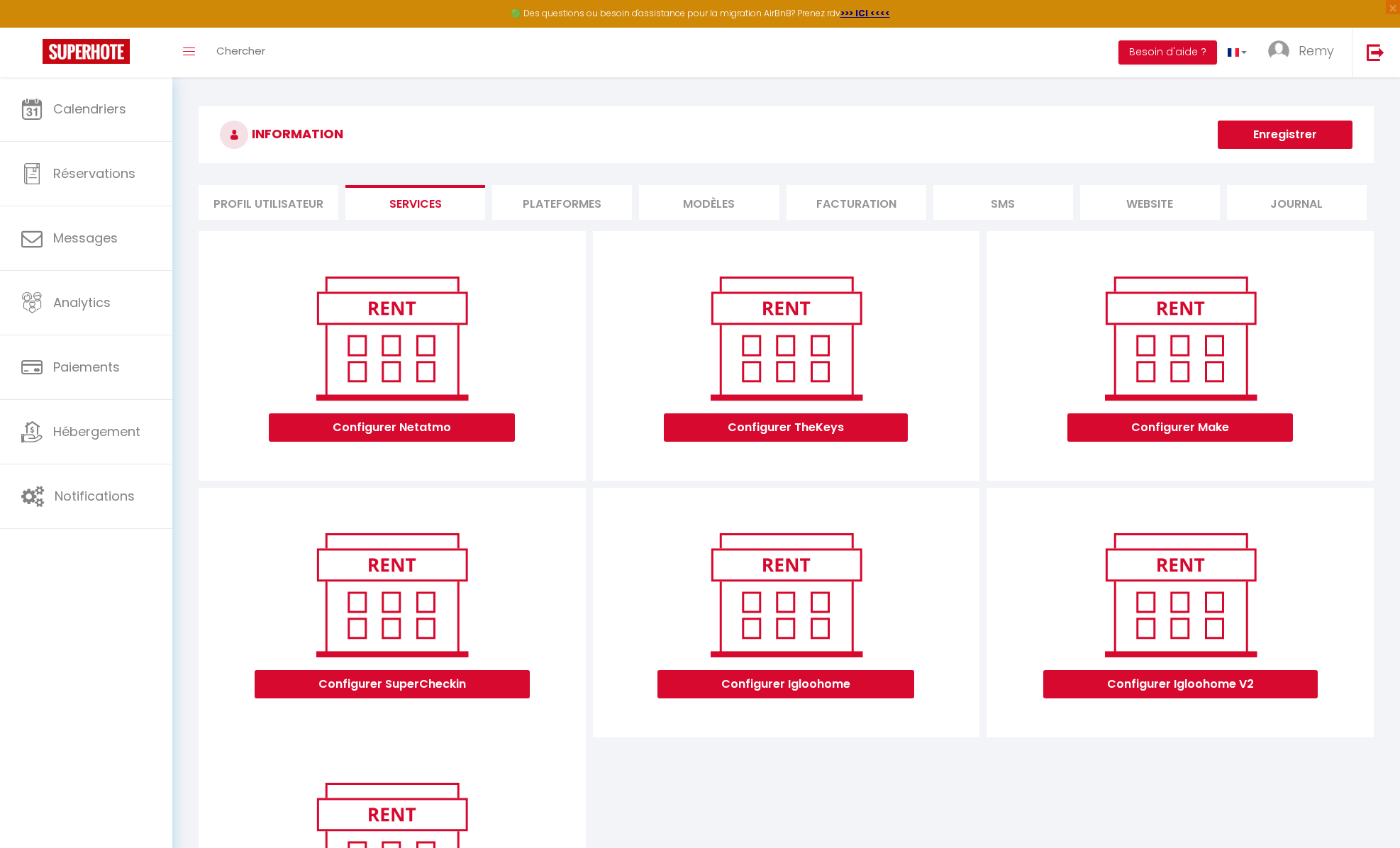
click at [538, 195] on li "Plateformes" at bounding box center [562, 202] width 140 height 35
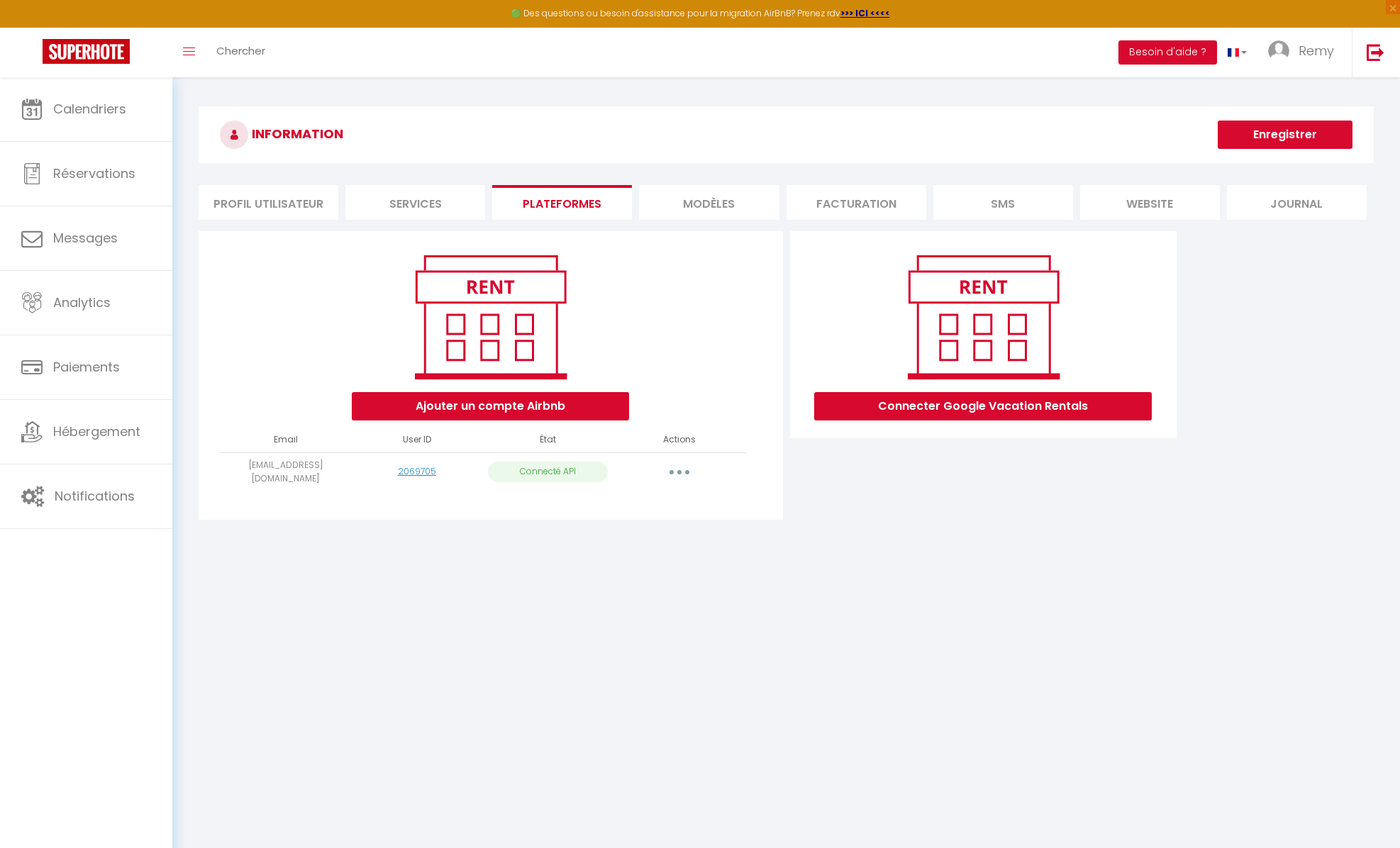
click at [695, 200] on li "MODÈLES" at bounding box center [708, 202] width 140 height 35
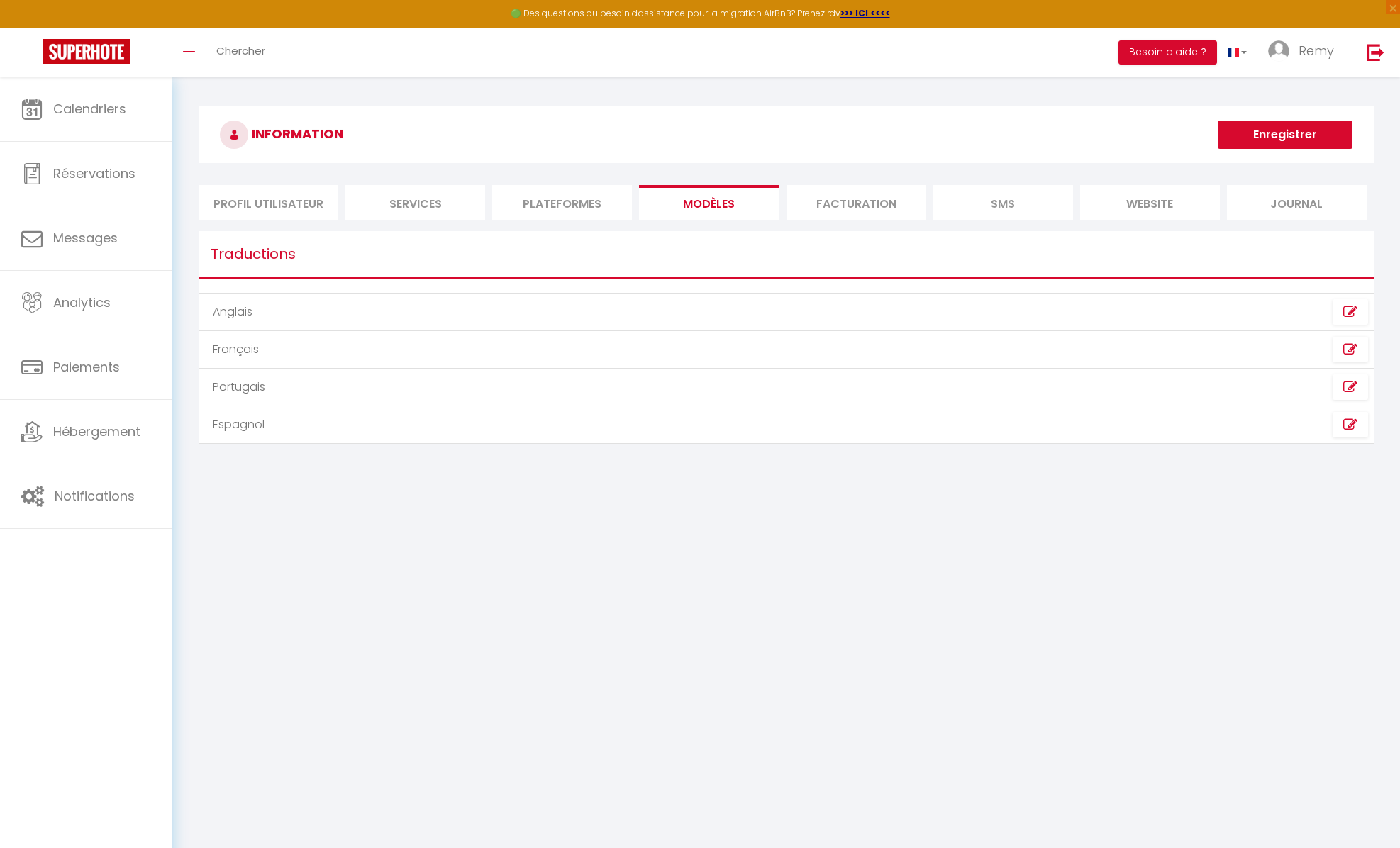
click at [832, 202] on li "Facturation" at bounding box center [855, 202] width 140 height 35
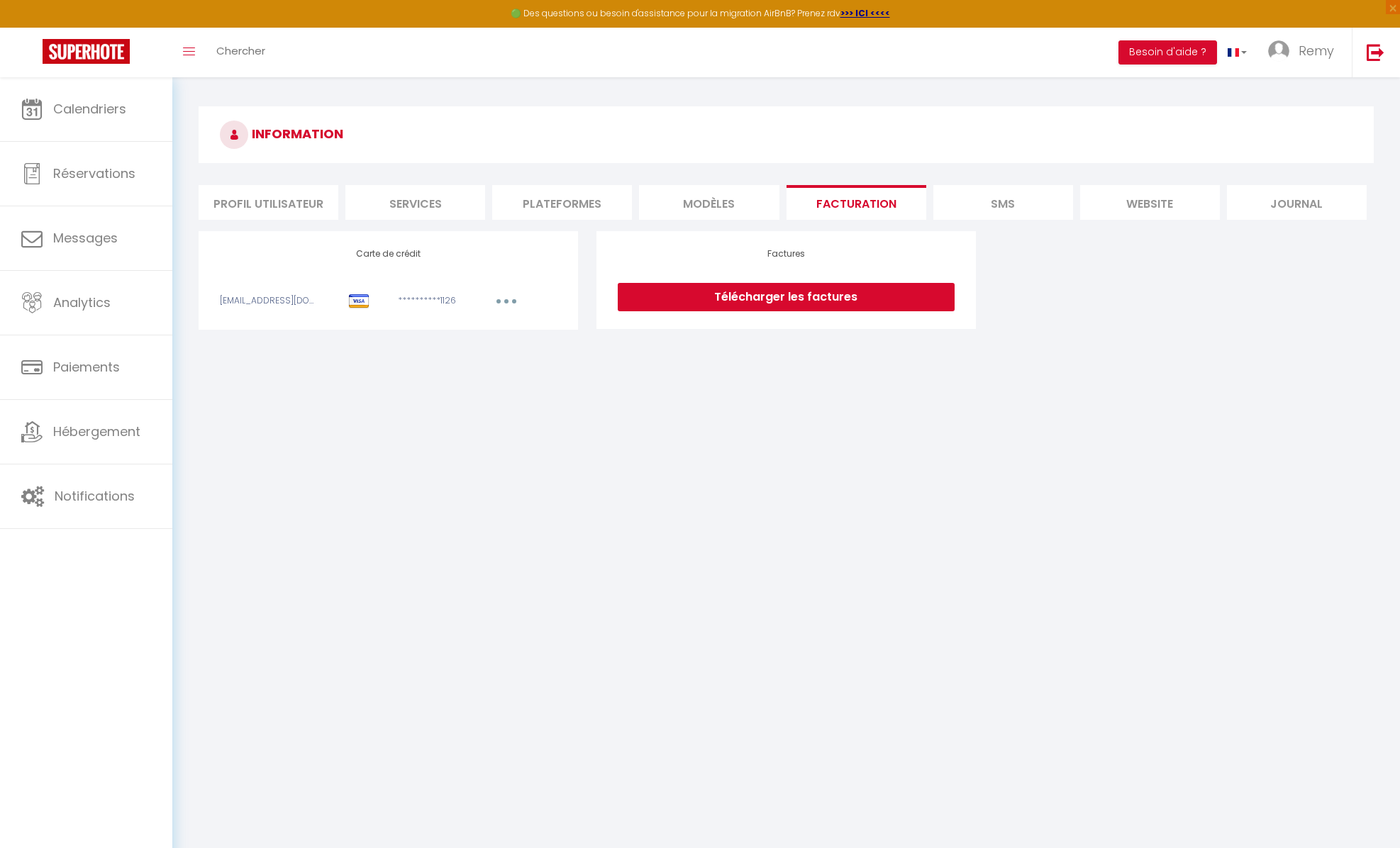
click at [1006, 202] on li "SMS" at bounding box center [1002, 202] width 140 height 35
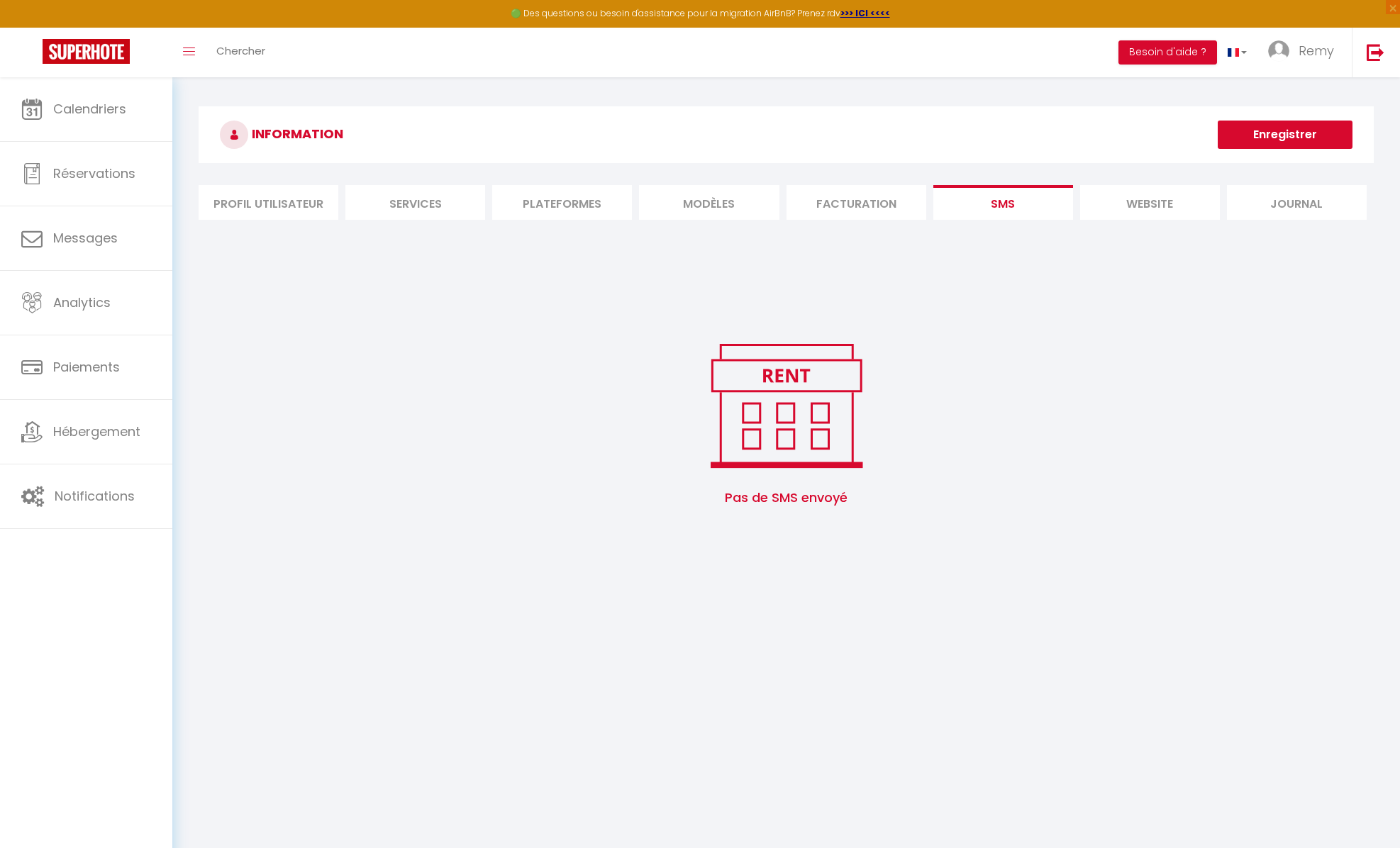
click at [1149, 203] on li "website" at bounding box center [1149, 202] width 140 height 35
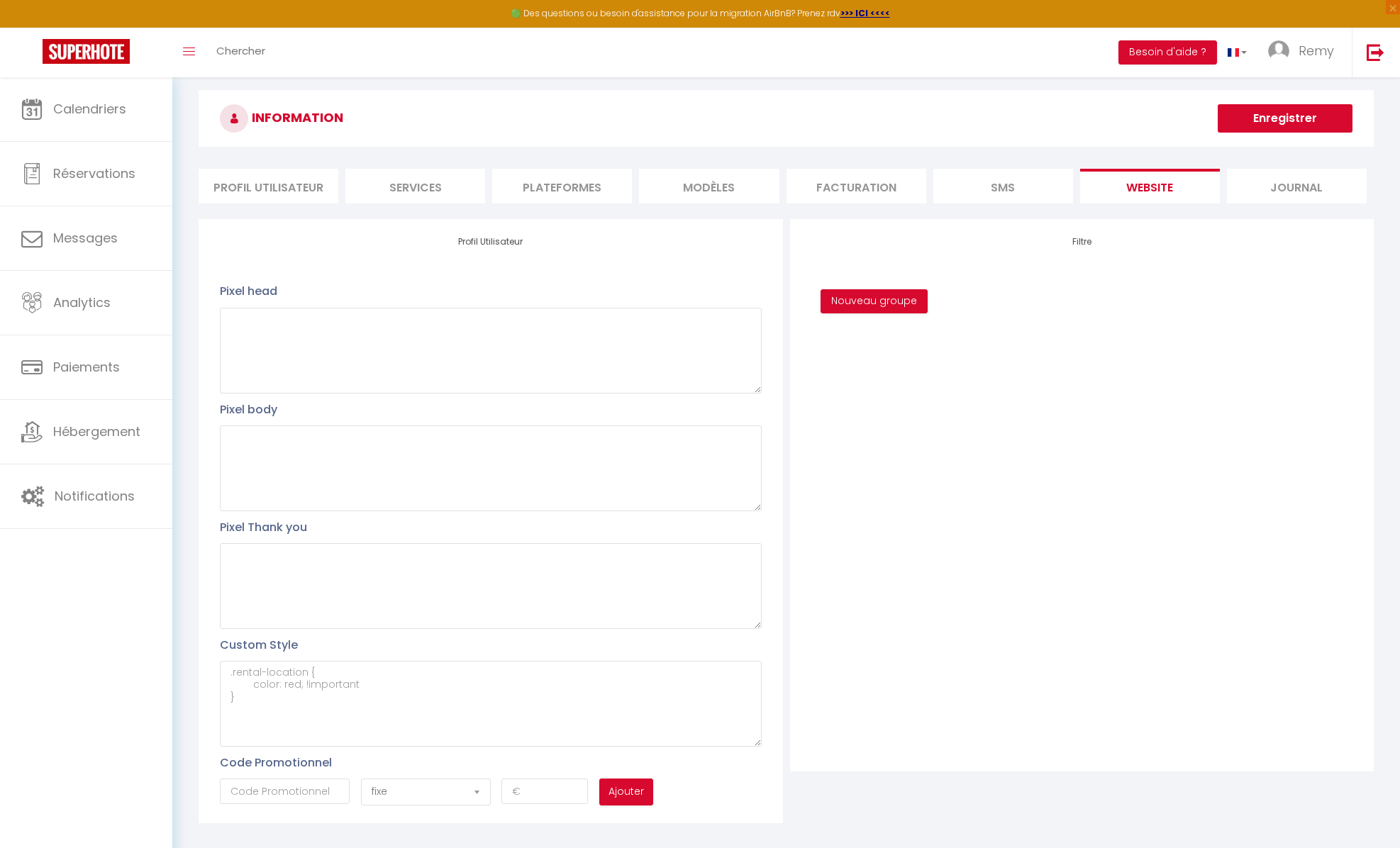
scroll to position [77, 0]
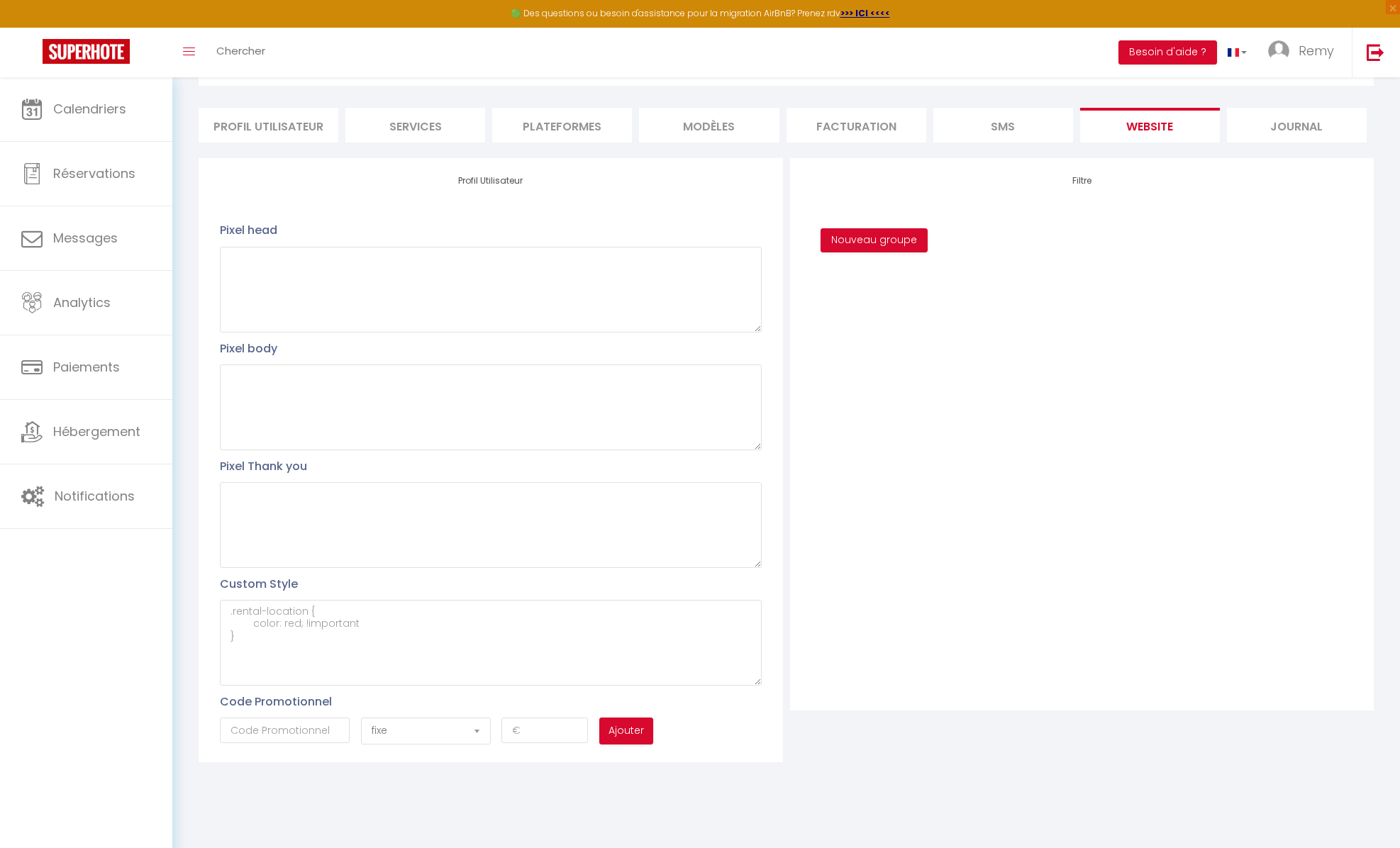
click at [1275, 132] on li "Journal" at bounding box center [1296, 125] width 140 height 35
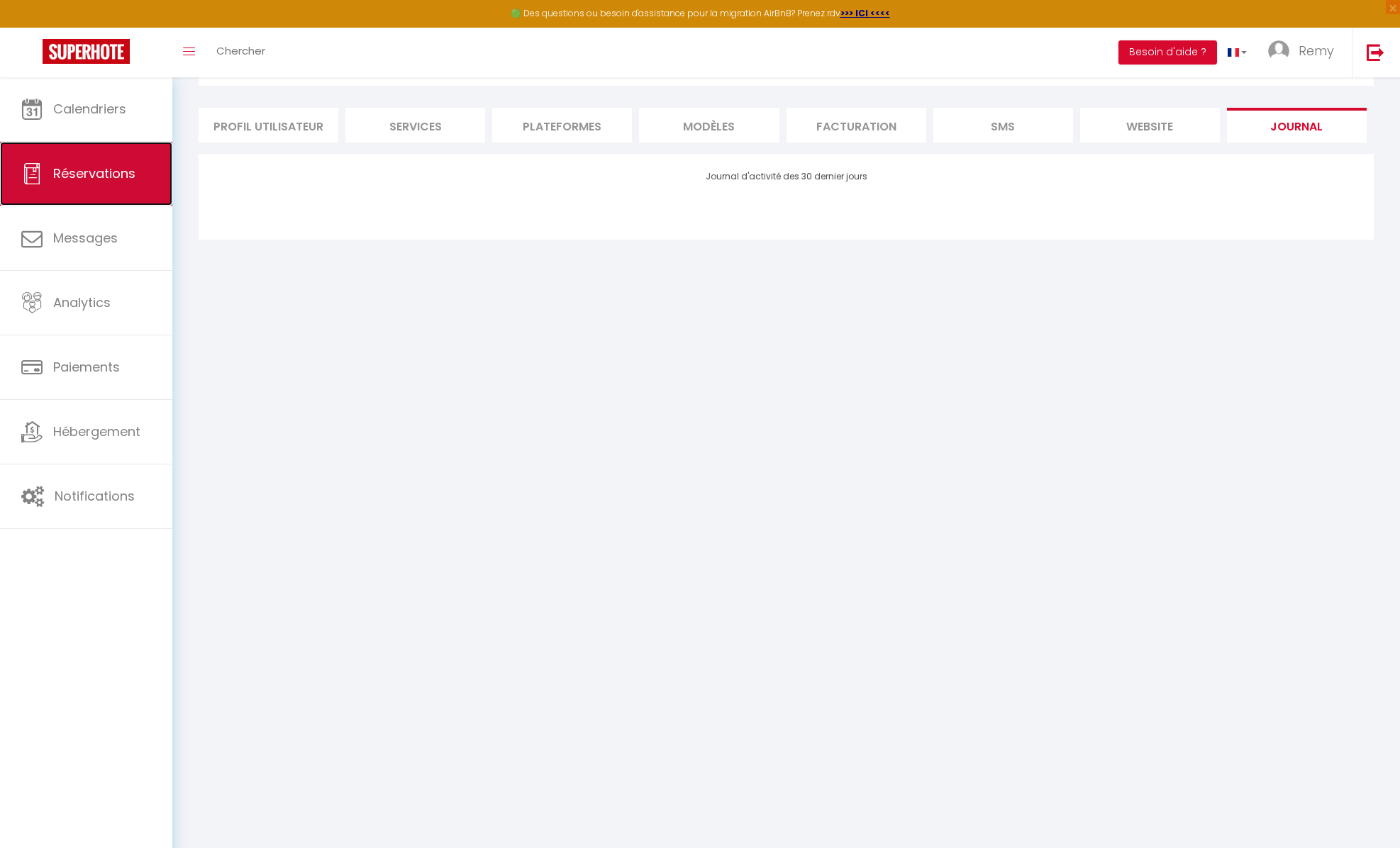
click at [75, 175] on span "Réservations" at bounding box center [94, 174] width 82 height 18
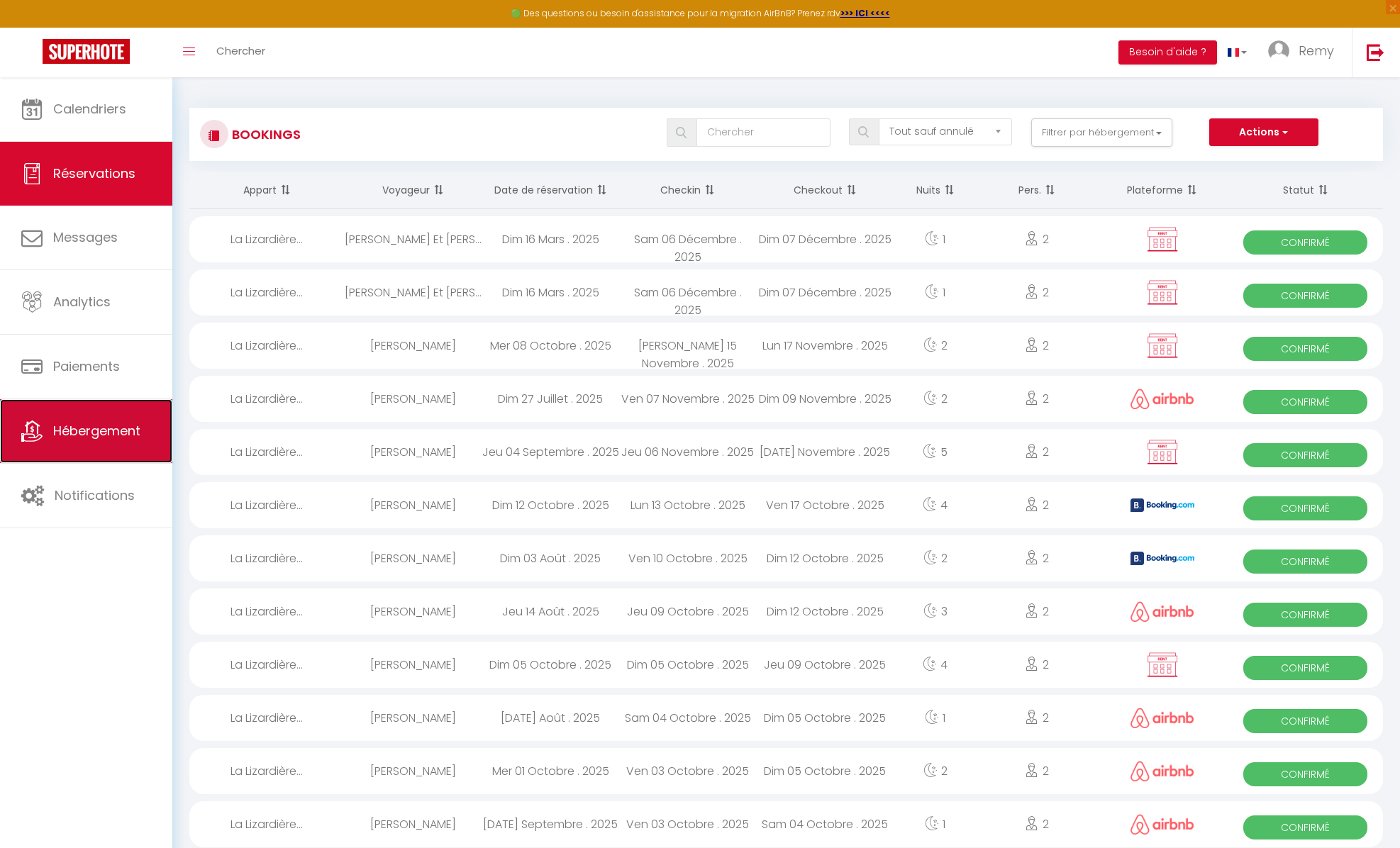
click at [77, 437] on span "Hébergement" at bounding box center [97, 431] width 87 height 18
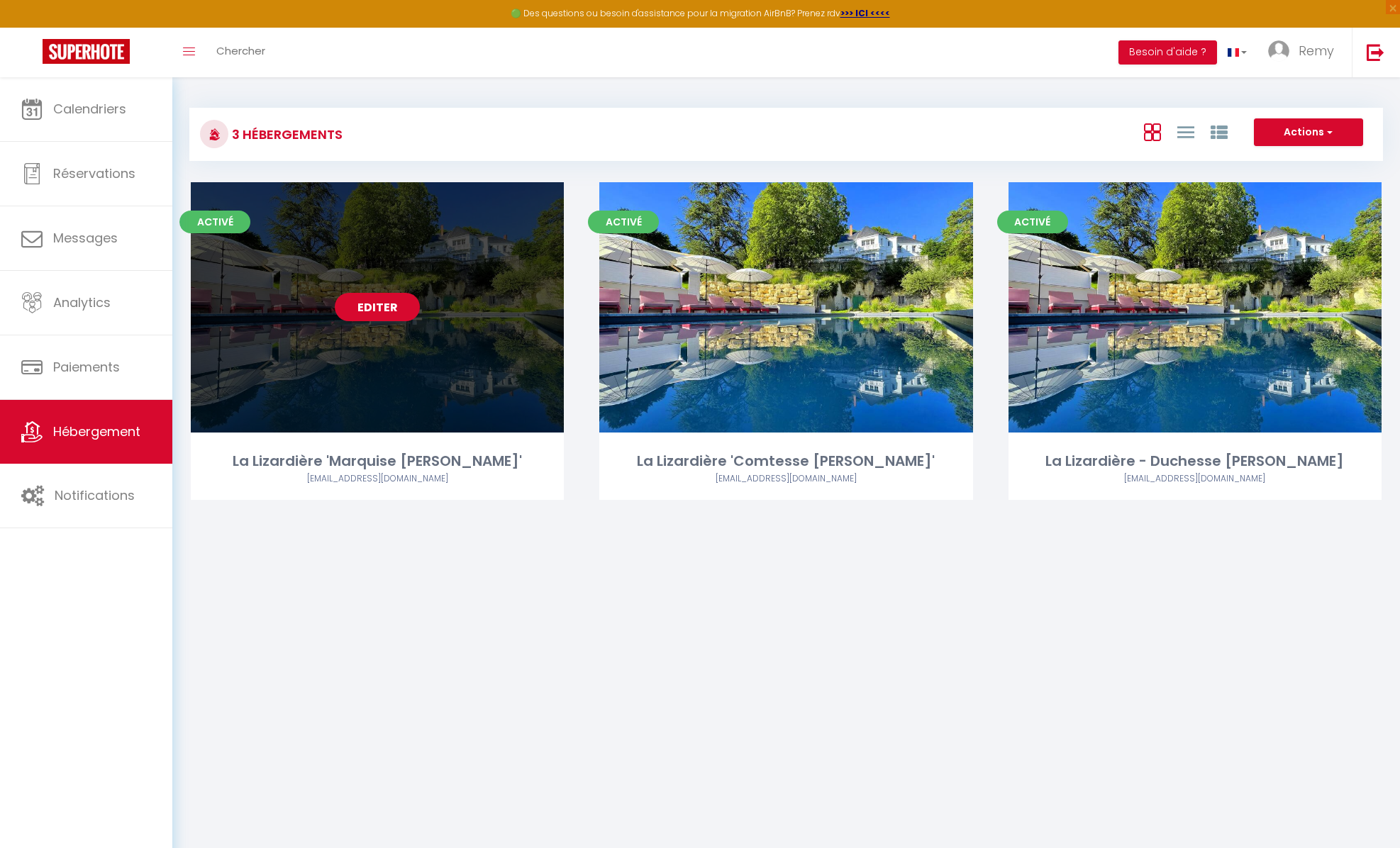
click at [392, 308] on link "Editer" at bounding box center [377, 307] width 85 height 28
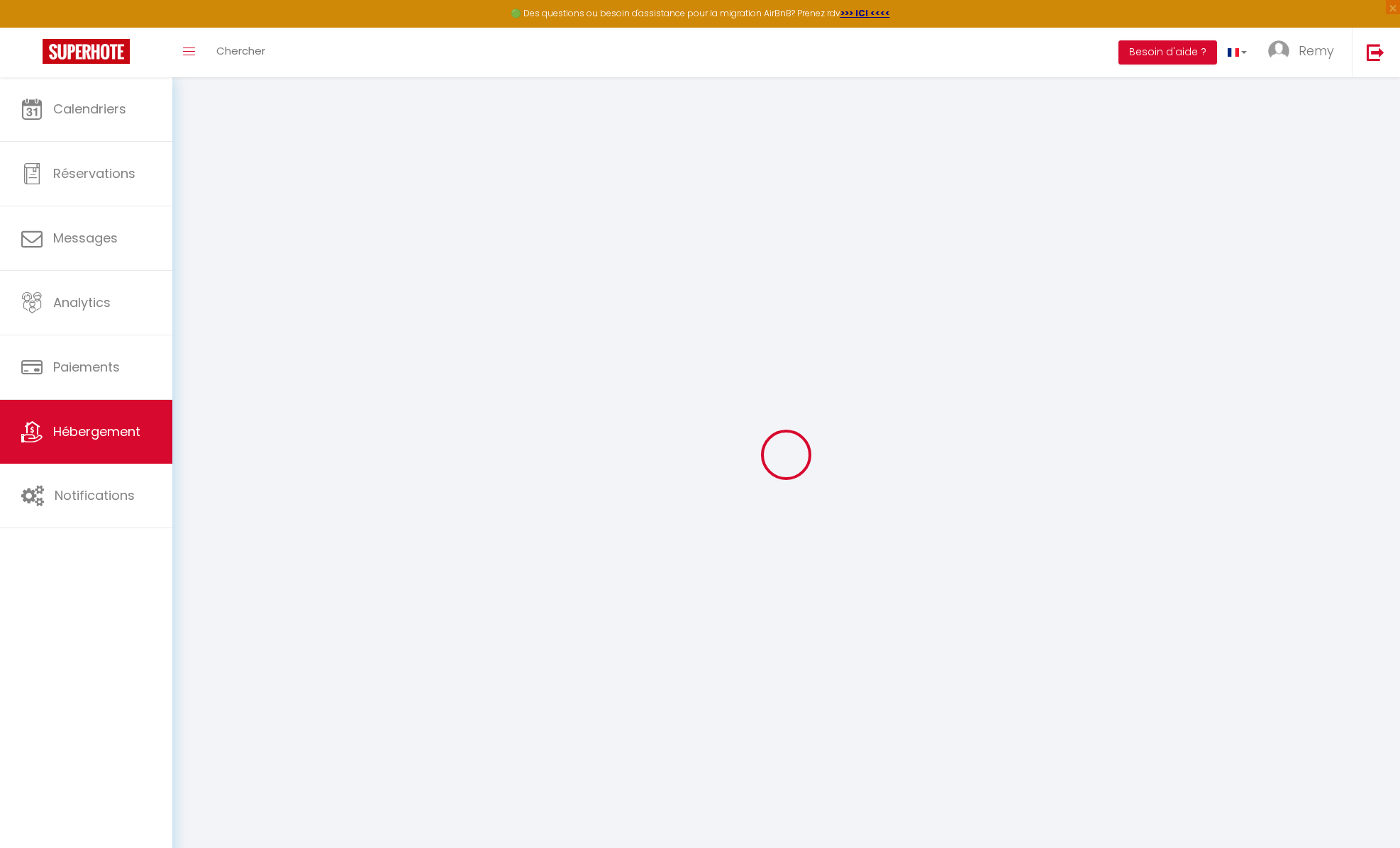
type input "La Lizardière 'Marquise [PERSON_NAME]'"
type input "Remy"
type input "Zamponi"
type input "4, chemin de la Lizardière"
type input "41400"
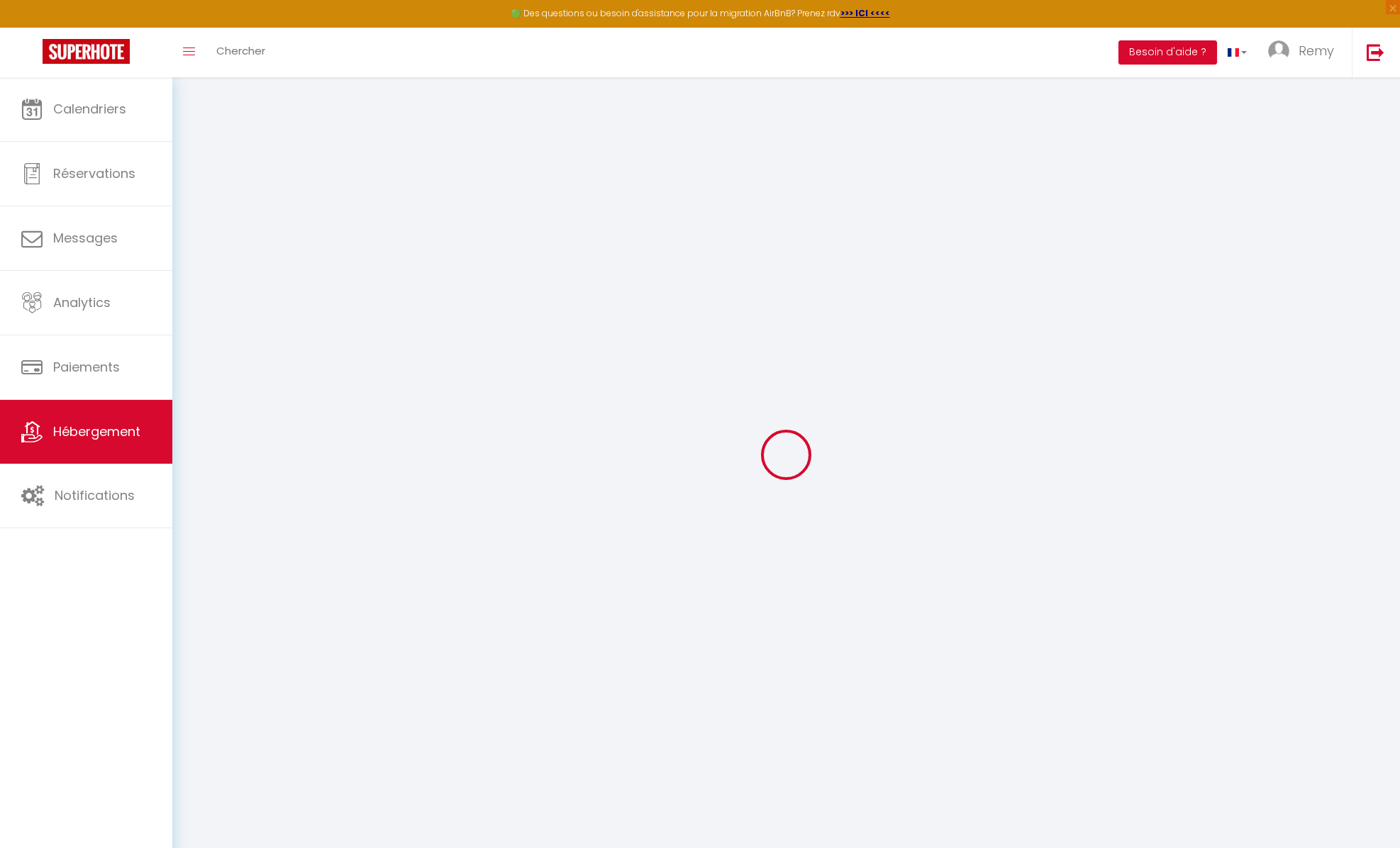
type input "Montrichard"
select select "bnb"
select select "2"
select select "1"
type input "137"
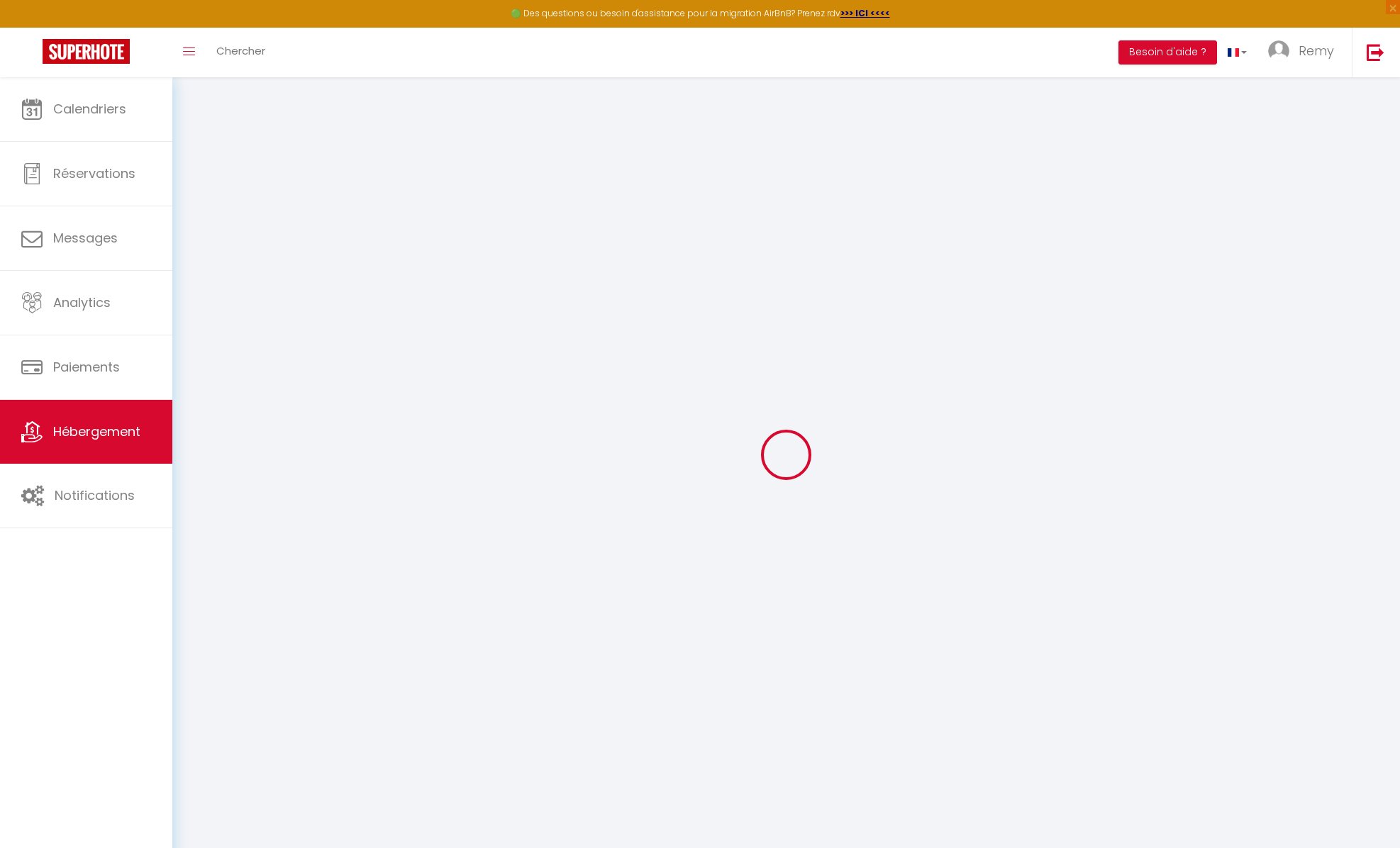
type input "15"
type input "0.66"
select select
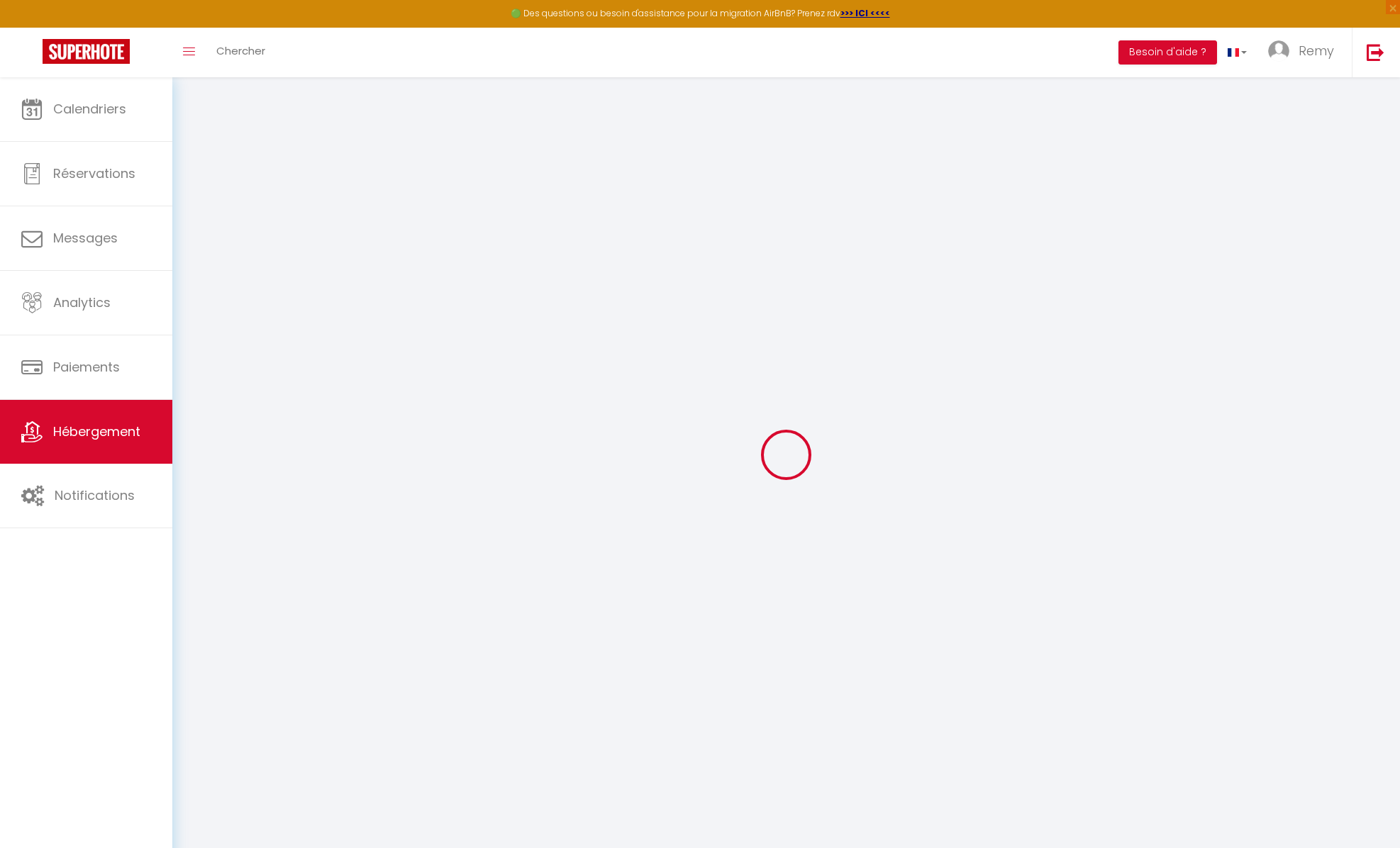
select select
type input "4 Chemin de la Lizardière"
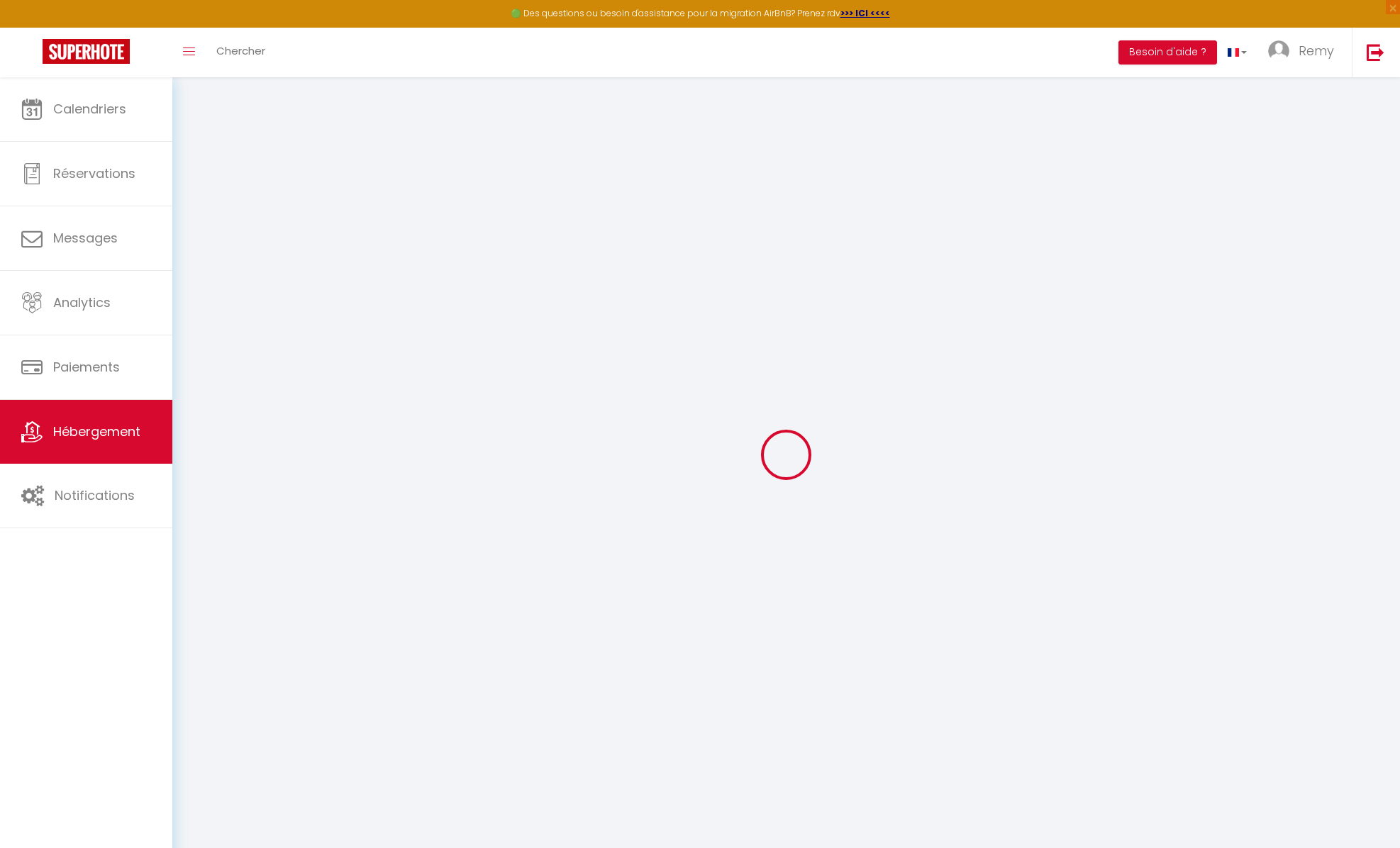
type input "41400"
type input "Montrichard Val de Cher"
type input "[EMAIL_ADDRESS][DOMAIN_NAME]"
select select "8224"
checkbox input "false"
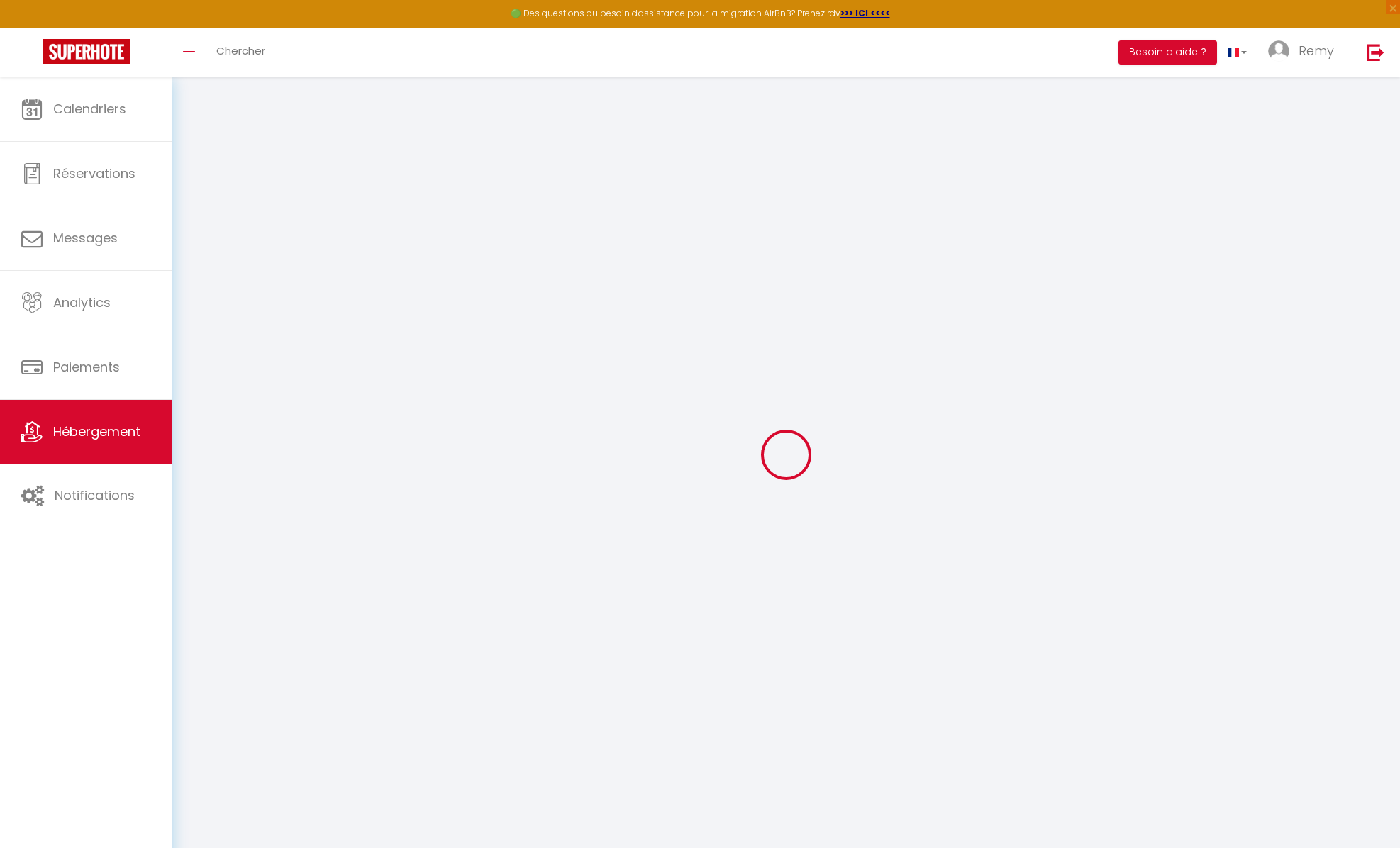
checkbox input "false"
type input "0"
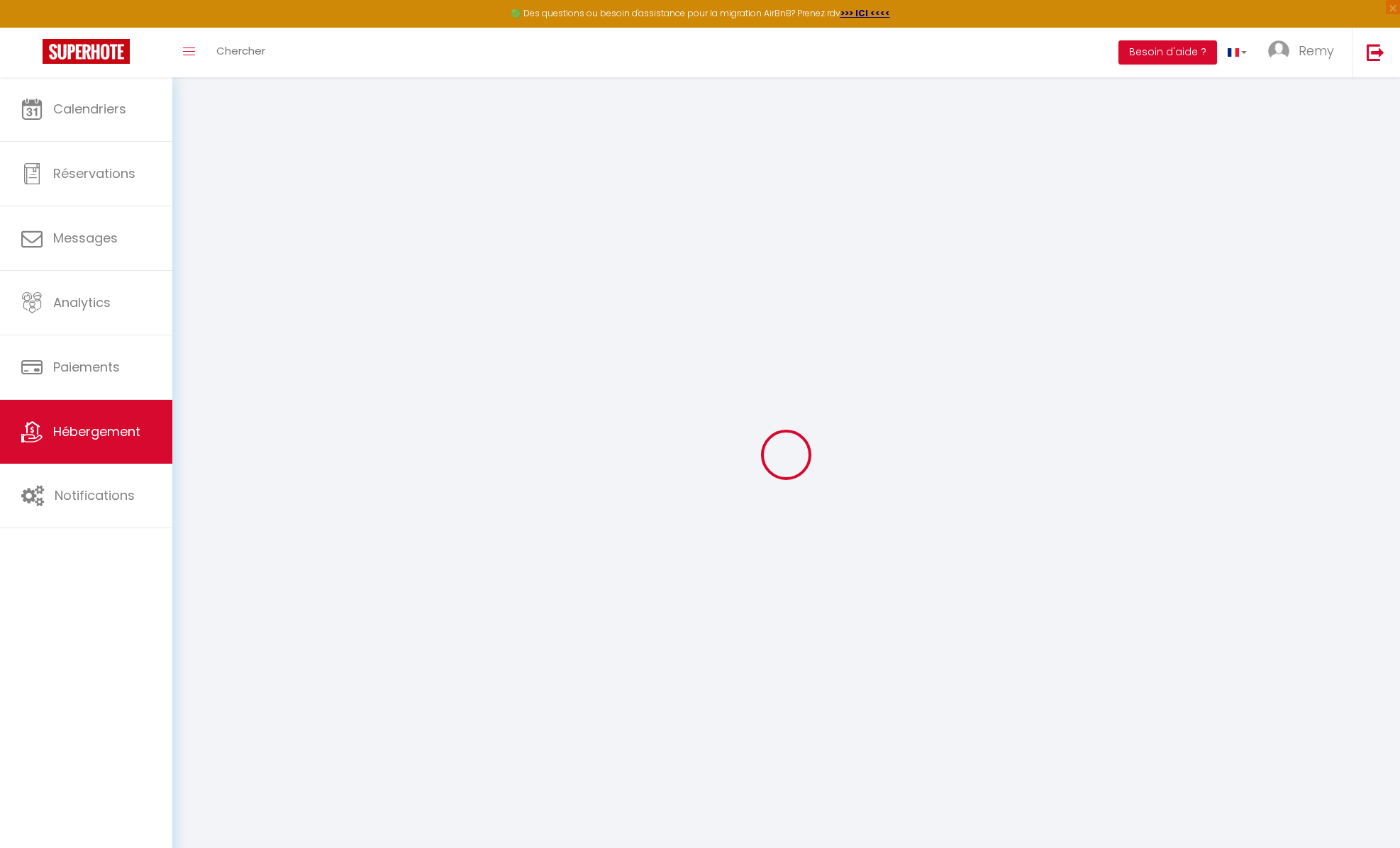
type input "0"
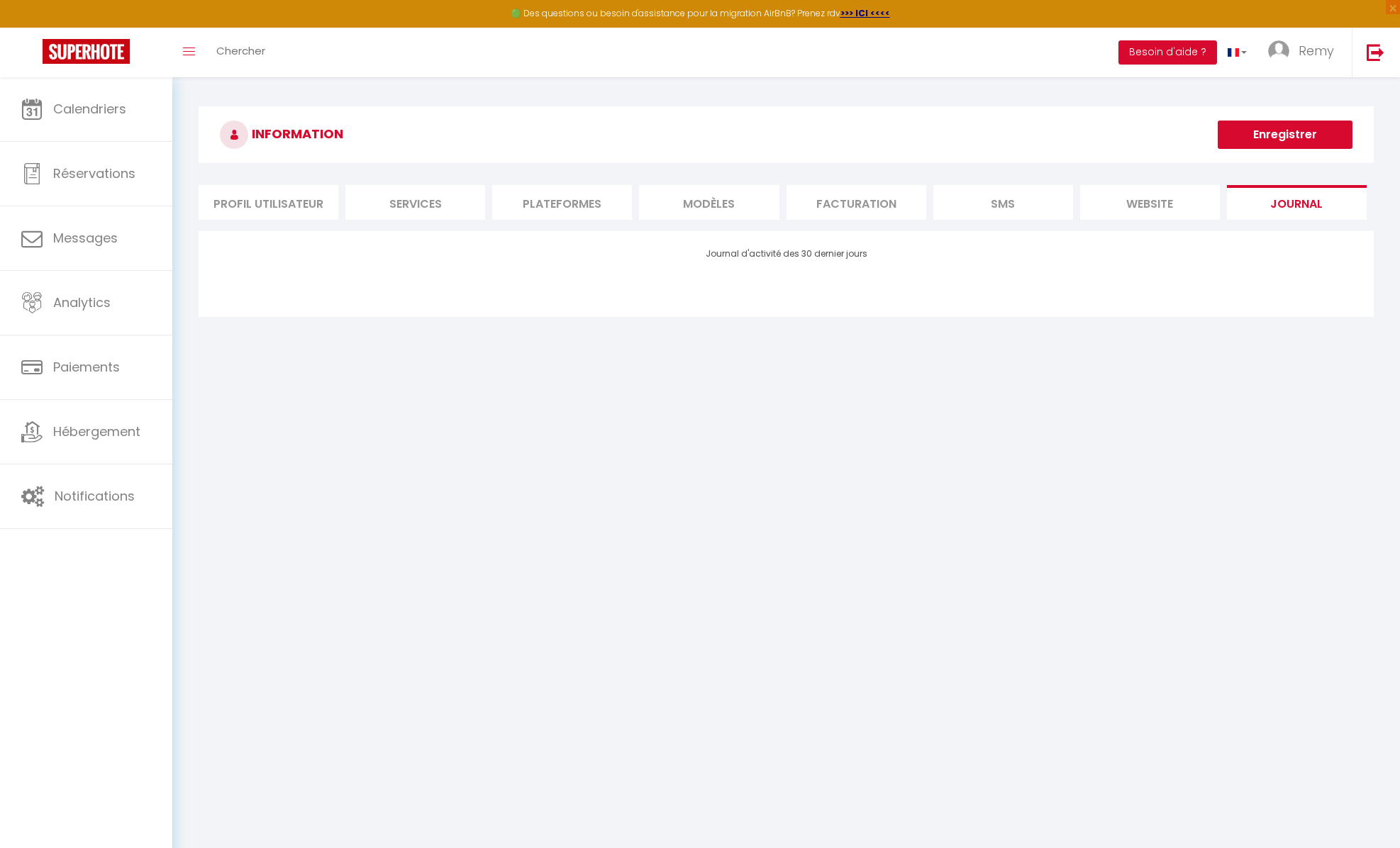
click at [382, 204] on li "Services" at bounding box center [415, 202] width 140 height 35
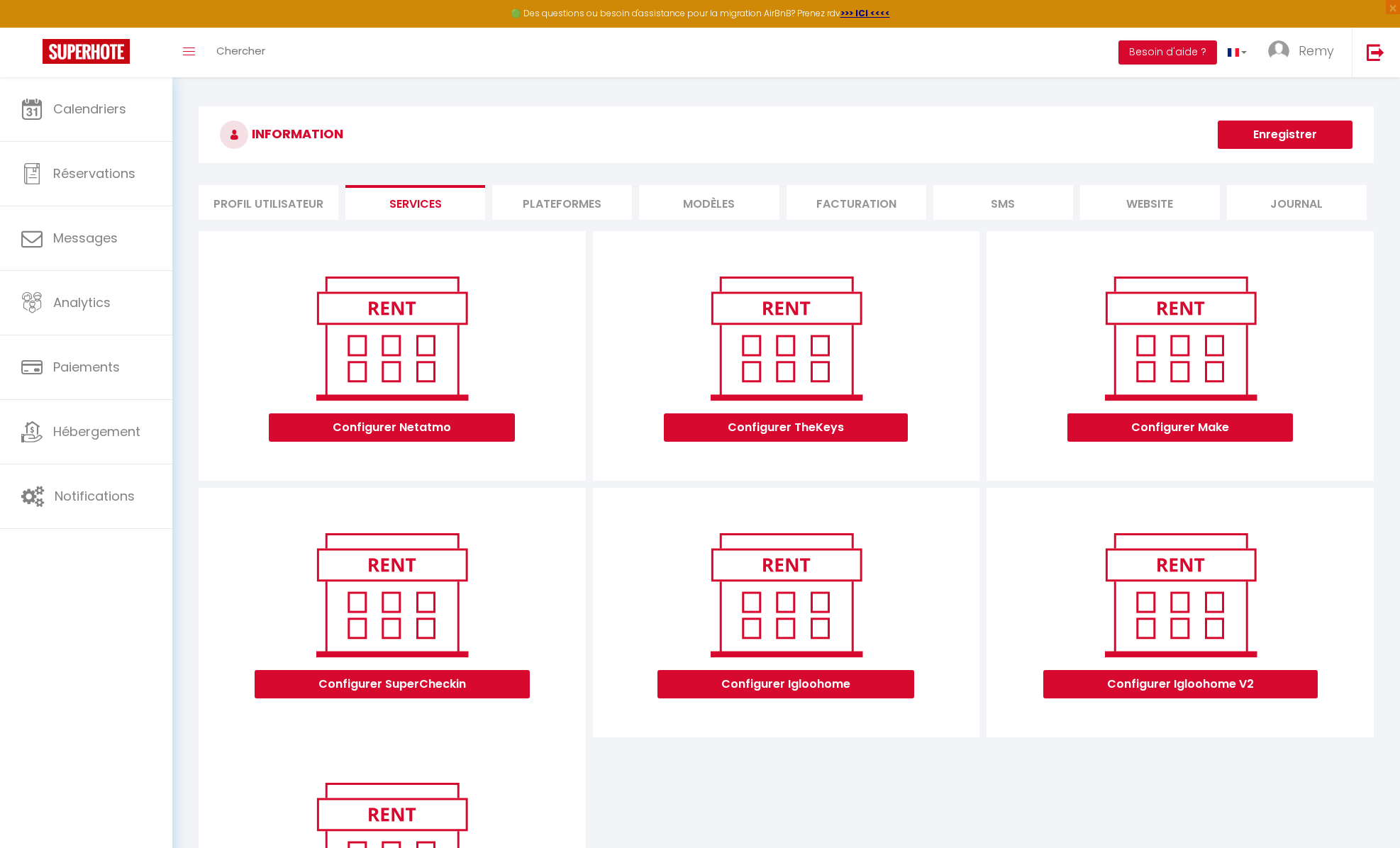
click at [560, 204] on li "Plateformes" at bounding box center [562, 202] width 140 height 35
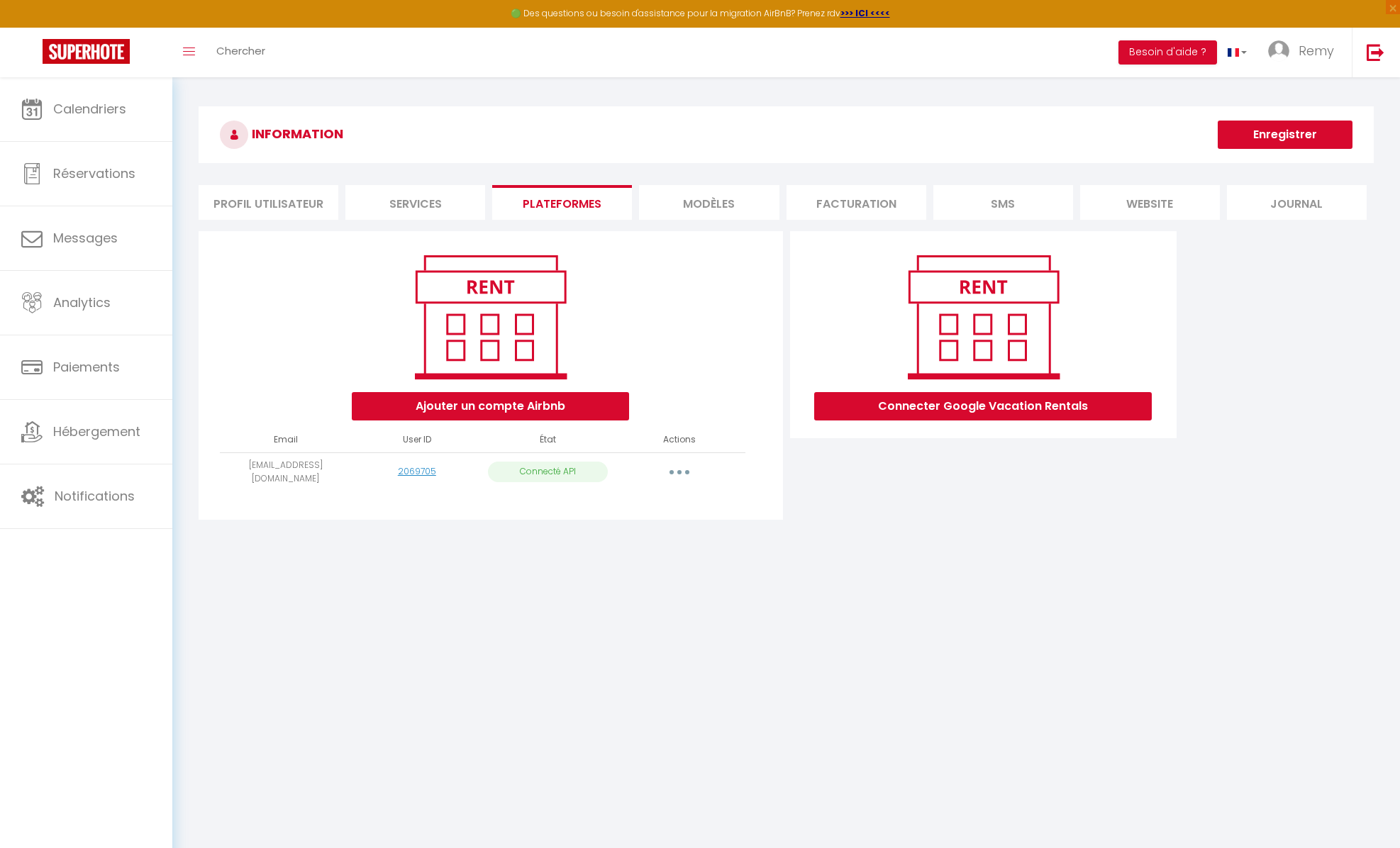
click at [700, 204] on li "MODÈLES" at bounding box center [708, 202] width 140 height 35
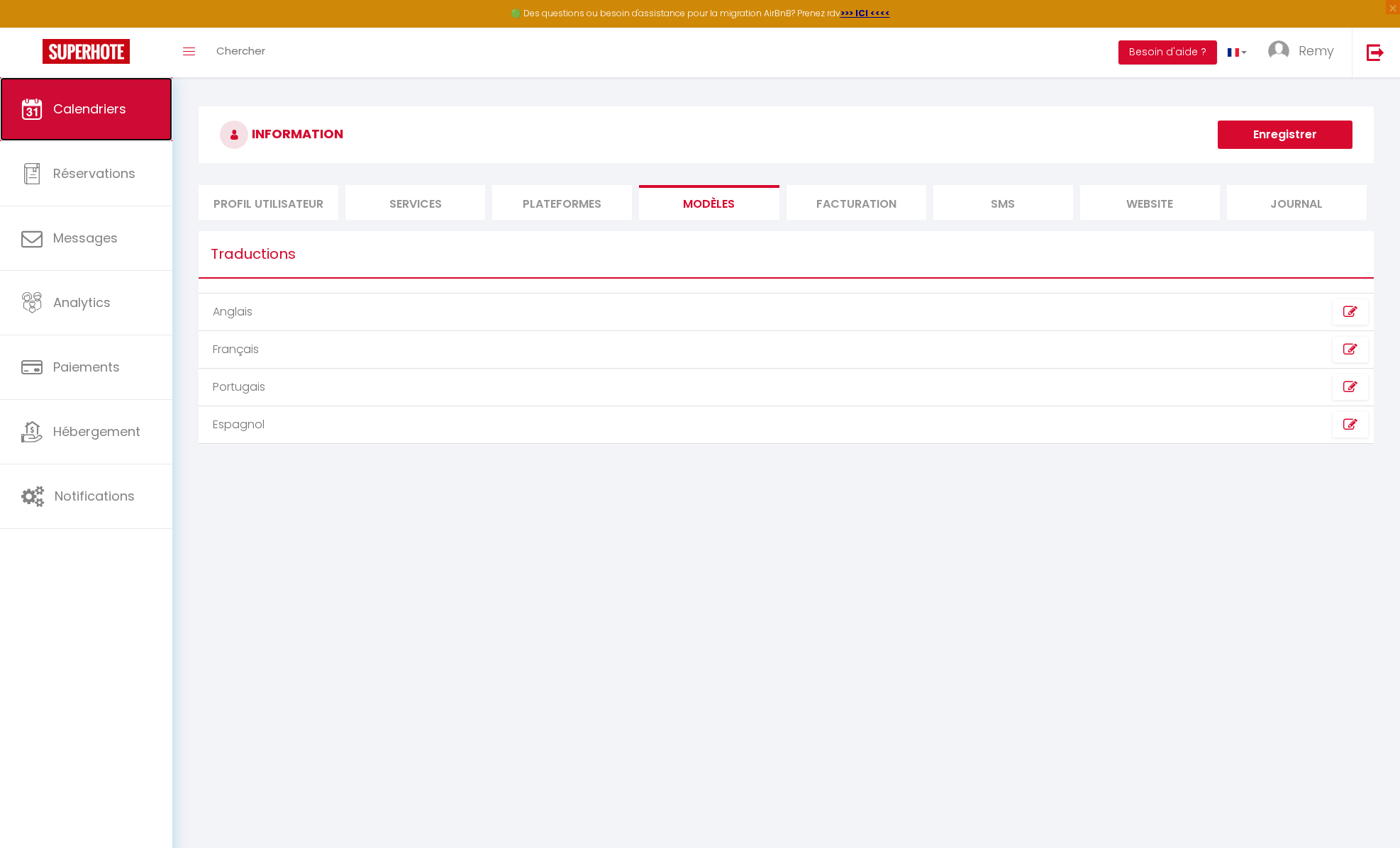
click at [60, 114] on span "Calendriers" at bounding box center [90, 109] width 73 height 18
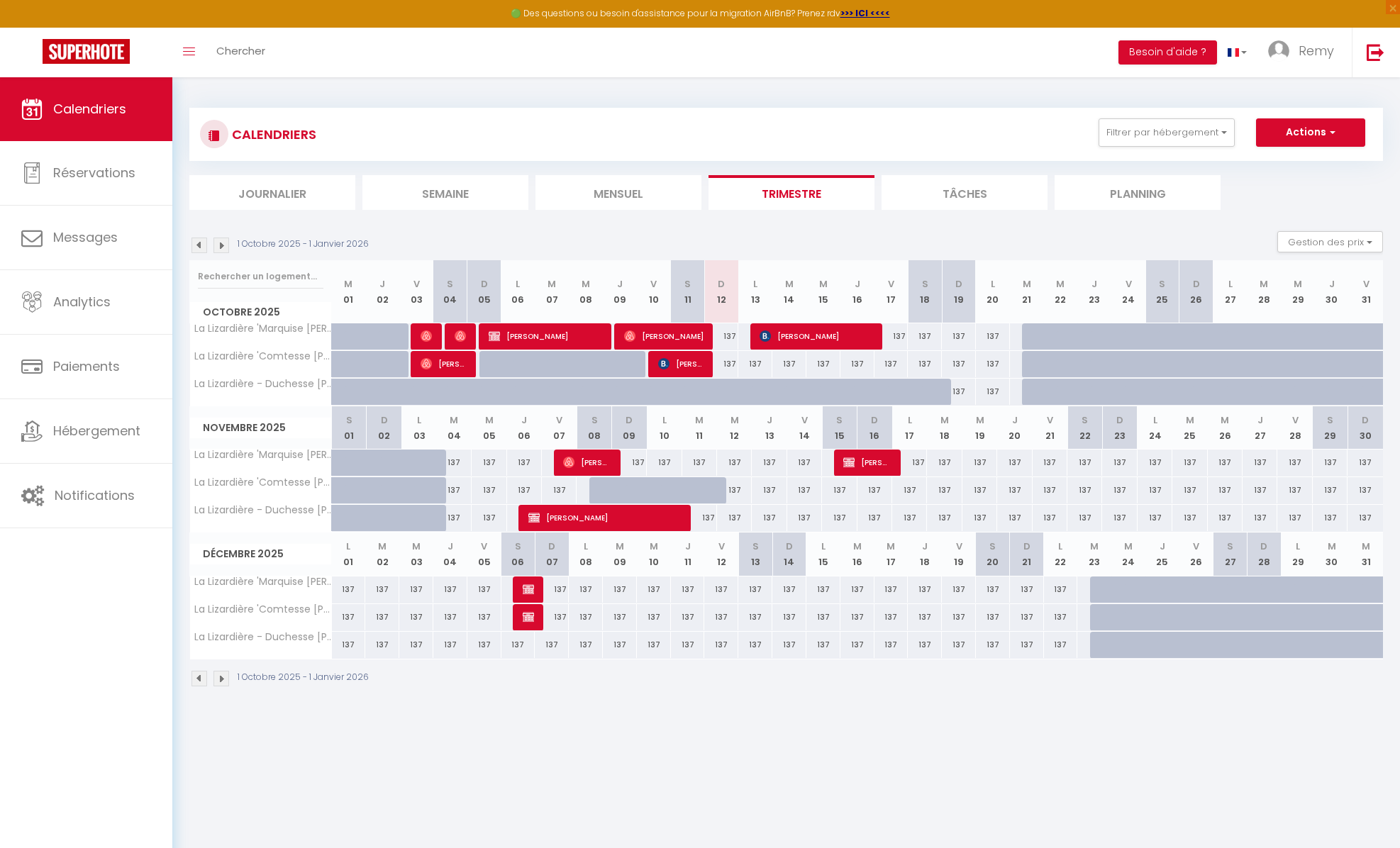
click at [1151, 204] on li "Planning" at bounding box center [1137, 192] width 166 height 35
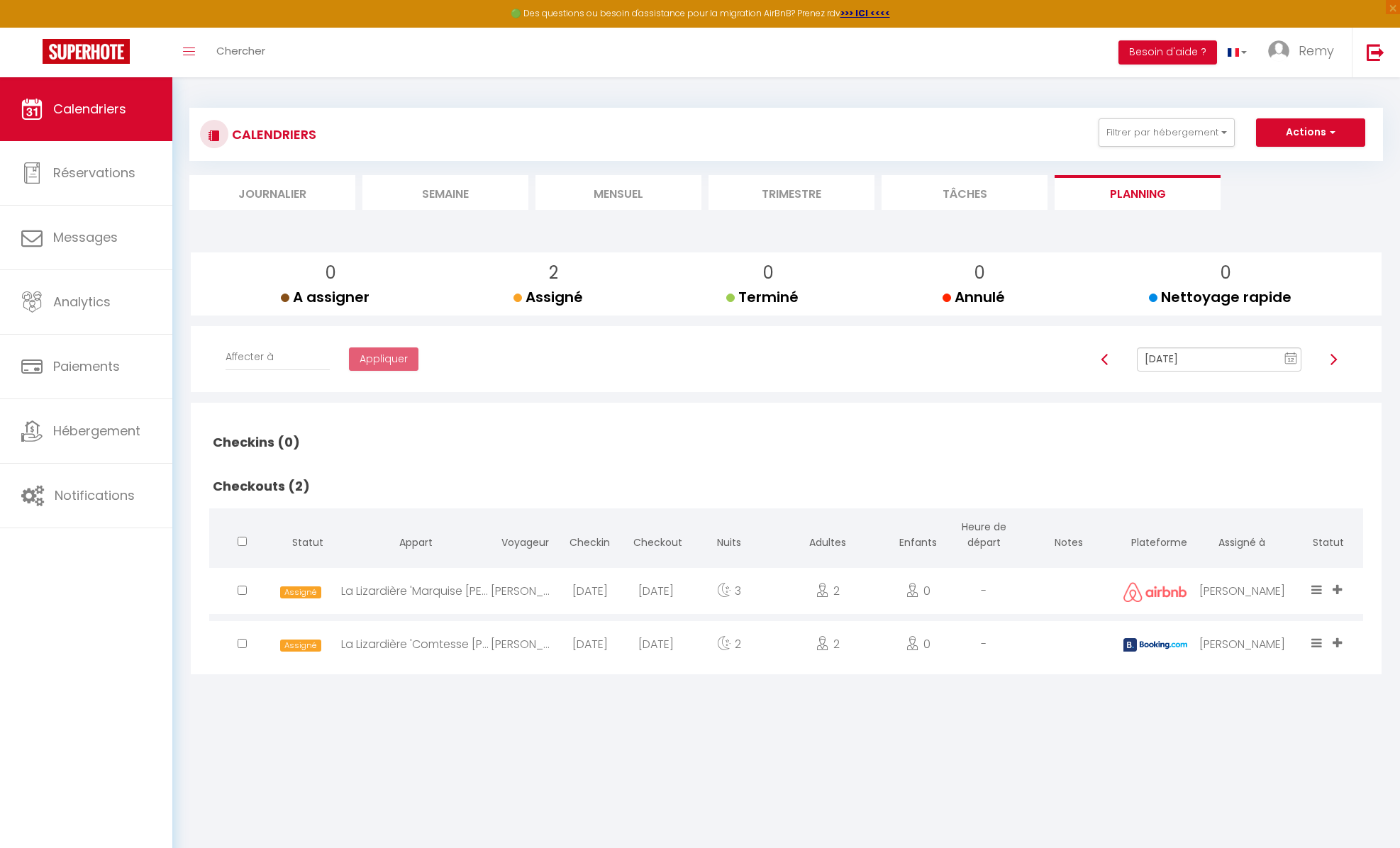
click at [934, 194] on li "Tâches" at bounding box center [964, 192] width 166 height 35
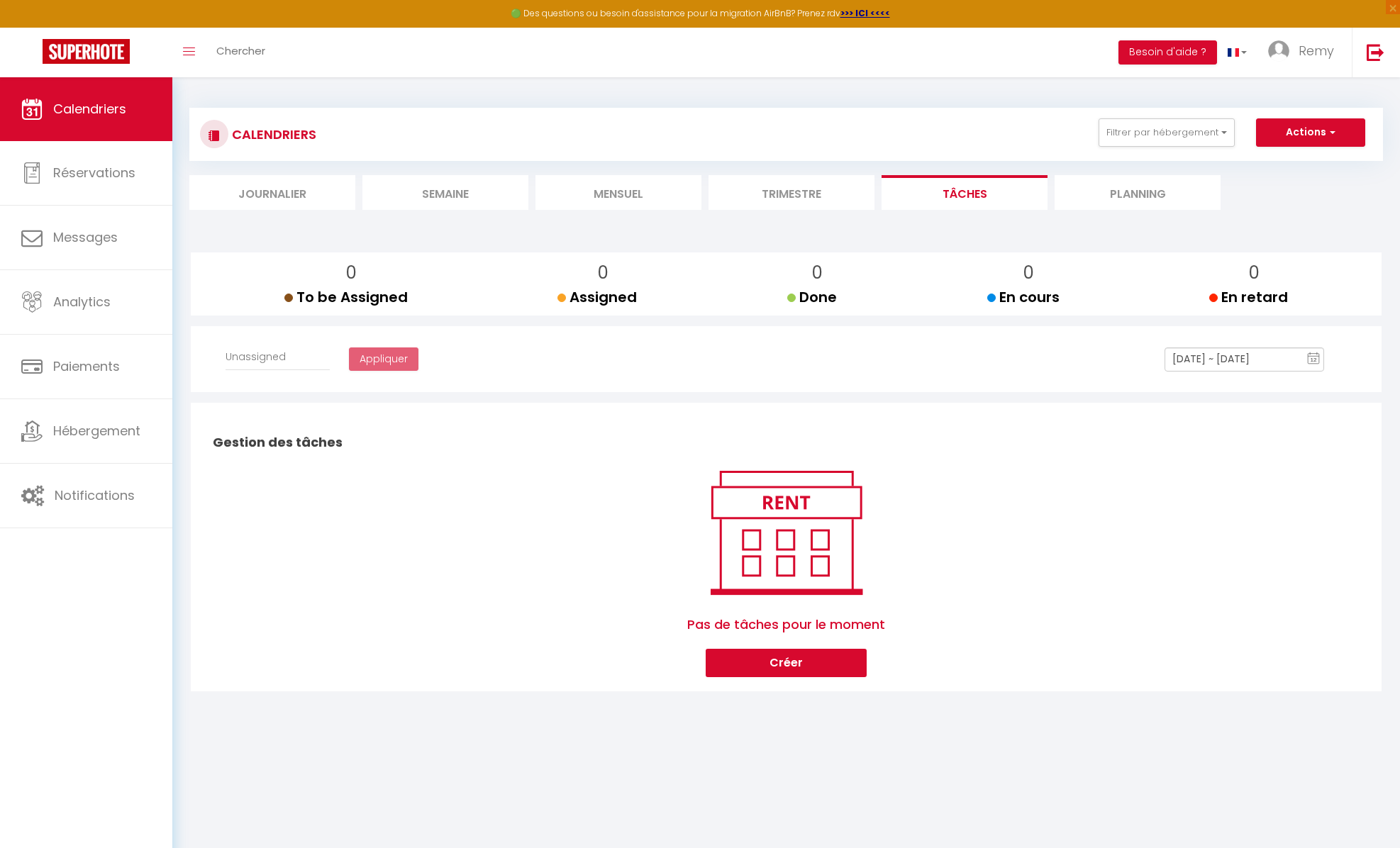
click at [774, 197] on li "Trimestre" at bounding box center [791, 192] width 166 height 35
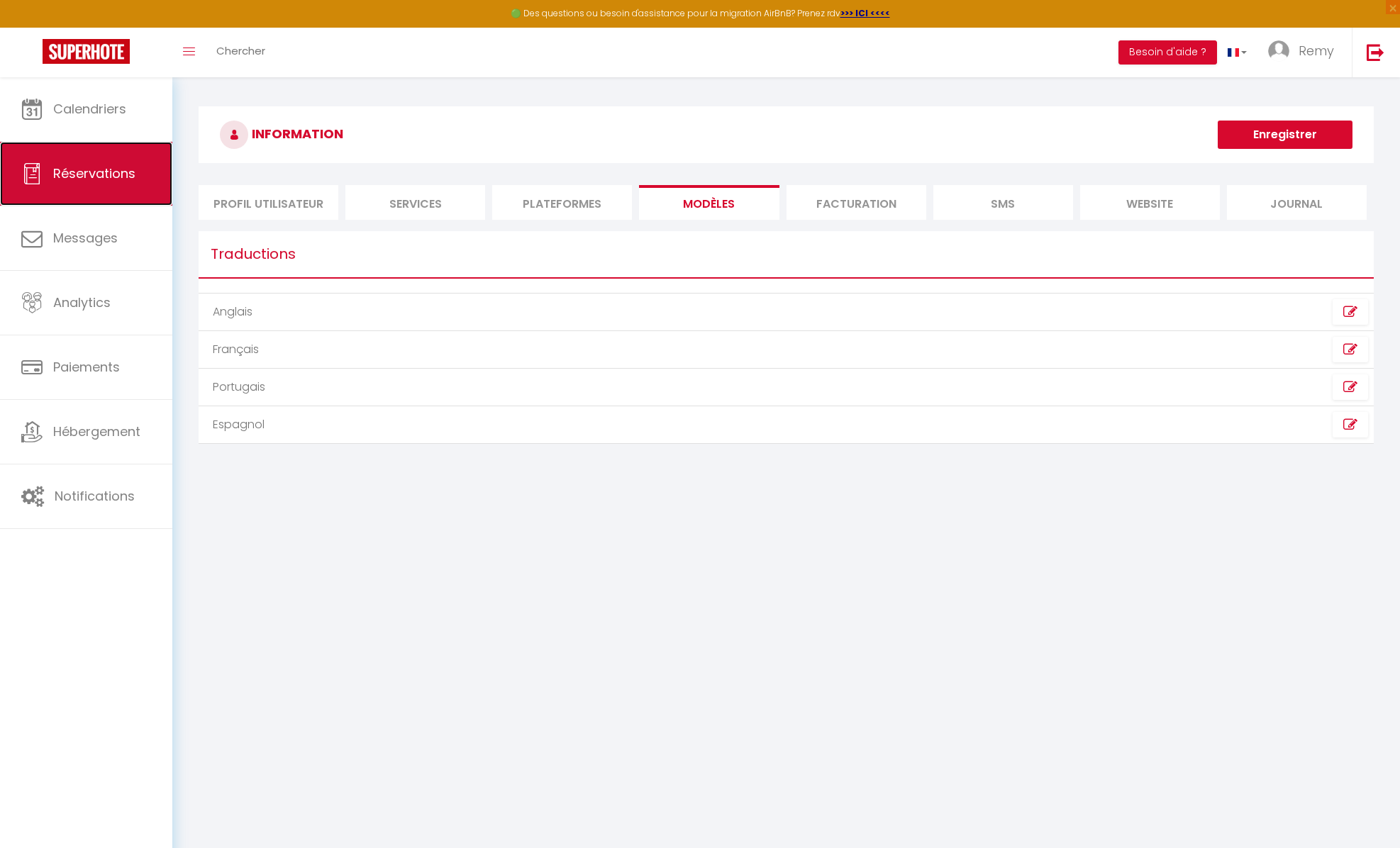
click at [83, 180] on span "Réservations" at bounding box center [94, 174] width 82 height 18
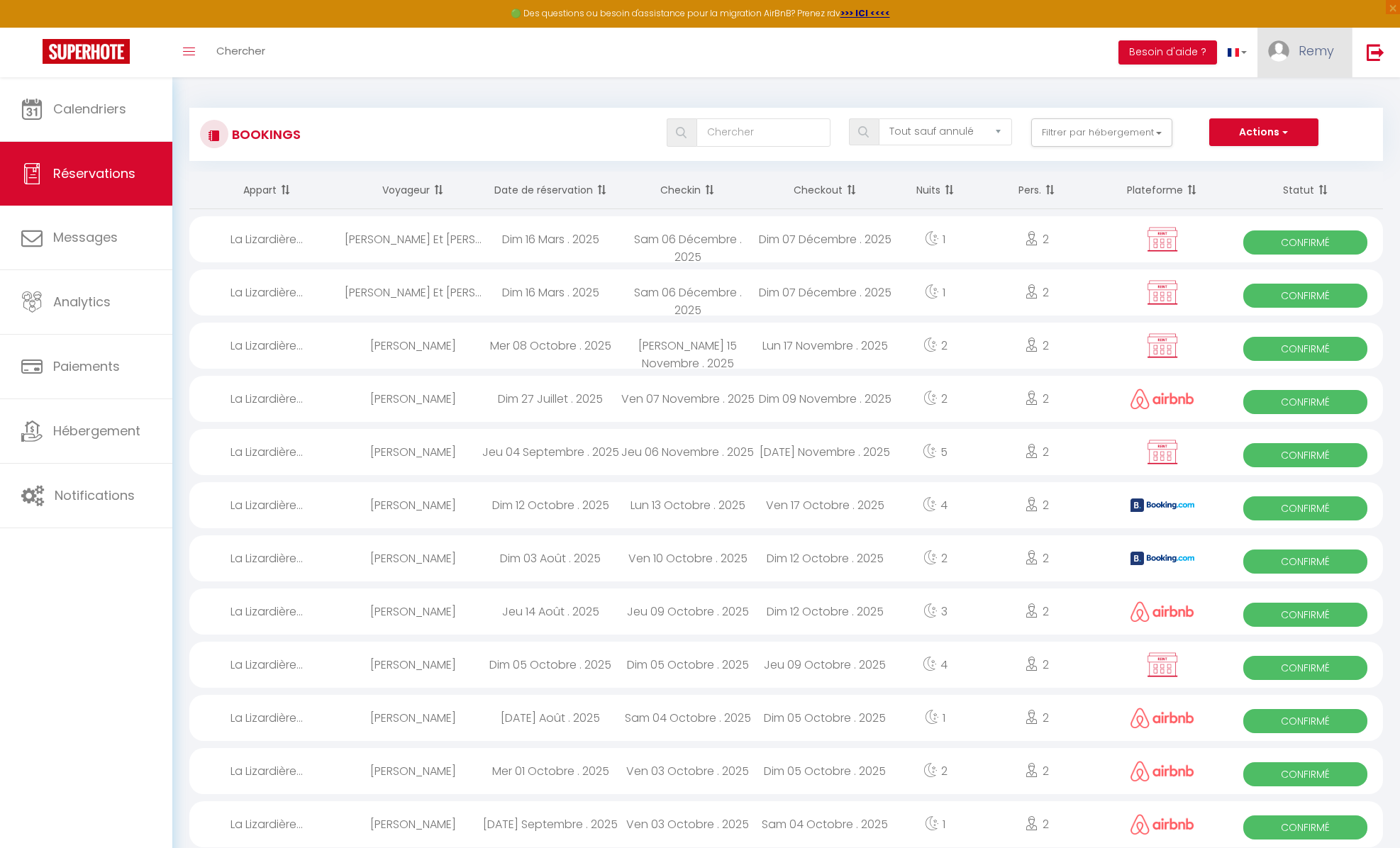
click at [1314, 55] on span "Remy" at bounding box center [1316, 51] width 36 height 18
click at [1299, 100] on link "Paramètres" at bounding box center [1295, 98] width 105 height 24
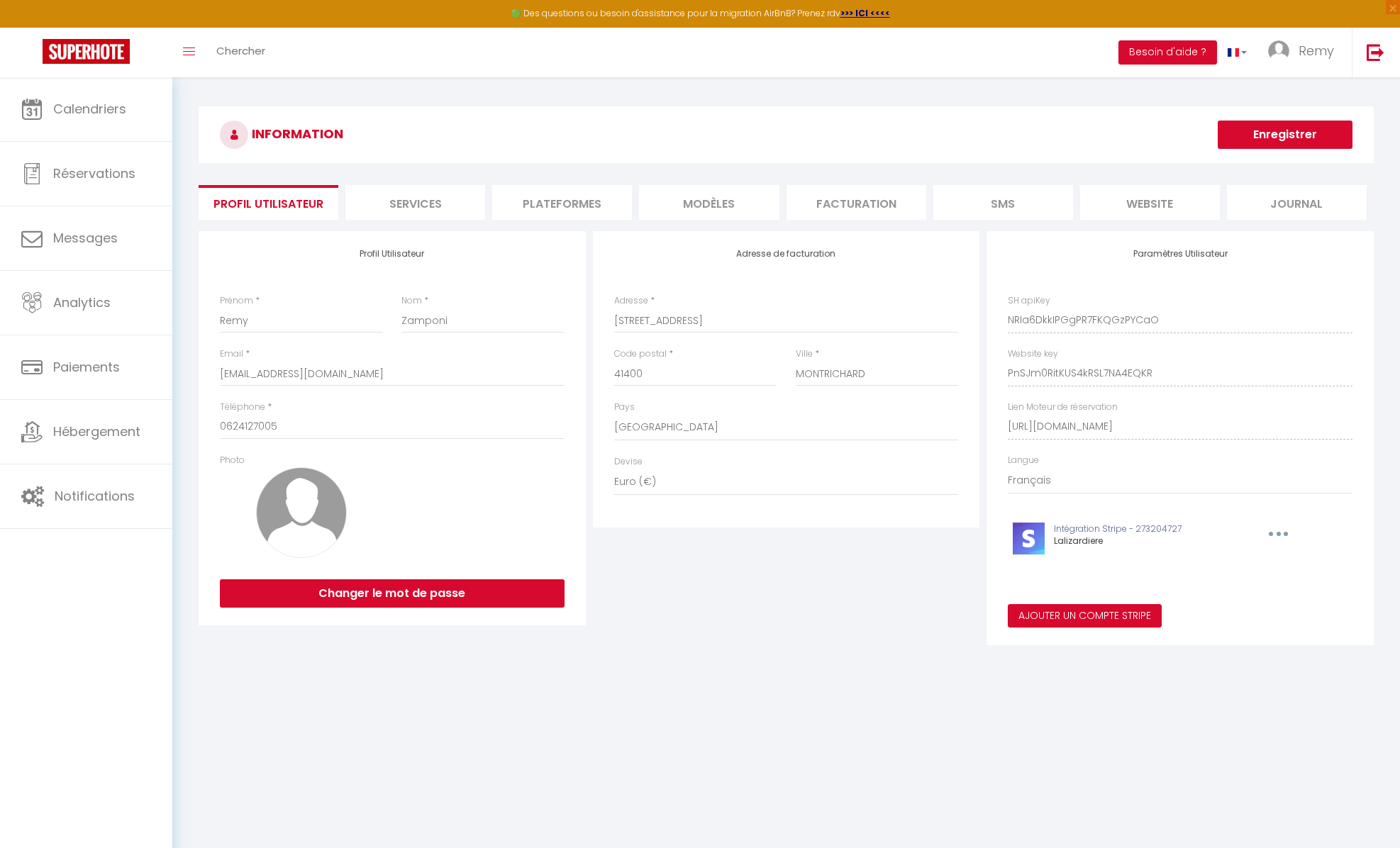
click at [419, 198] on li "Services" at bounding box center [415, 202] width 140 height 35
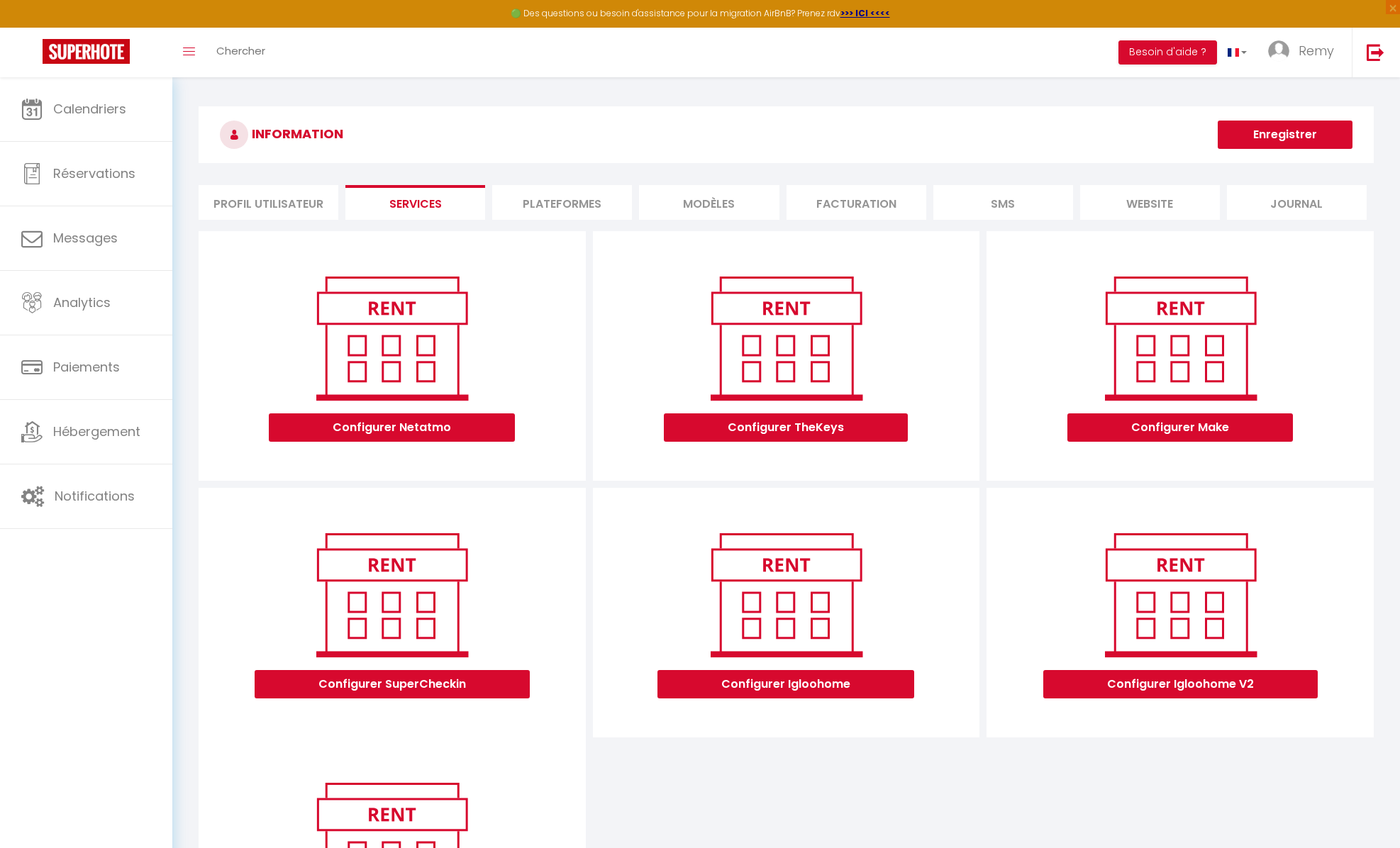
click at [542, 206] on li "Plateformes" at bounding box center [562, 202] width 140 height 35
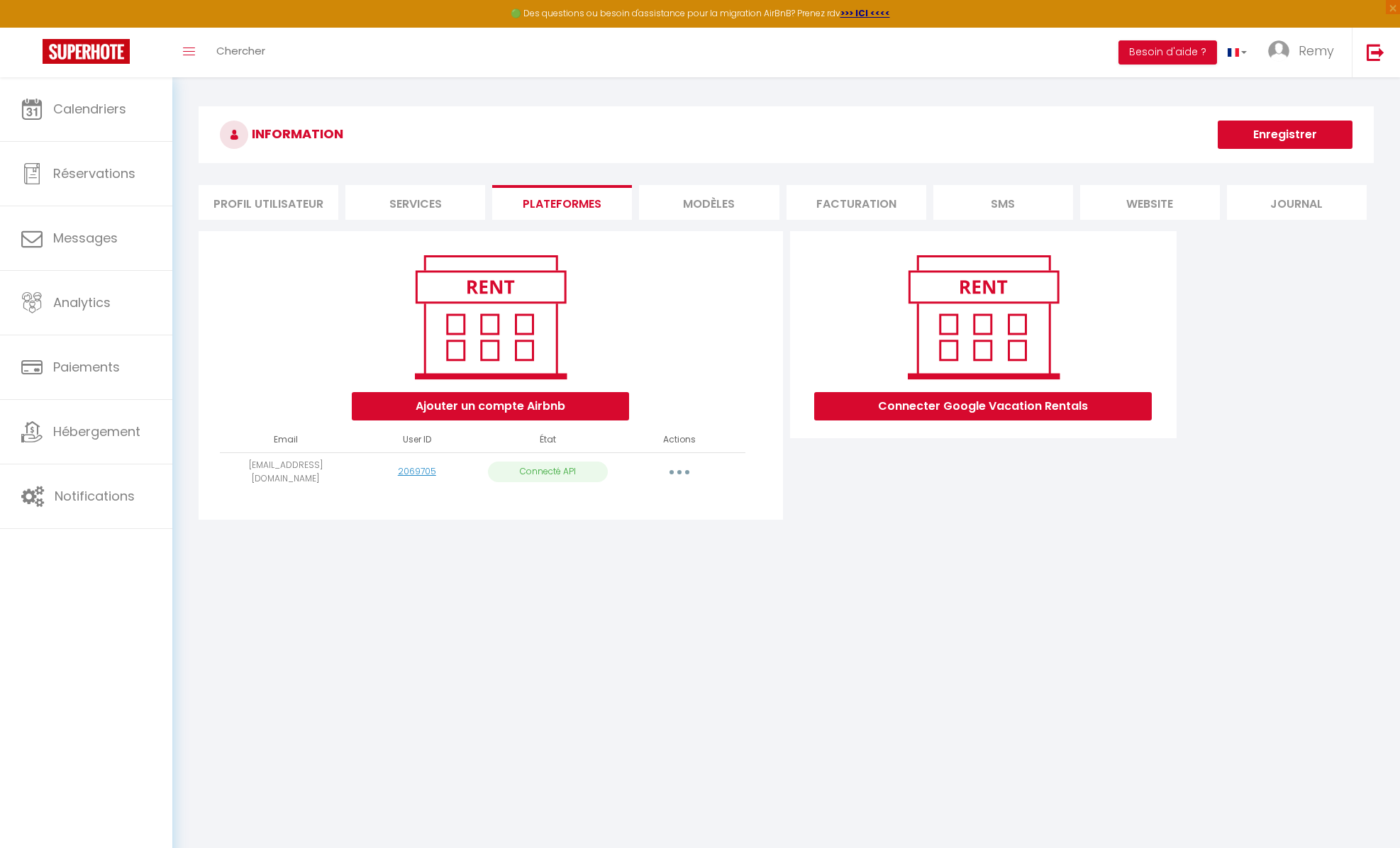
click at [715, 203] on li "MODÈLES" at bounding box center [708, 202] width 140 height 35
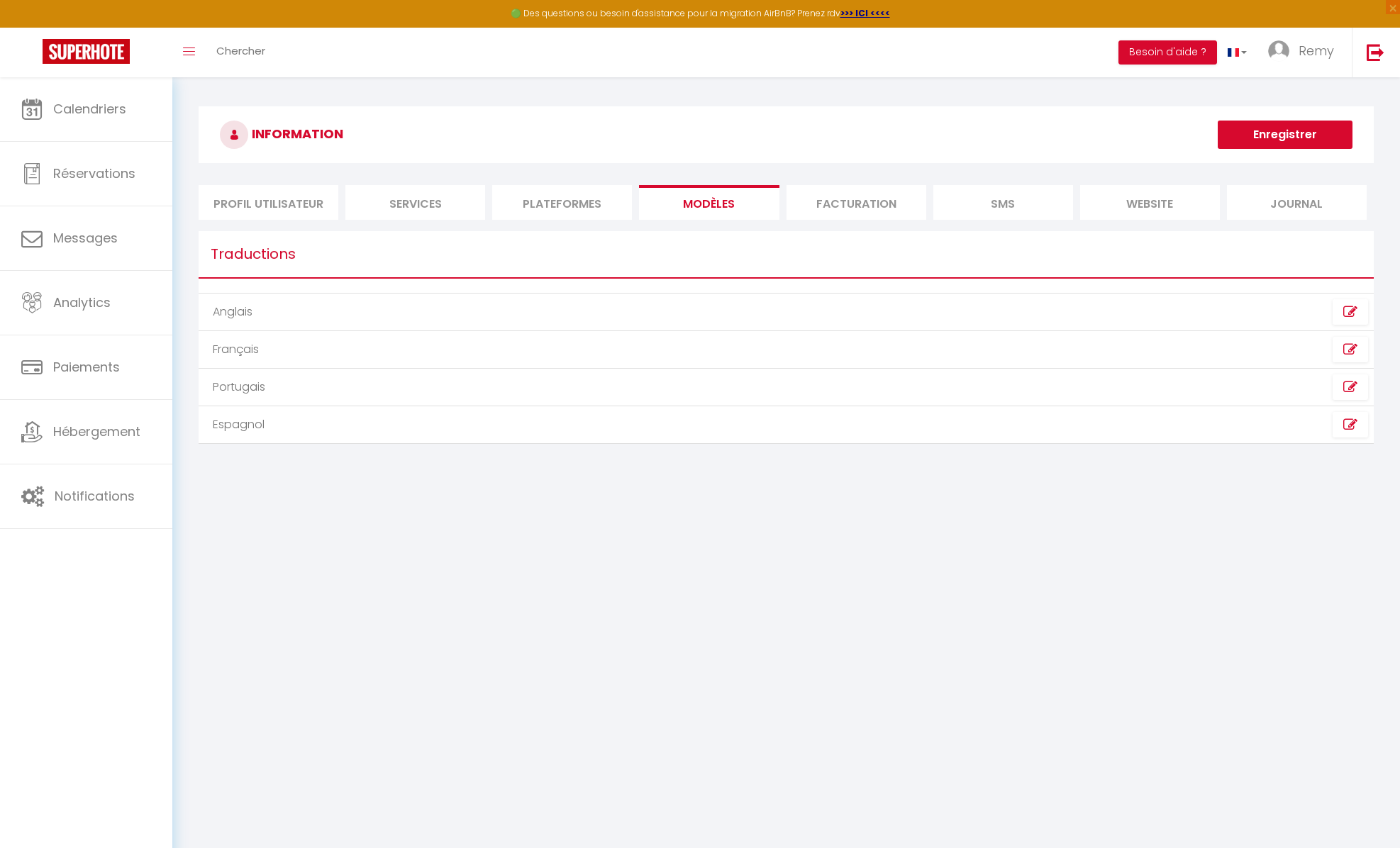
click at [843, 200] on li "Facturation" at bounding box center [855, 202] width 140 height 35
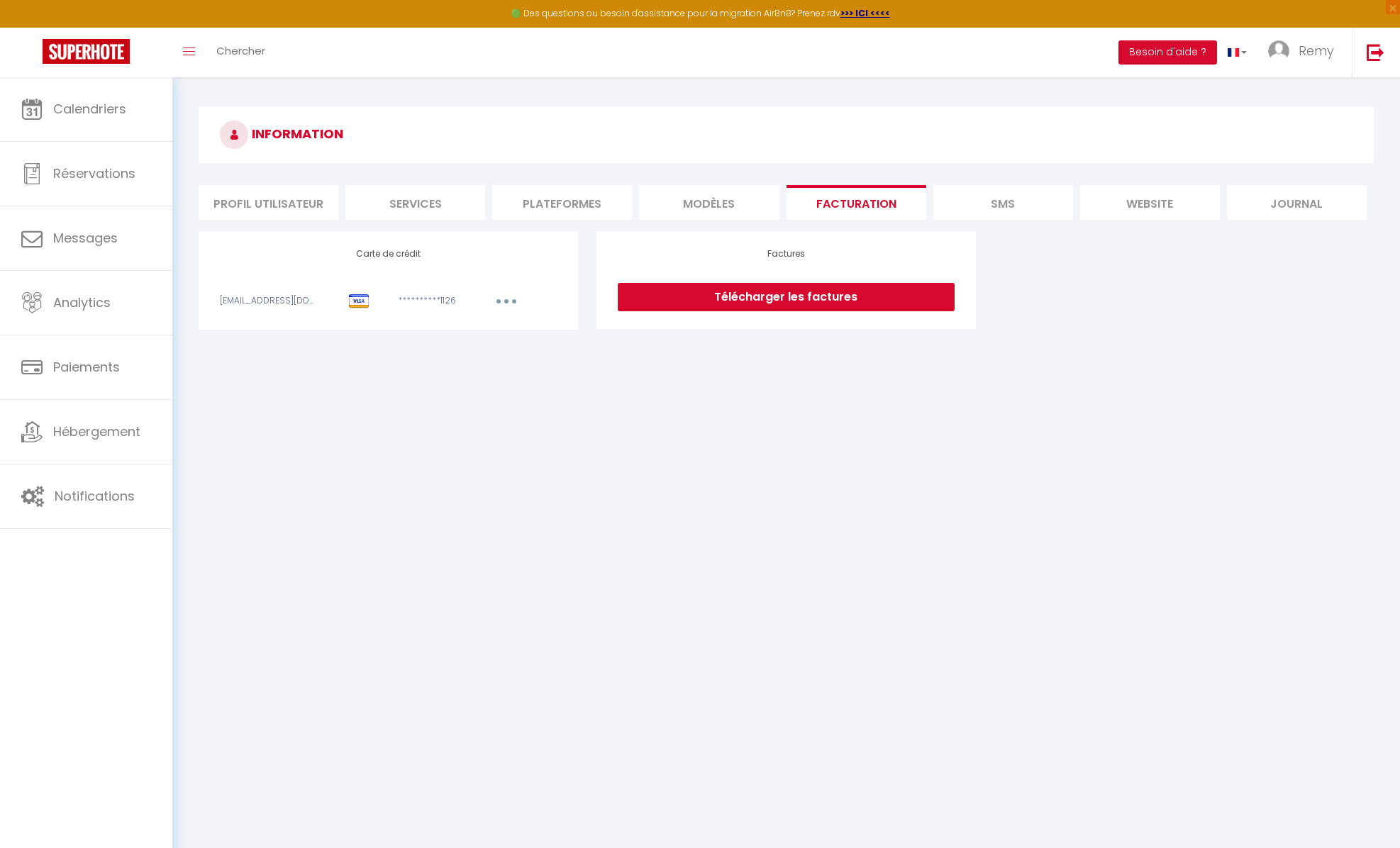
click at [997, 204] on li "SMS" at bounding box center [1002, 202] width 140 height 35
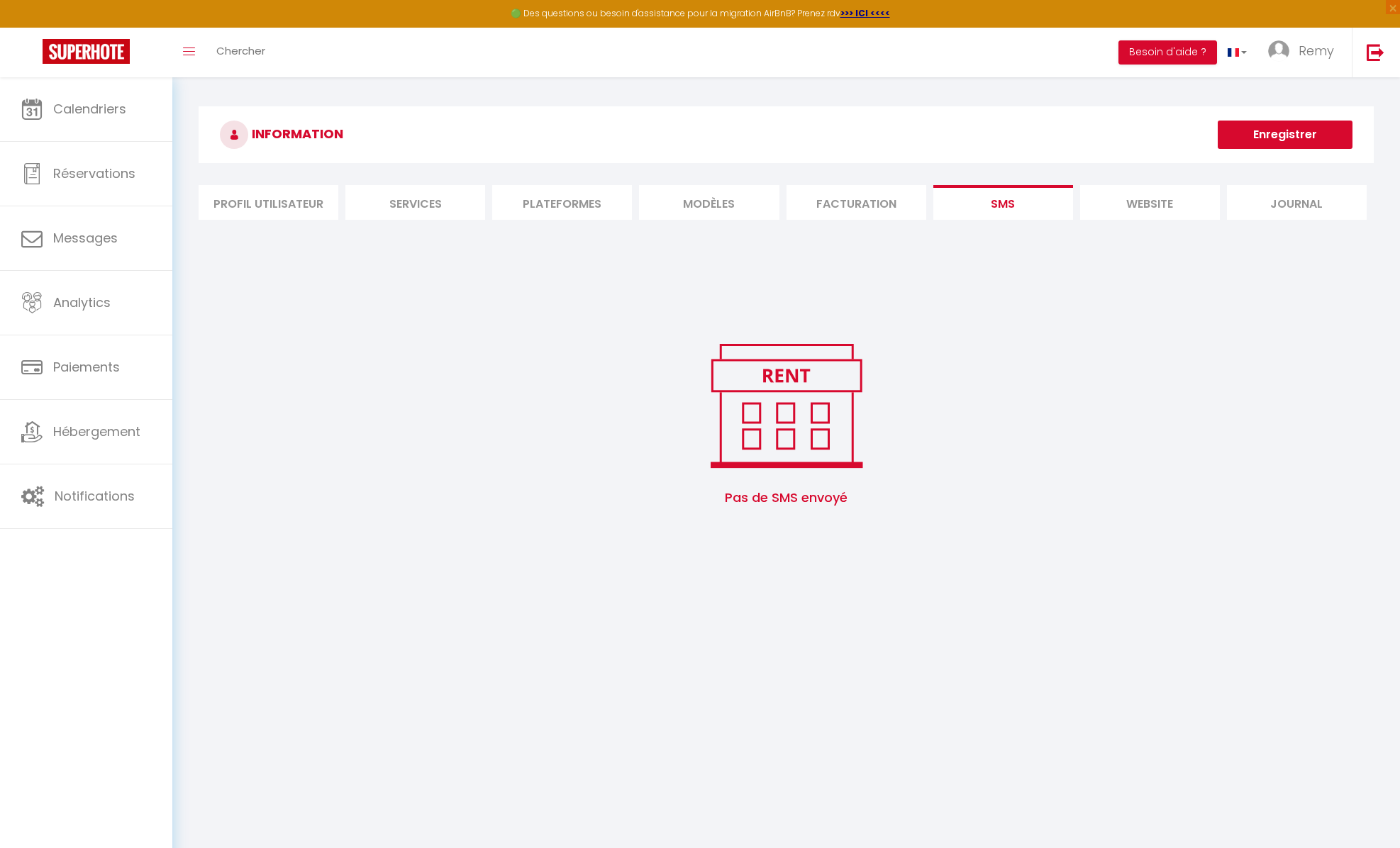
click at [1152, 207] on li "website" at bounding box center [1149, 202] width 140 height 35
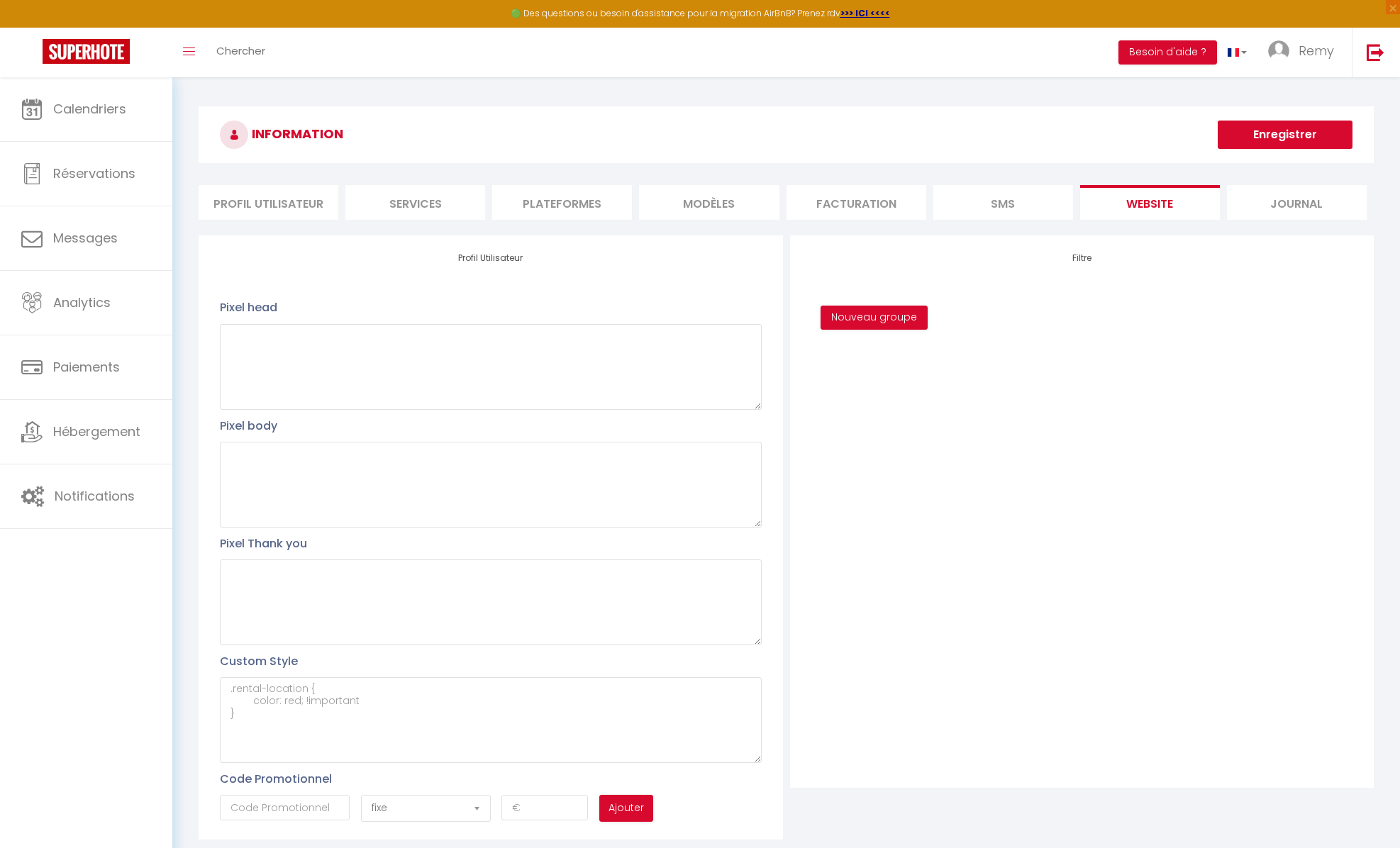
click at [1289, 204] on li "Journal" at bounding box center [1296, 202] width 140 height 35
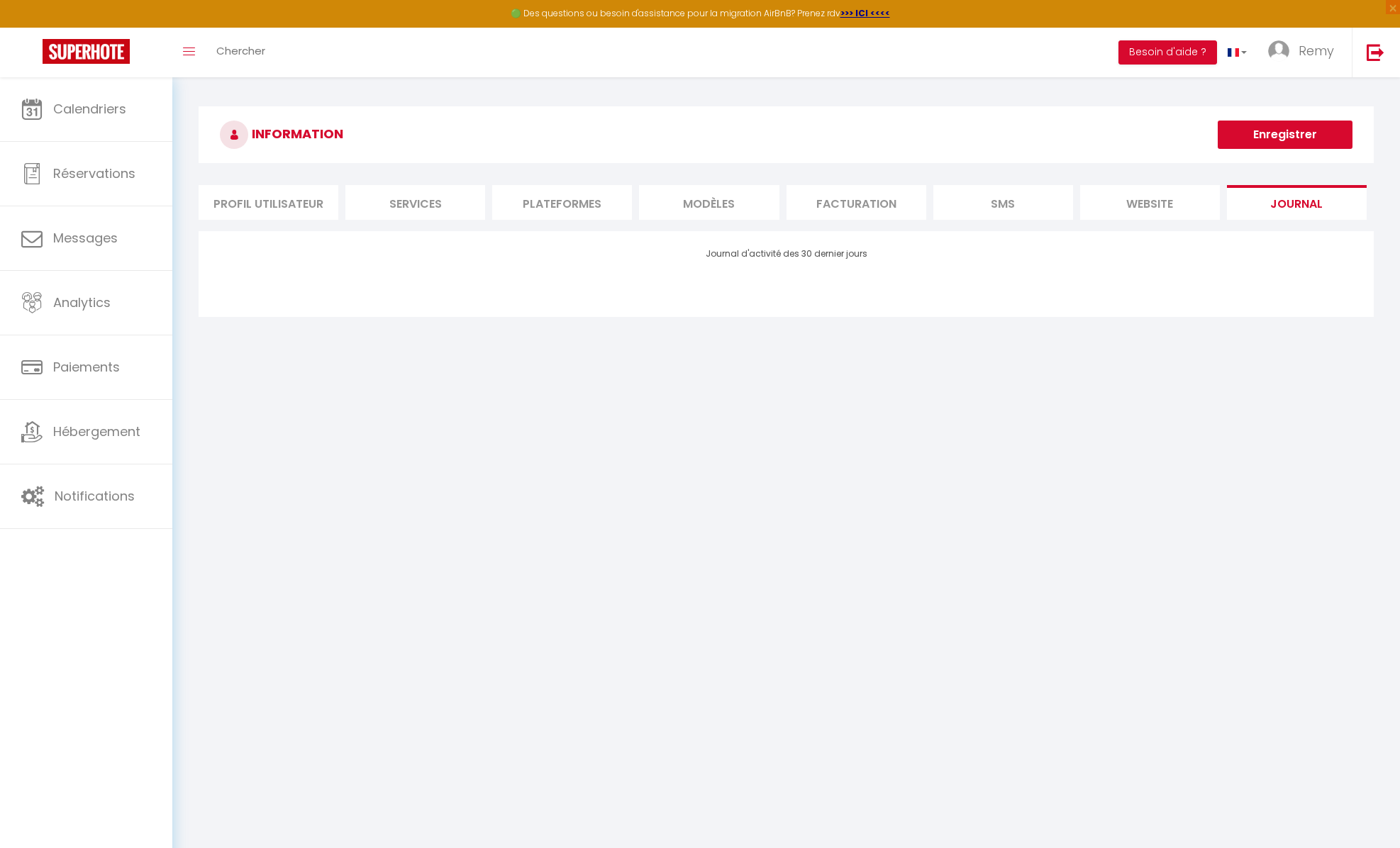
click at [964, 109] on h3 "INFORMATION" at bounding box center [786, 134] width 1175 height 57
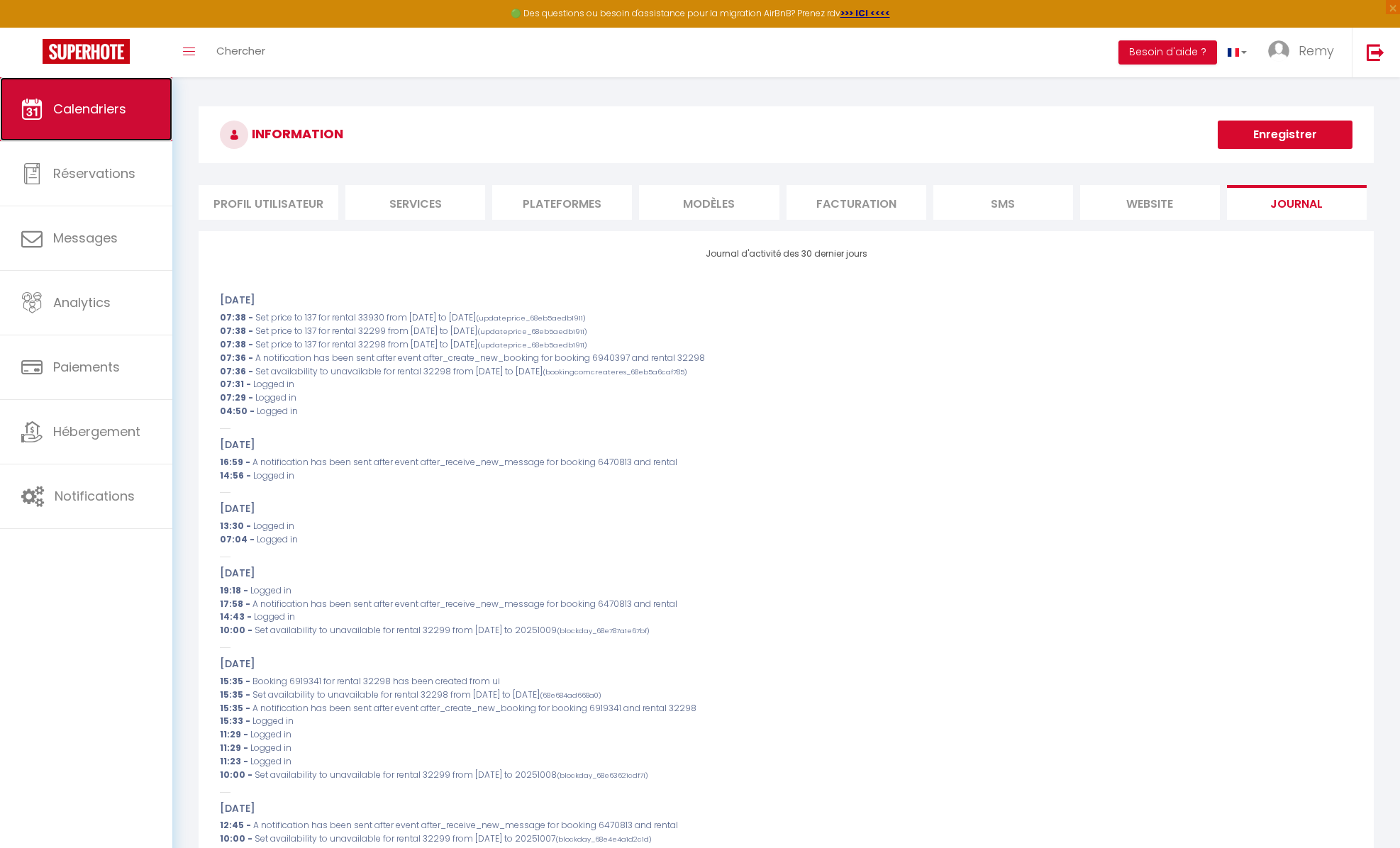
click at [96, 77] on link "Calendriers" at bounding box center [86, 109] width 173 height 64
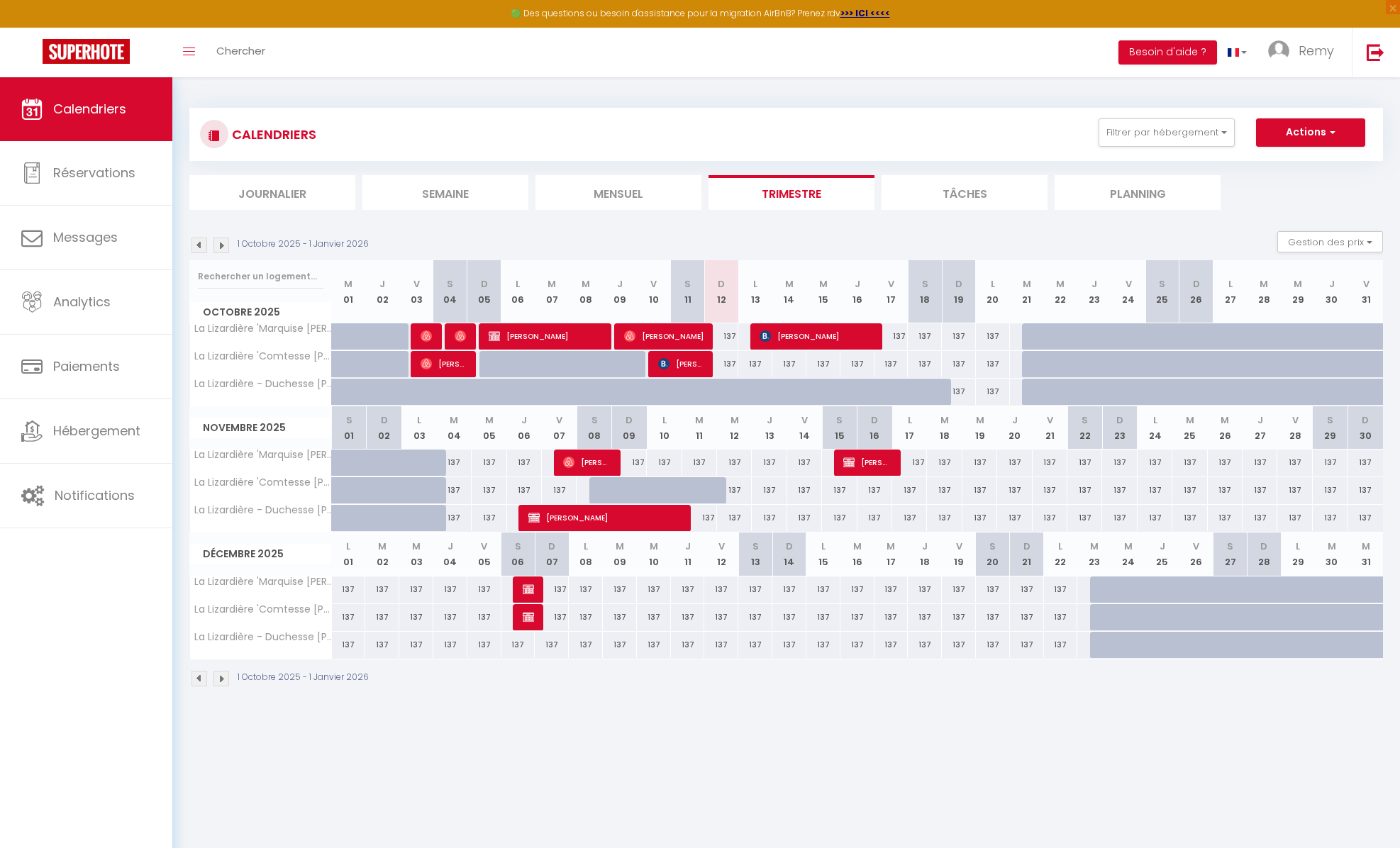
click at [222, 246] on img at bounding box center [222, 246] width 16 height 16
click at [224, 246] on img at bounding box center [222, 246] width 16 height 16
click at [218, 245] on img at bounding box center [222, 246] width 16 height 16
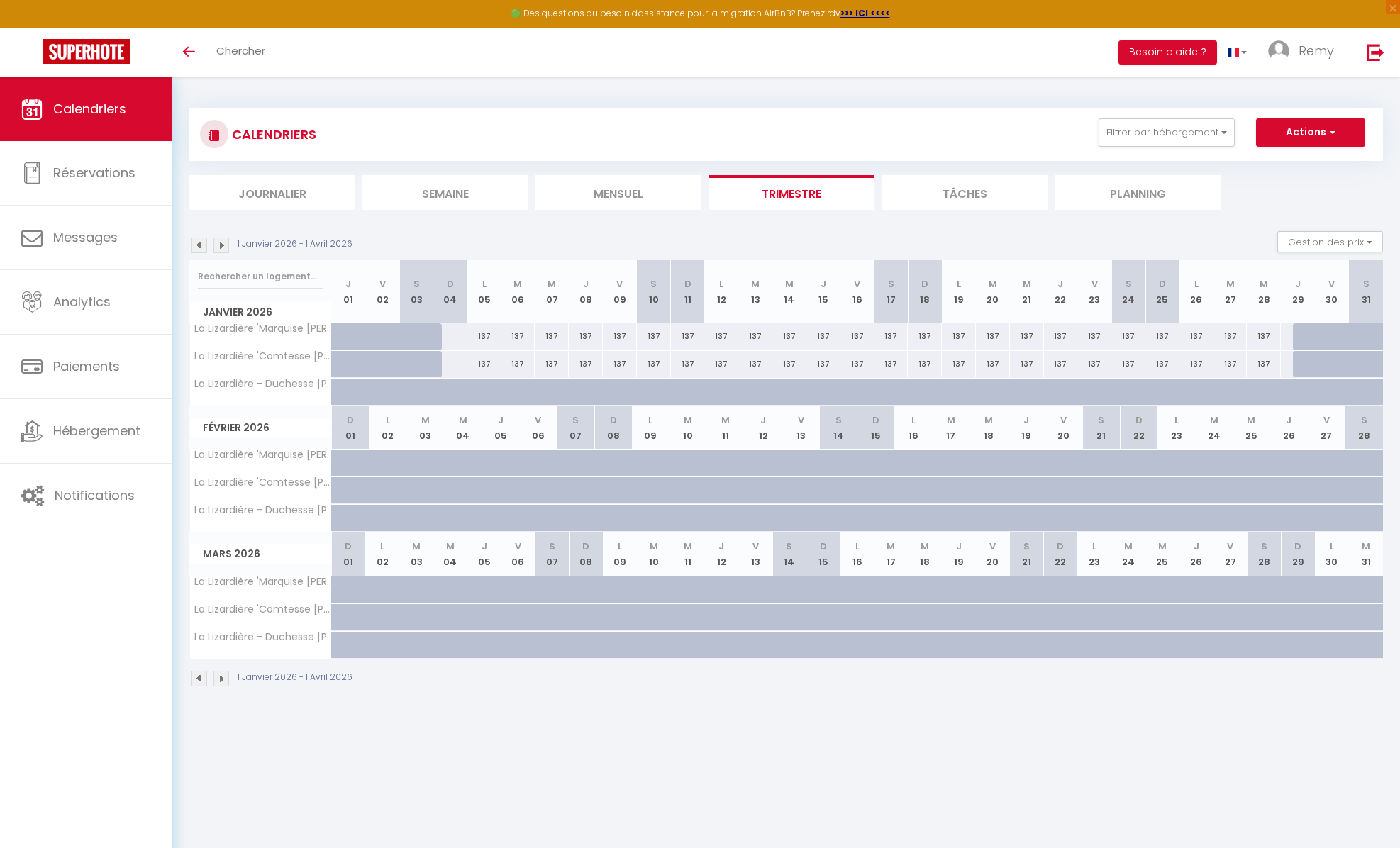
click at [1305, 336] on div at bounding box center [1309, 336] width 34 height 27
type input "137"
select select "1"
type input "Jeu 29 Janvier 2026"
type input "Ven 30 Janvier 2026"
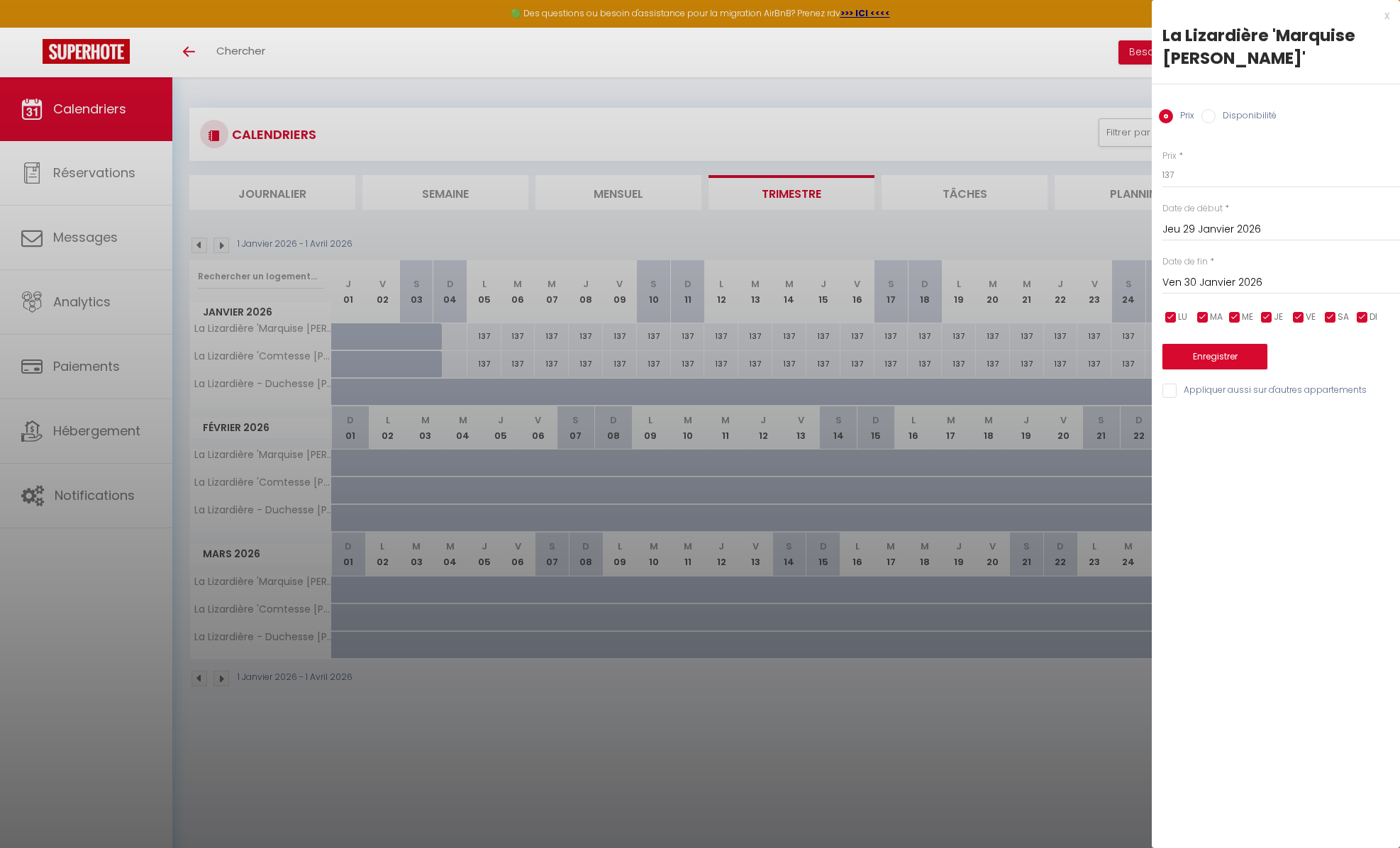
click at [1207, 116] on input "Disponibilité" at bounding box center [1209, 117] width 14 height 14
radio input "true"
radio input "false"
click at [1205, 281] on input "Ven 30 Janvier 2026" at bounding box center [1281, 284] width 238 height 19
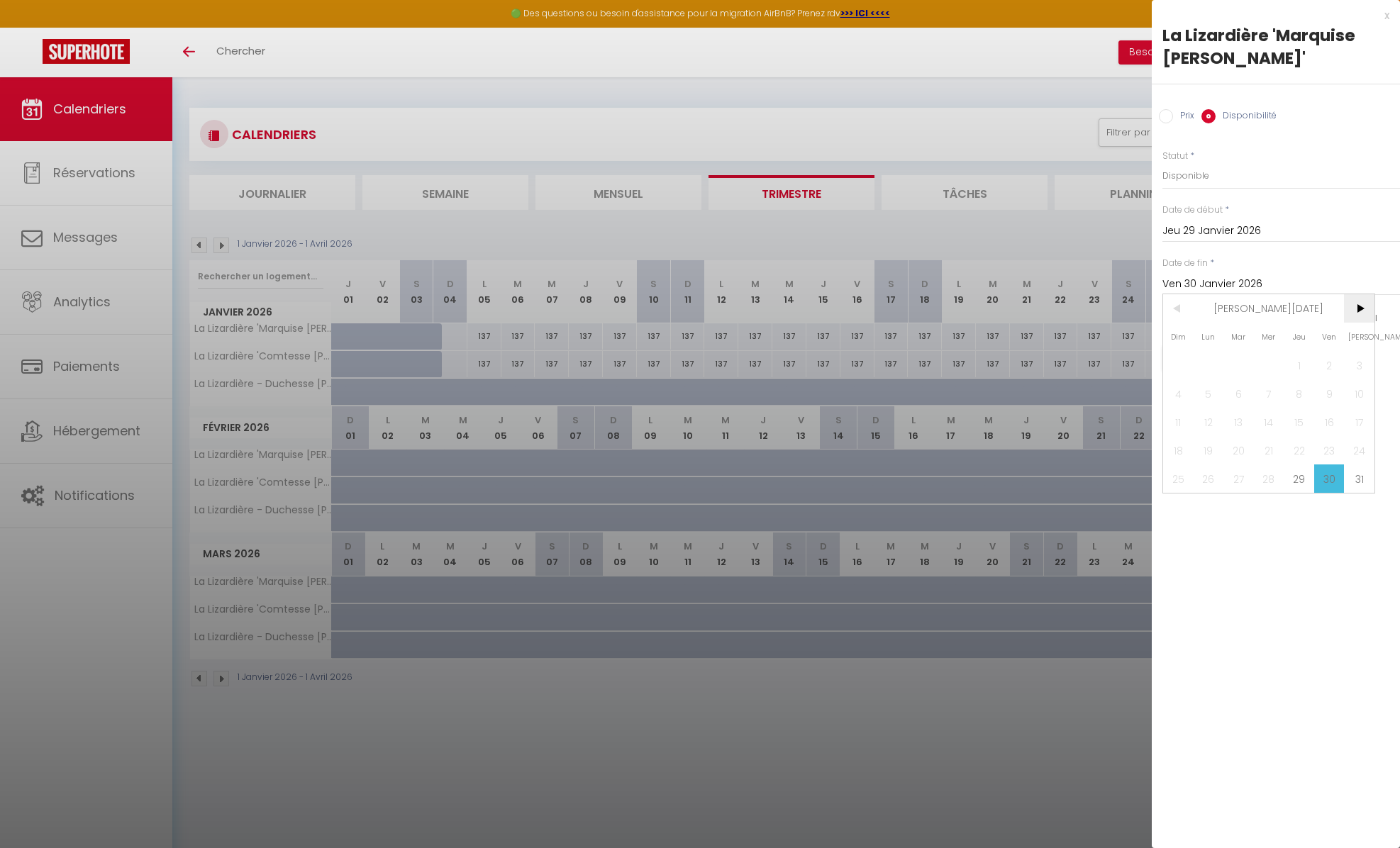
click at [1362, 309] on span ">" at bounding box center [1359, 309] width 30 height 28
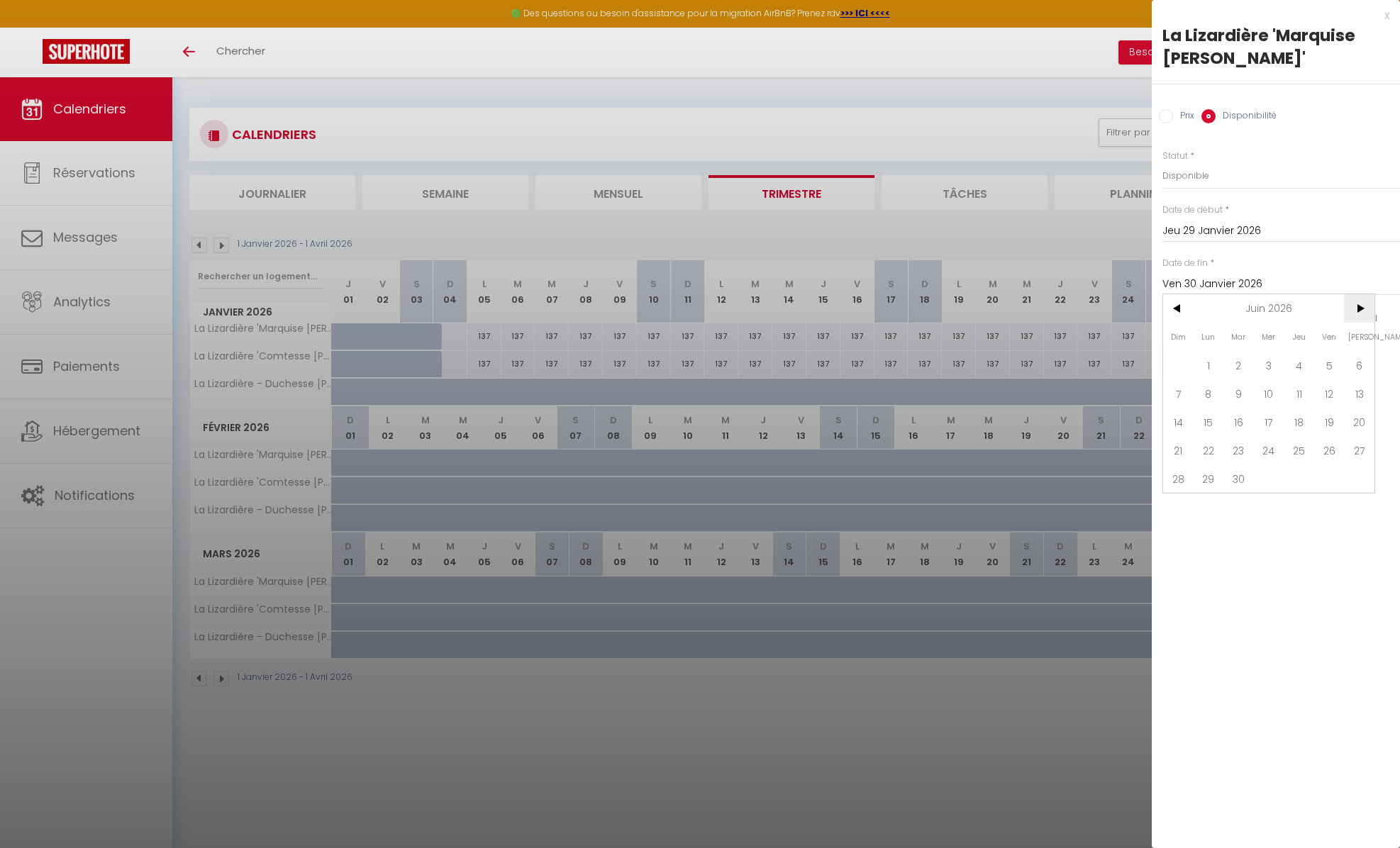
click at [1362, 309] on span ">" at bounding box center [1359, 309] width 30 height 28
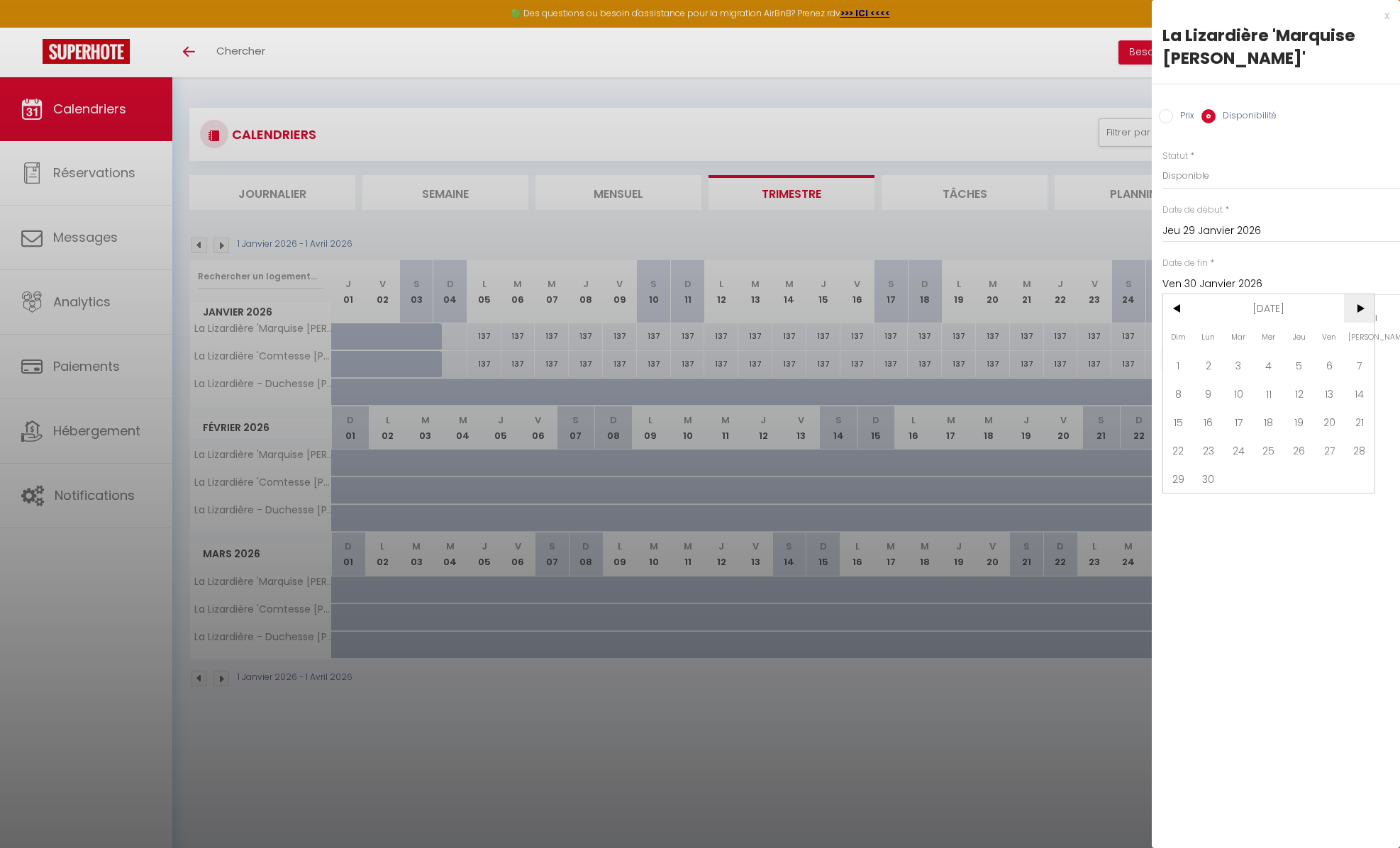
click at [1364, 310] on span ">" at bounding box center [1359, 309] width 30 height 28
click at [1180, 449] on span "20" at bounding box center [1178, 450] width 30 height 28
type input "[DATE]"
click at [1167, 395] on input "Appliquer aussi sur d'autres appartements" at bounding box center [1281, 392] width 238 height 14
checkbox input "true"
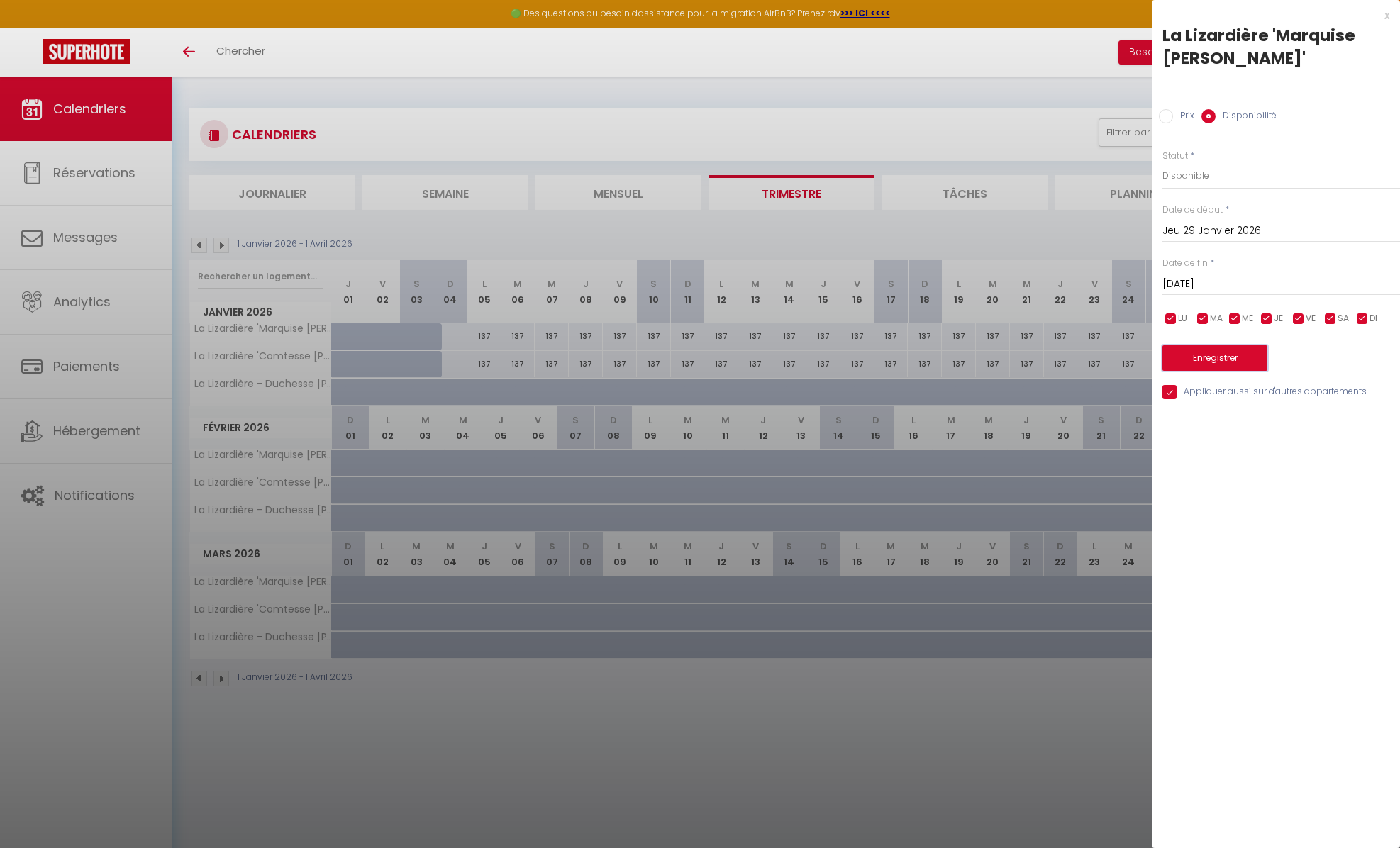
click at [1220, 358] on button "Enregistrer" at bounding box center [1215, 358] width 105 height 26
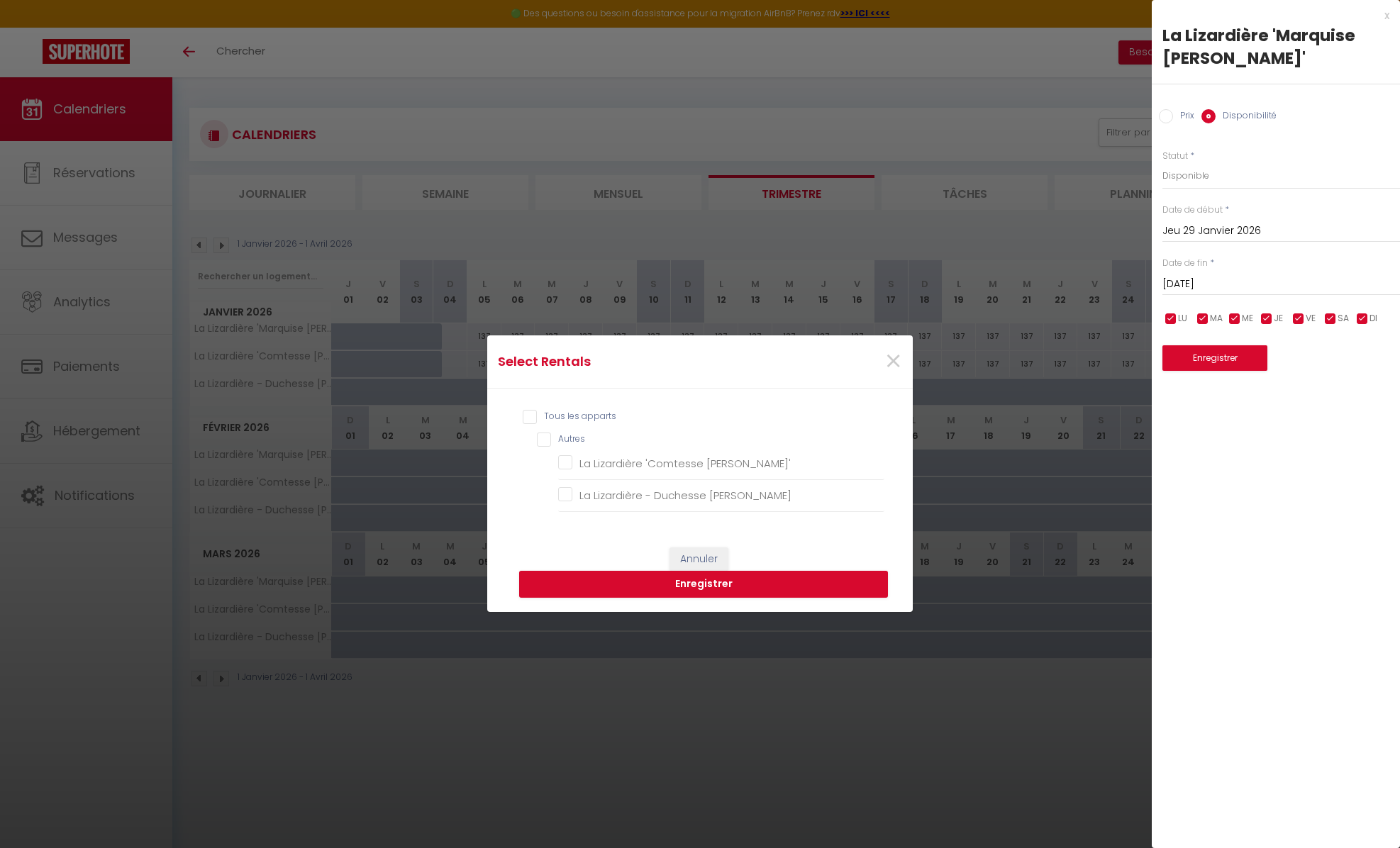
drag, startPoint x: 528, startPoint y: 416, endPoint x: 546, endPoint y: 485, distance: 71.3
click at [528, 416] on input "Tous les apparts" at bounding box center [703, 416] width 361 height 14
checkbox input "true"
checkbox Marie-Noëlle\' "true"
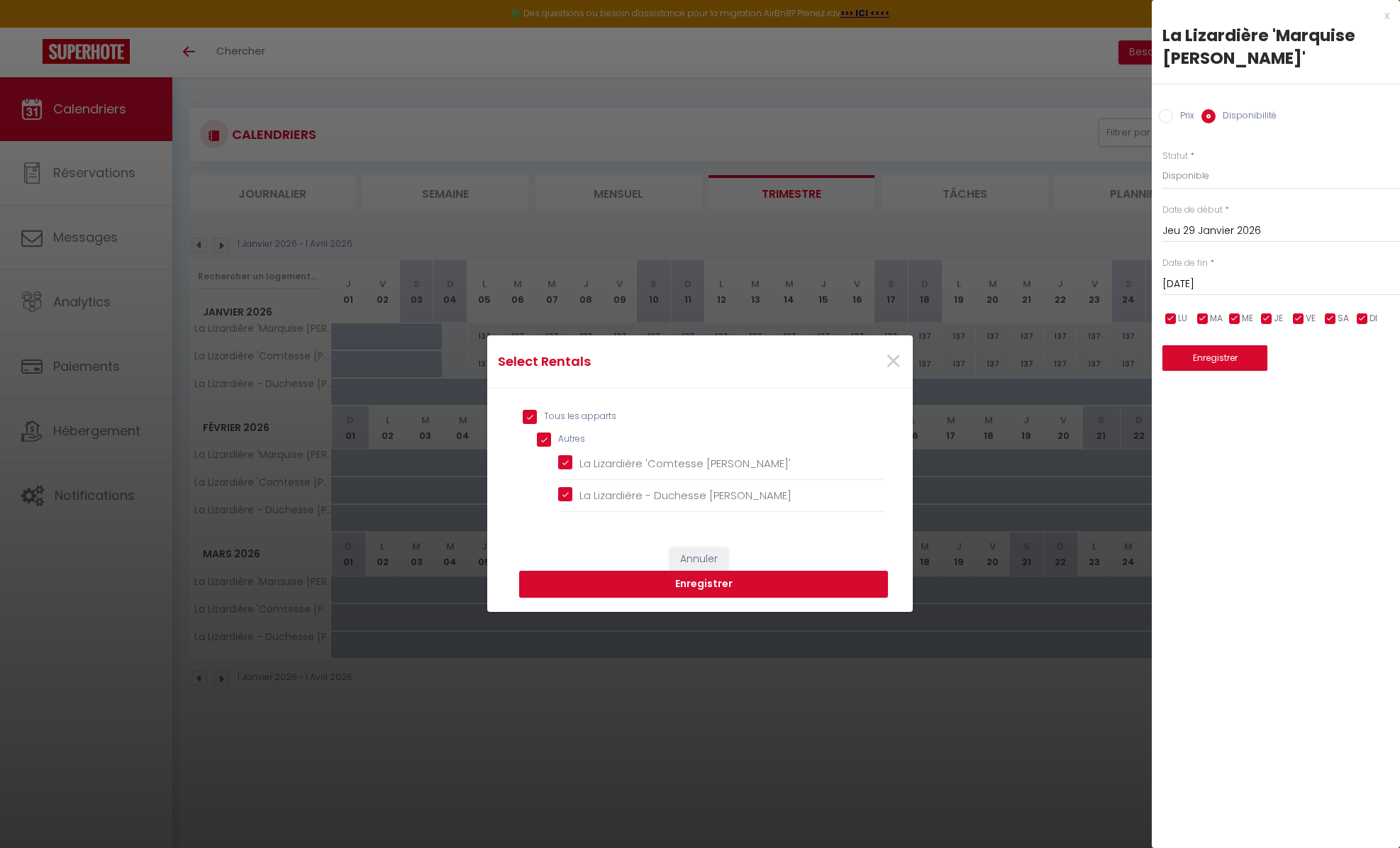
checkbox Nelly "true"
click at [713, 580] on button "Enregistrer" at bounding box center [703, 584] width 368 height 27
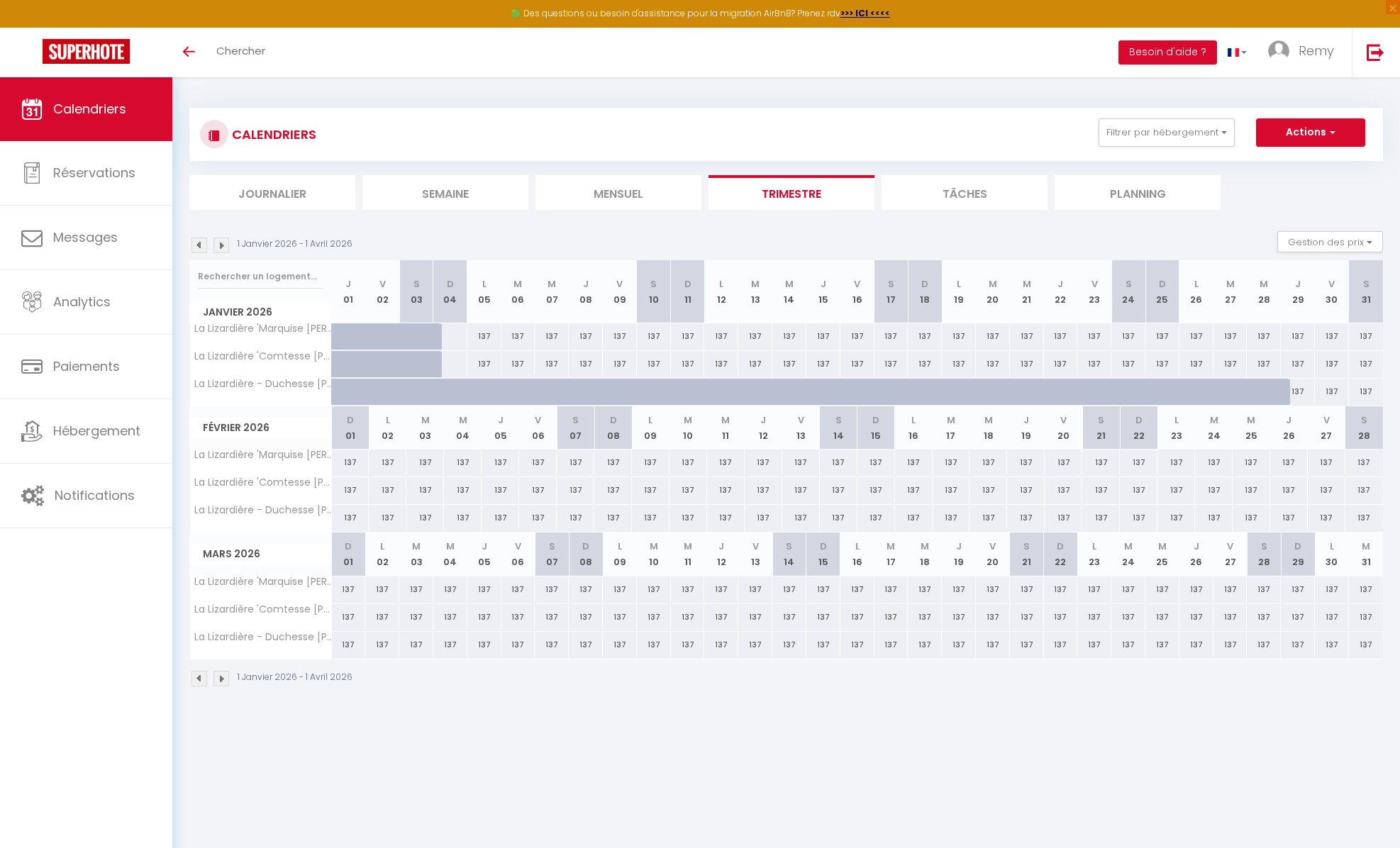
click at [489, 391] on div at bounding box center [497, 400] width 34 height 27
select select "1"
type input "Lun 05 Janvier 2026"
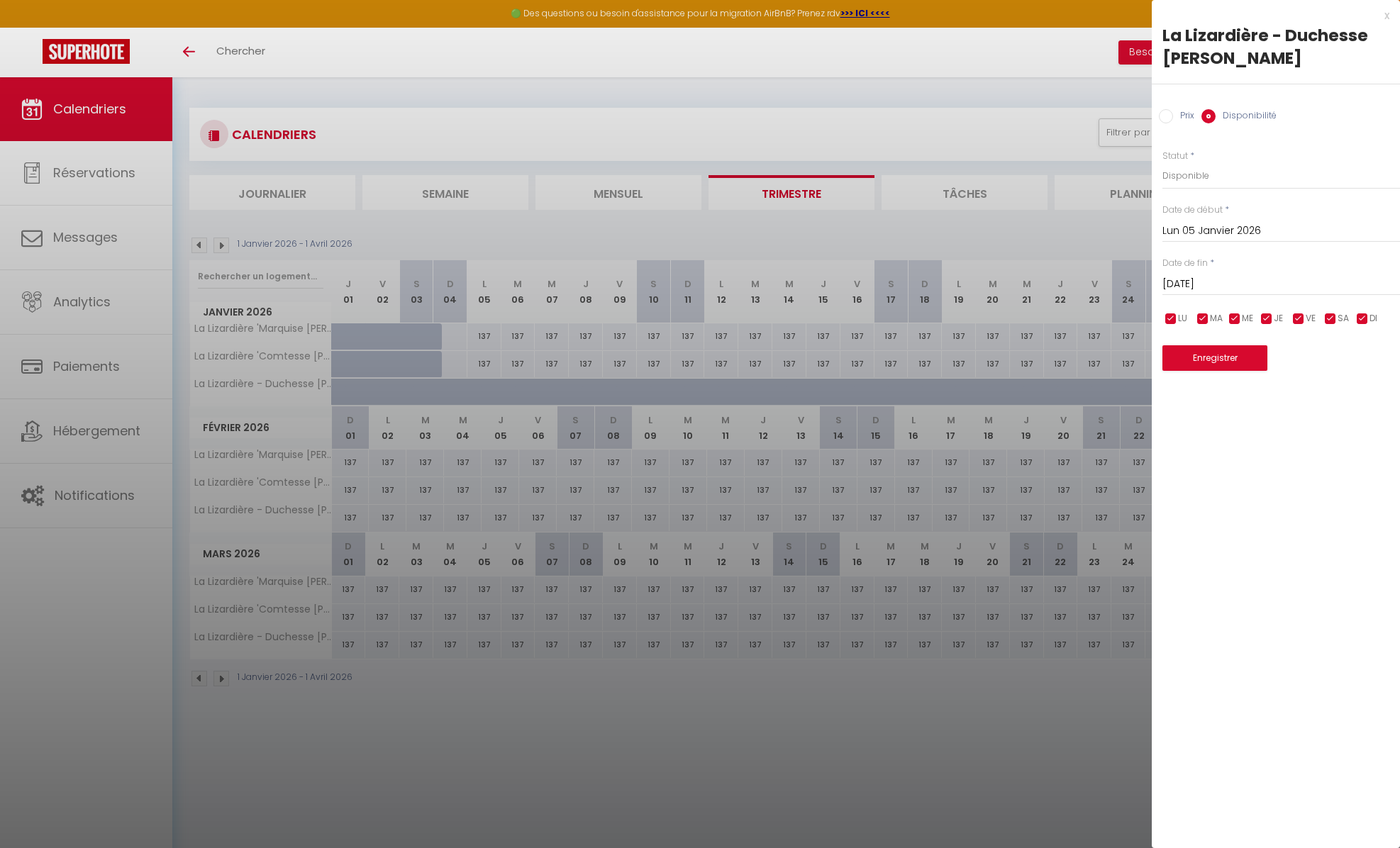
click at [1217, 279] on input "[DATE]" at bounding box center [1281, 284] width 238 height 19
click at [1362, 477] on span "31" at bounding box center [1359, 479] width 30 height 28
type input "[DATE]"
click at [1194, 360] on button "Enregistrer" at bounding box center [1215, 358] width 105 height 26
